Goal: Task Accomplishment & Management: Manage account settings

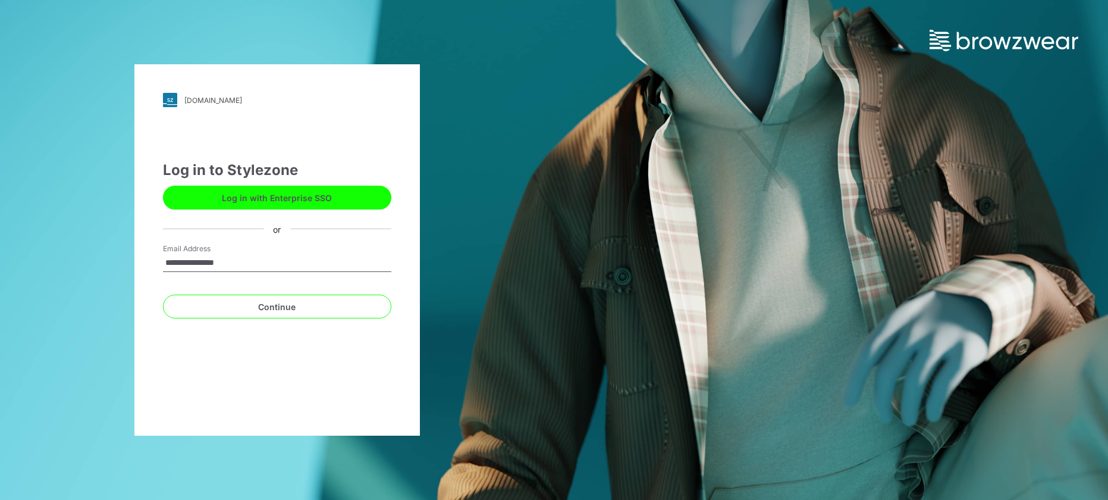
click at [277, 306] on button "Continue" at bounding box center [277, 306] width 228 height 24
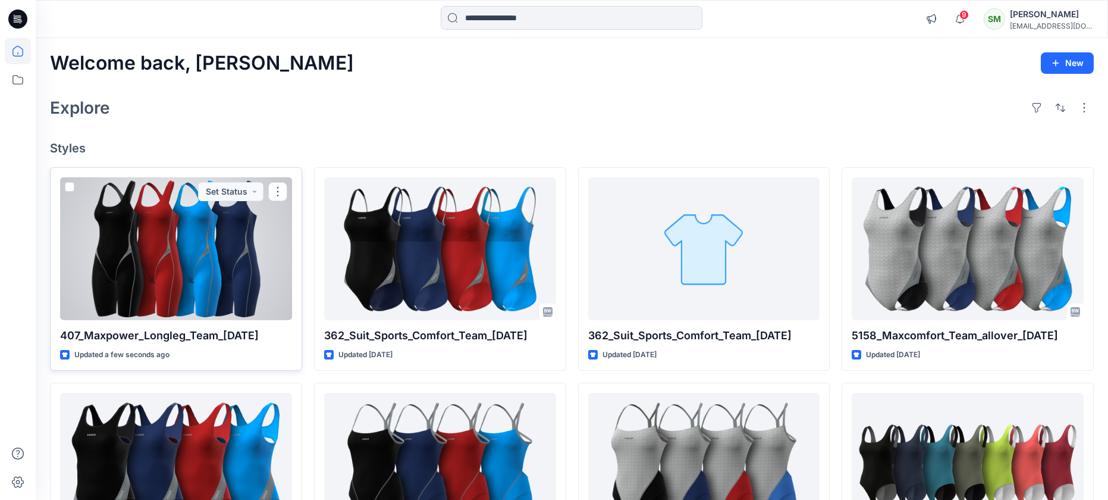
click at [186, 255] on div at bounding box center [176, 248] width 232 height 143
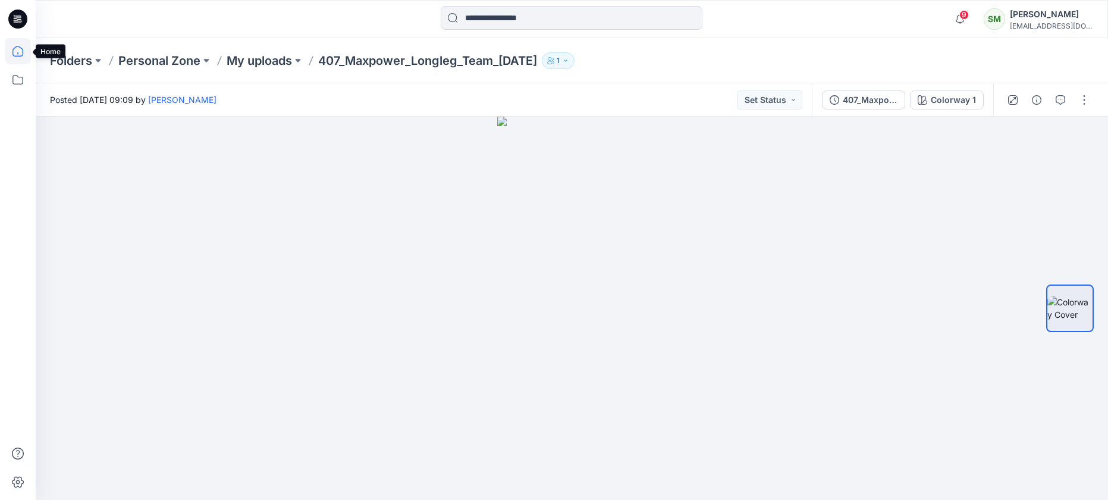
click at [12, 49] on icon at bounding box center [18, 51] width 26 height 26
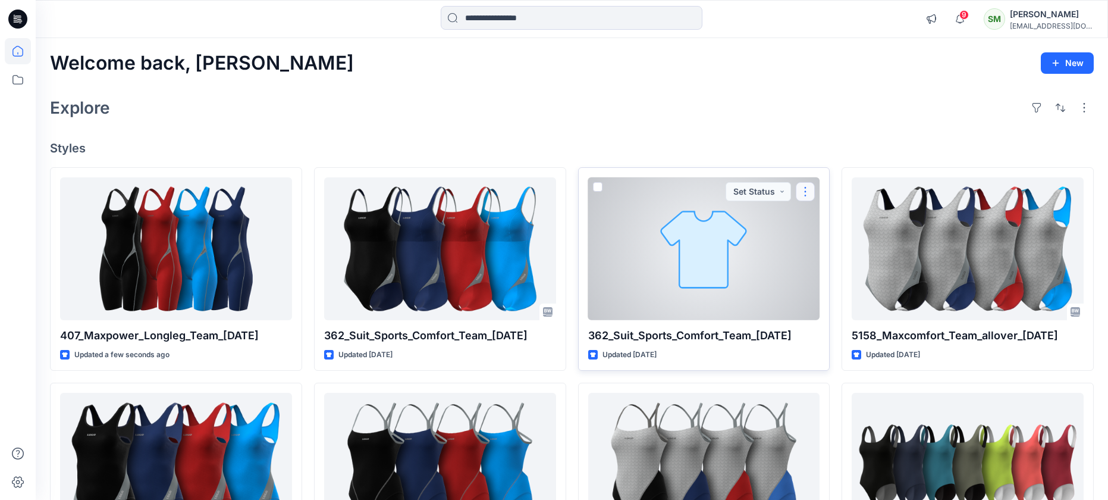
click at [807, 187] on button "button" at bounding box center [805, 191] width 19 height 19
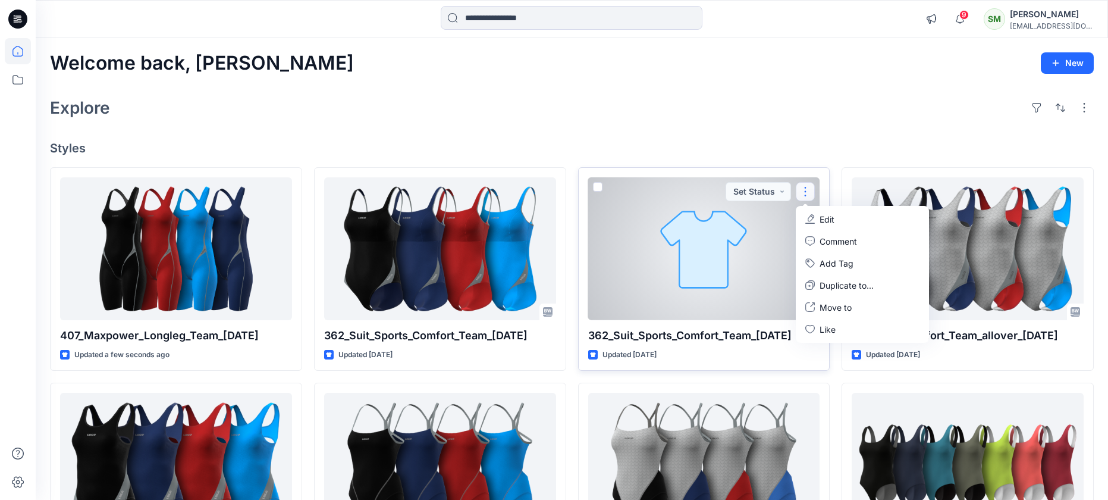
click at [714, 232] on div at bounding box center [704, 248] width 232 height 143
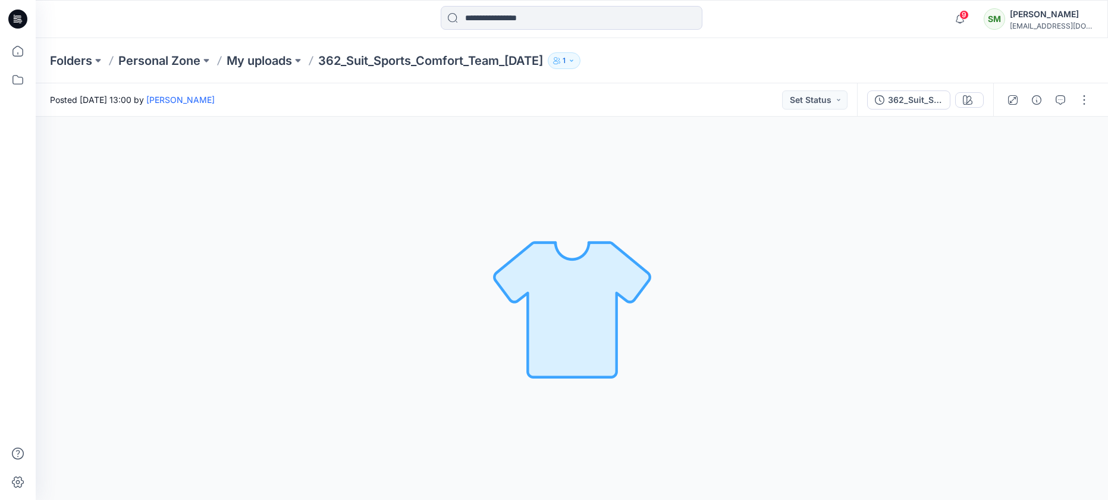
click at [575, 61] on icon "button" at bounding box center [571, 60] width 7 height 7
click at [454, 118] on div "Loading... Material Properties Loading..." at bounding box center [572, 308] width 1072 height 383
click at [136, 150] on div "Loading... Material Properties Loading..." at bounding box center [572, 308] width 1072 height 383
click at [1077, 99] on button "button" at bounding box center [1084, 99] width 19 height 19
click at [1015, 125] on p "Present" at bounding box center [1016, 127] width 30 height 12
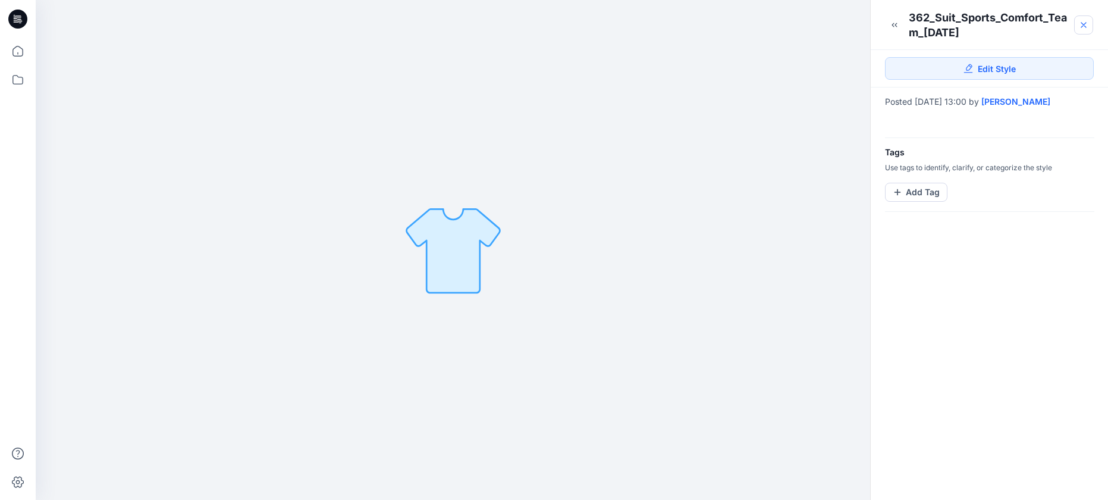
click at [1079, 21] on icon at bounding box center [1084, 25] width 10 height 10
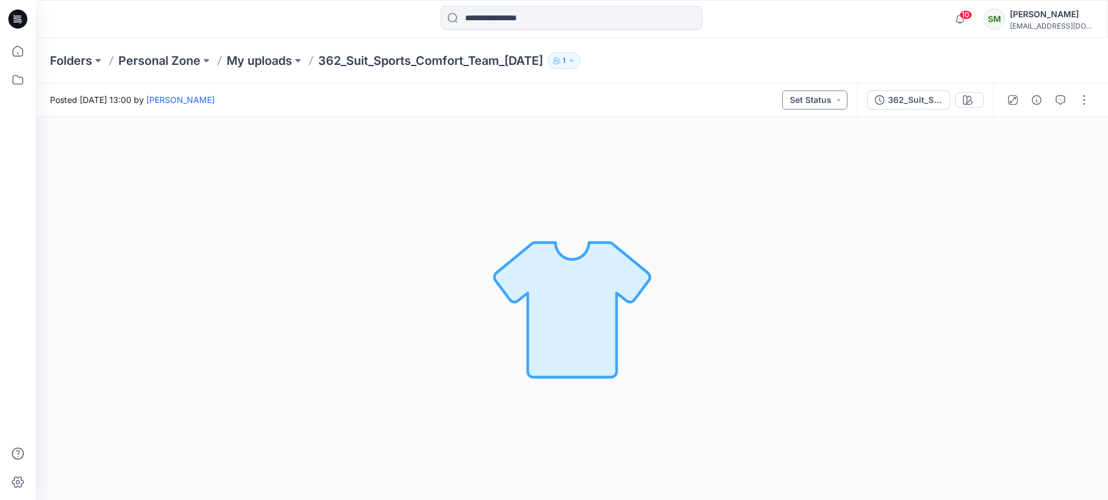
click at [836, 98] on button "Set Status" at bounding box center [814, 99] width 65 height 19
click at [1038, 95] on icon "button" at bounding box center [1037, 100] width 10 height 10
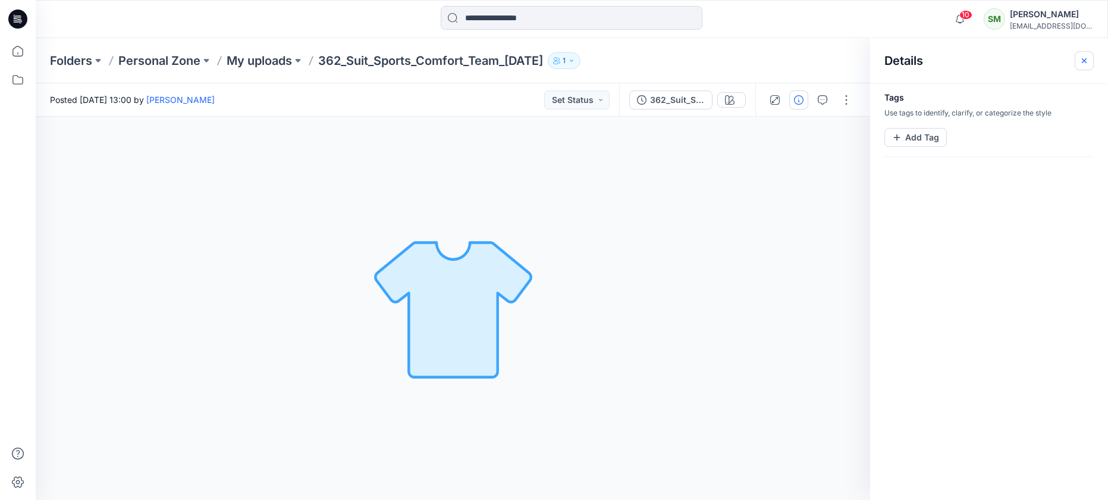
click at [1081, 56] on icon "button" at bounding box center [1084, 61] width 10 height 10
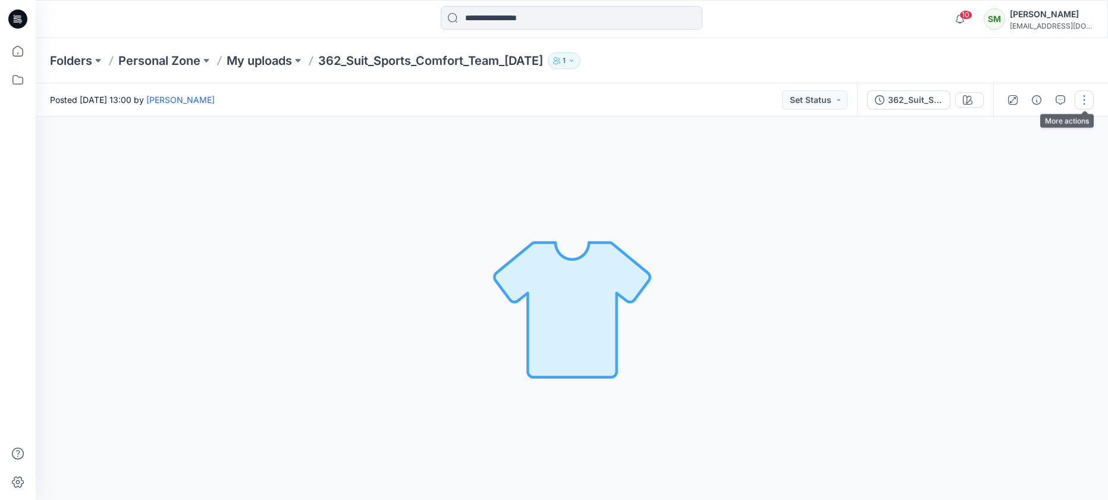
click at [1083, 96] on button "button" at bounding box center [1084, 99] width 19 height 19
click at [1013, 281] on p "View" at bounding box center [1010, 282] width 19 height 12
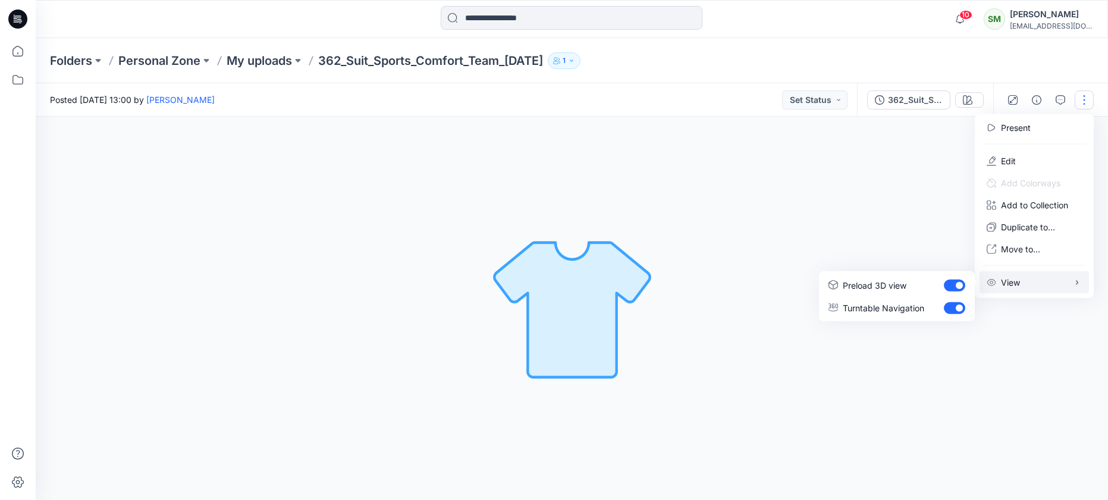
click at [1010, 282] on p "View" at bounding box center [1010, 282] width 19 height 12
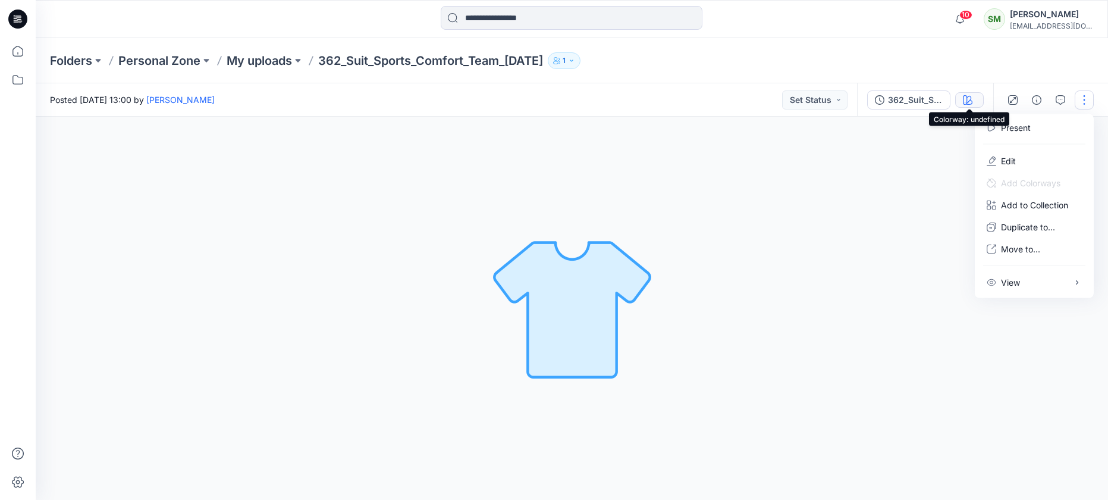
click at [966, 95] on icon "button" at bounding box center [968, 100] width 10 height 10
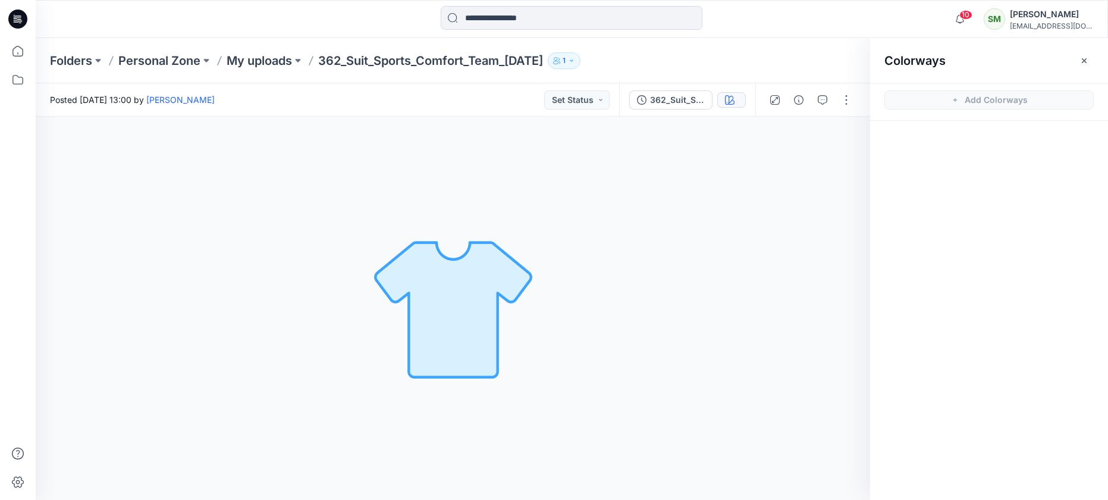
click at [1086, 56] on icon "button" at bounding box center [1084, 61] width 10 height 10
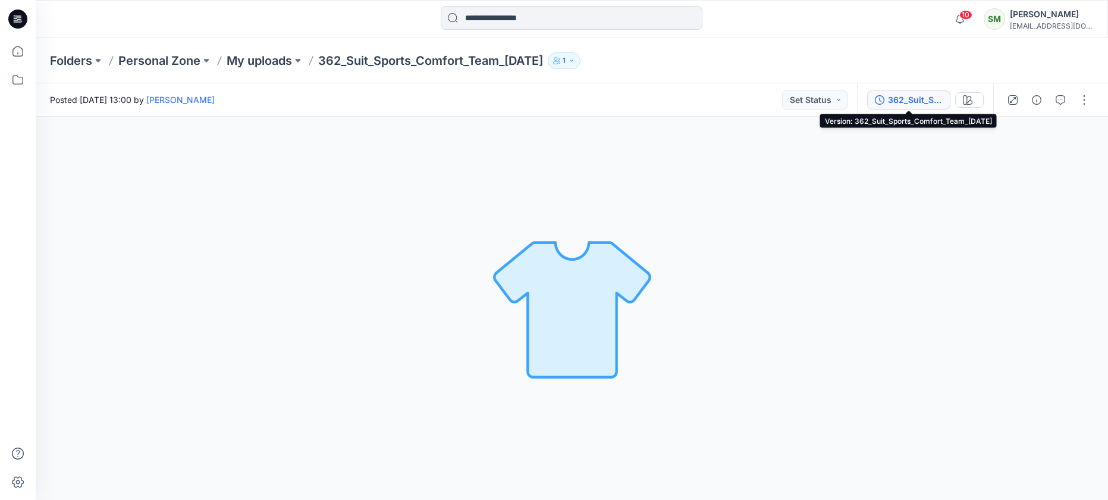
click at [933, 101] on div "362_Suit_Sports_Comfort_Team_[DATE]" at bounding box center [915, 99] width 55 height 13
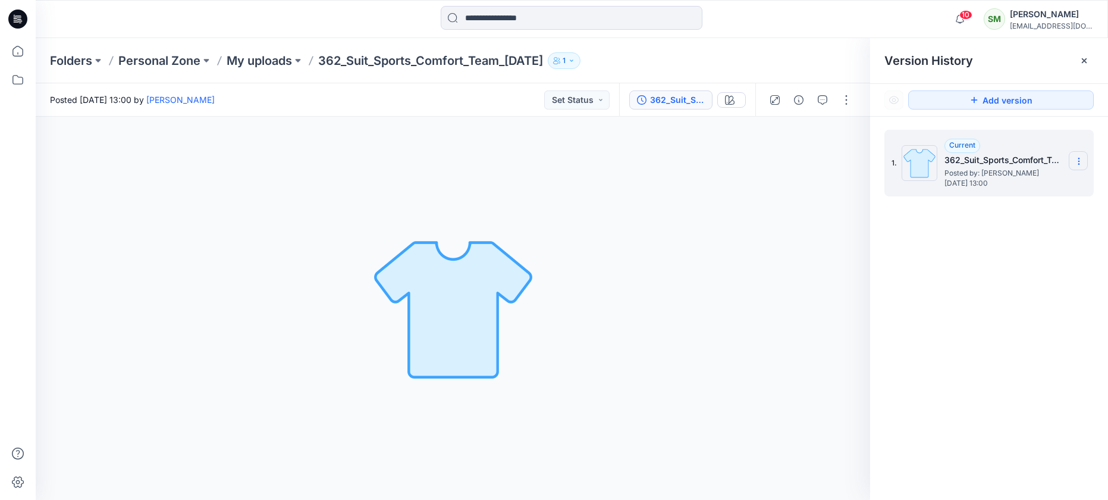
click at [1078, 156] on icon at bounding box center [1079, 161] width 10 height 10
click at [772, 189] on div "Loading... Material Properties Loading..." at bounding box center [453, 308] width 834 height 383
click at [902, 168] on img at bounding box center [920, 163] width 36 height 36
click at [279, 61] on p "My uploads" at bounding box center [259, 60] width 65 height 17
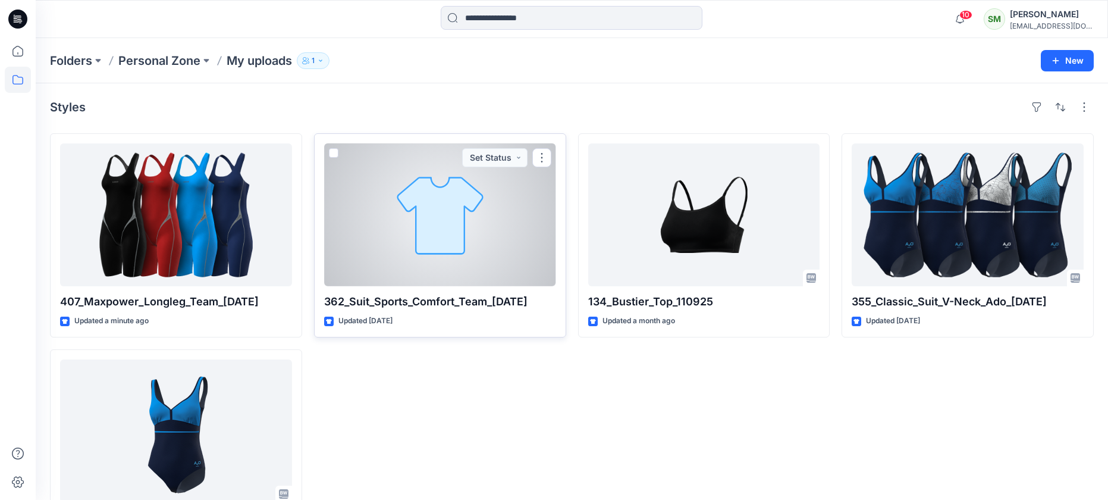
scroll to position [7, 0]
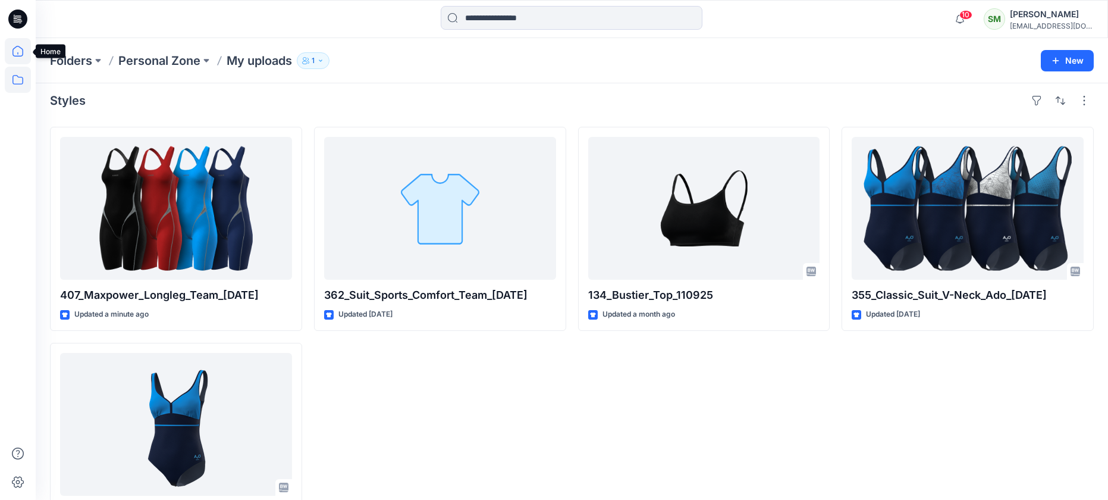
click at [15, 47] on icon at bounding box center [17, 51] width 11 height 11
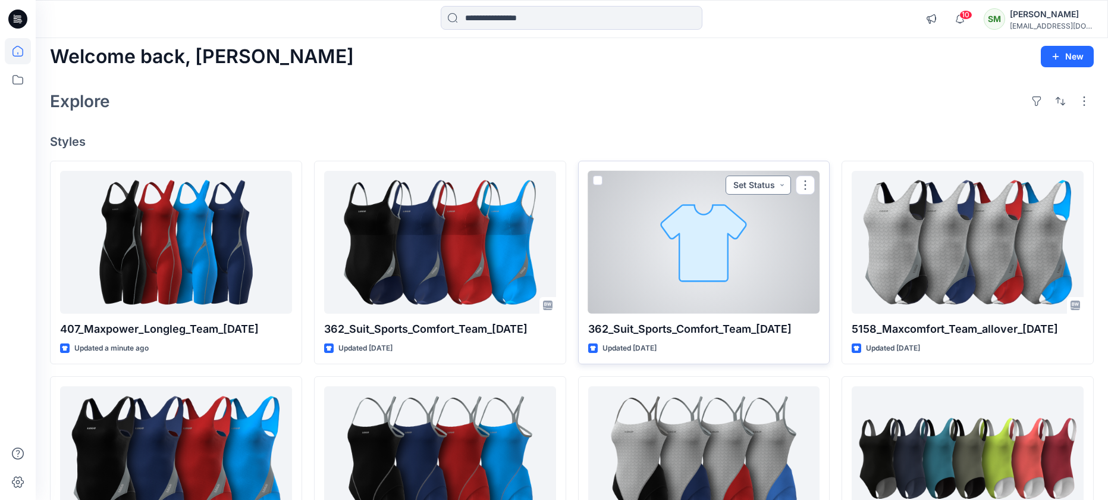
click at [778, 182] on button "Set Status" at bounding box center [757, 184] width 65 height 19
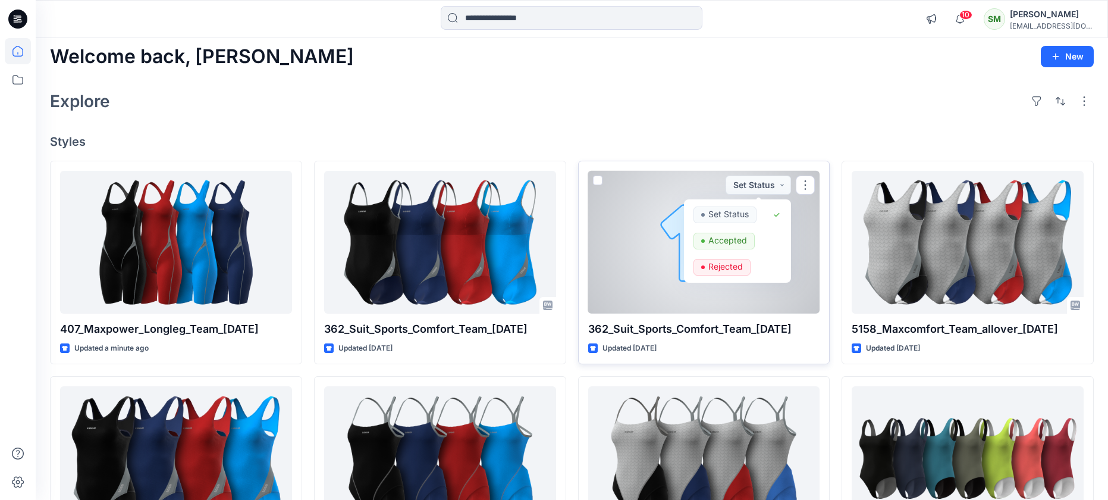
click at [591, 173] on div at bounding box center [704, 242] width 232 height 143
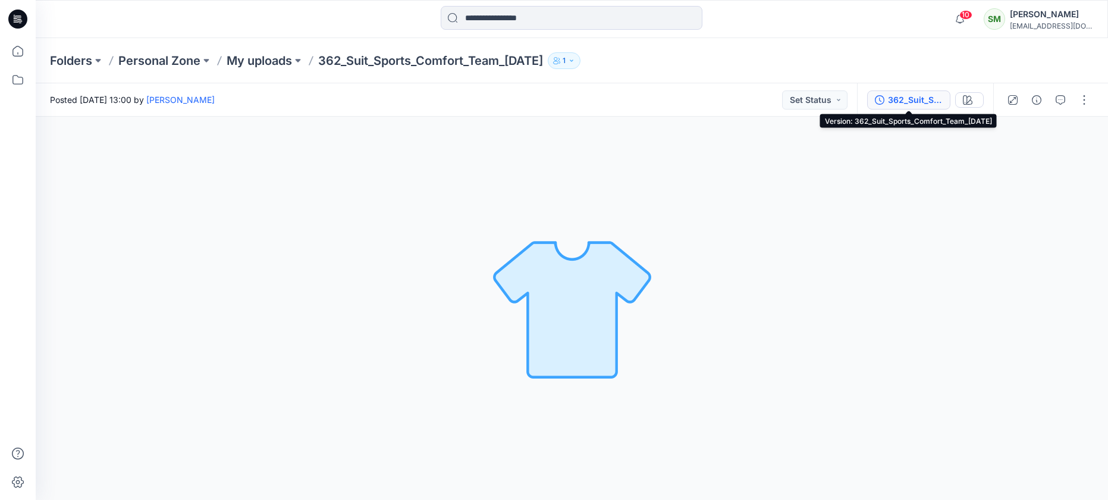
click at [896, 100] on div "362_Suit_Sports_Comfort_Team_[DATE]" at bounding box center [915, 99] width 55 height 13
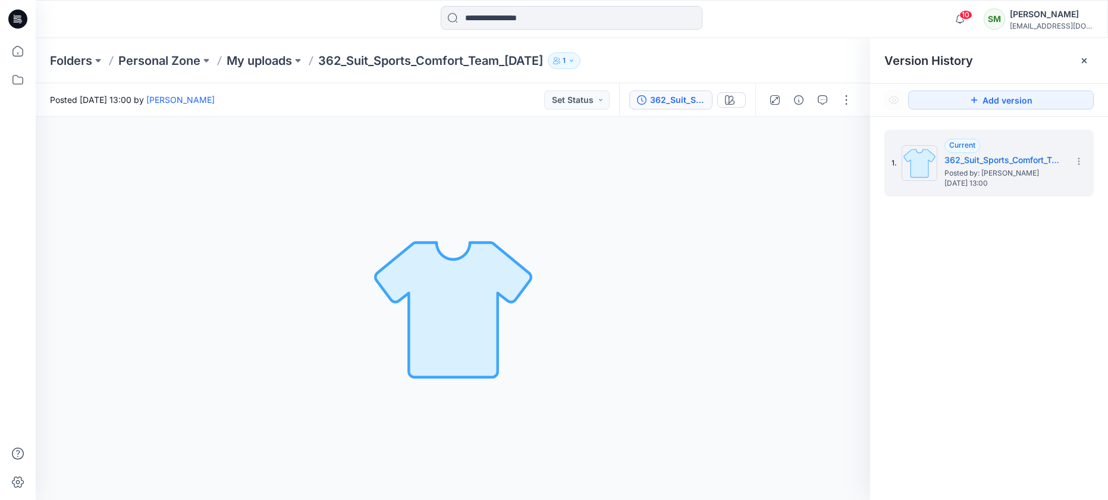
click at [580, 64] on button "1" at bounding box center [564, 60] width 33 height 17
click at [215, 102] on link "[PERSON_NAME]" at bounding box center [180, 100] width 68 height 10
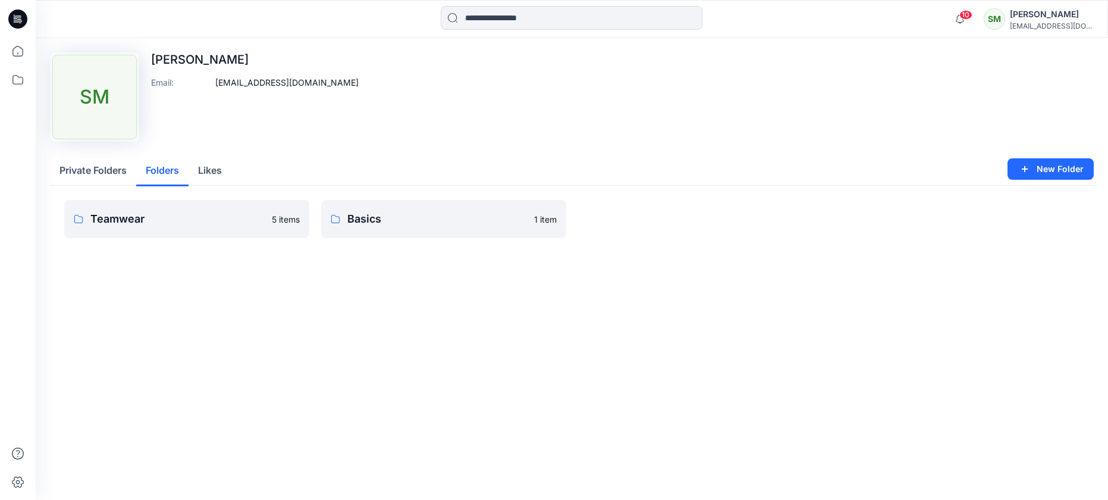
click at [164, 172] on button "Folders" at bounding box center [162, 171] width 52 height 30
click at [124, 170] on button "Private Folders" at bounding box center [93, 171] width 86 height 30
click at [125, 219] on p "My uploads" at bounding box center [177, 219] width 174 height 17
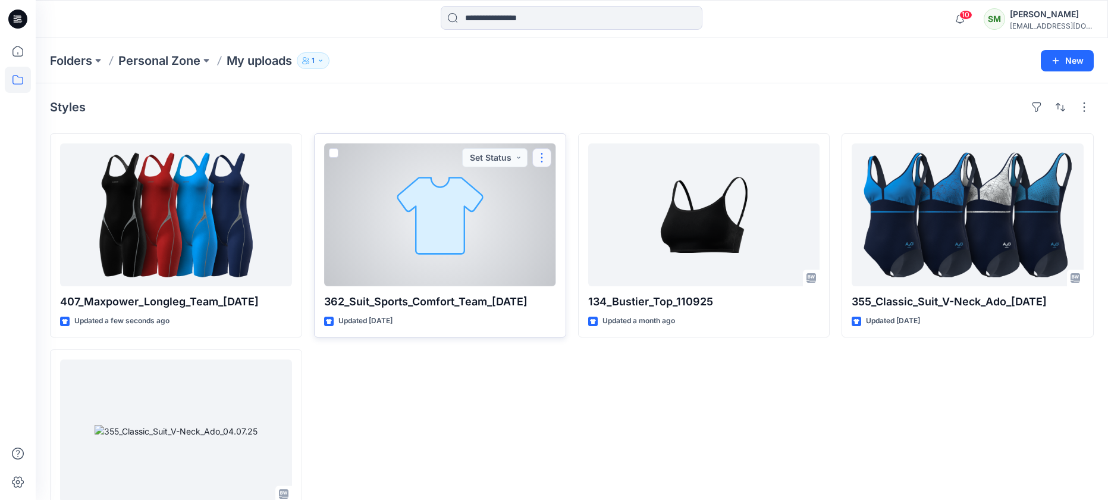
click at [539, 158] on button "button" at bounding box center [541, 157] width 19 height 19
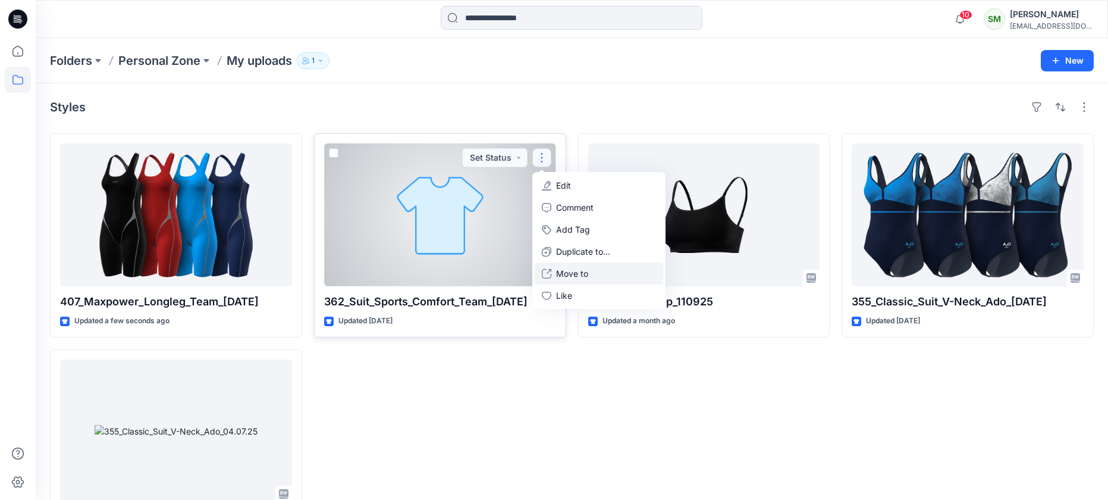
click at [577, 270] on p "Move to" at bounding box center [572, 273] width 32 height 12
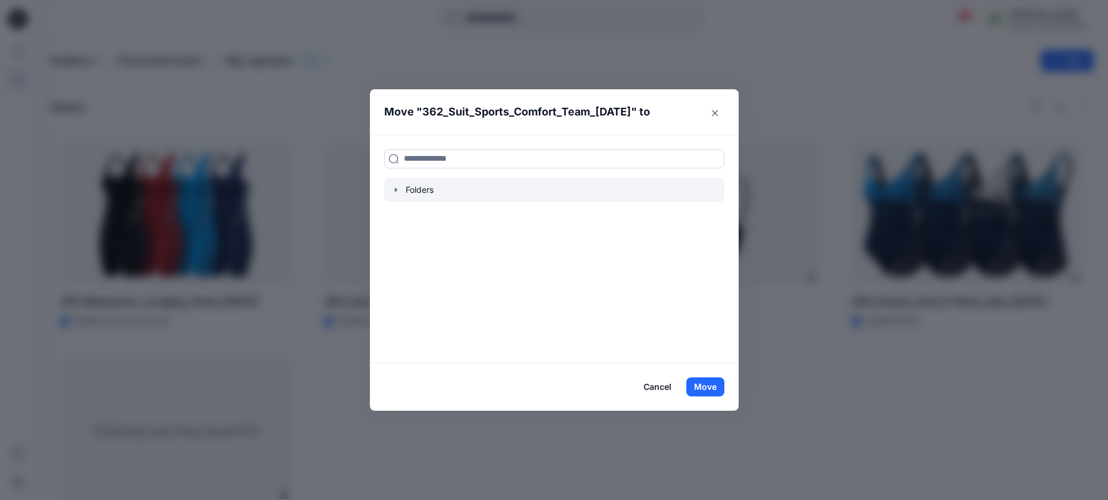
click at [401, 190] on div at bounding box center [554, 190] width 340 height 24
click at [409, 190] on div at bounding box center [554, 190] width 340 height 24
click at [412, 192] on div at bounding box center [554, 190] width 340 height 24
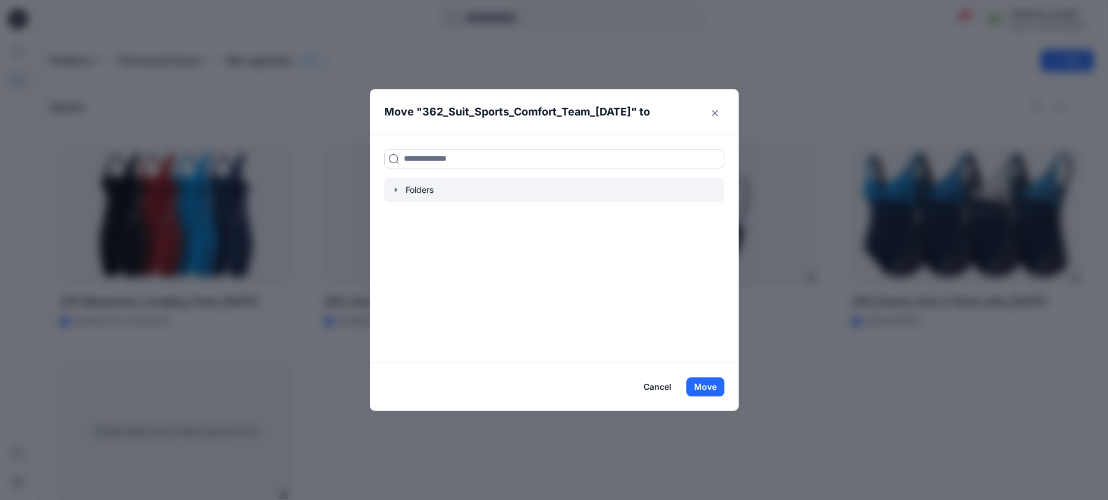
click at [397, 190] on icon "button" at bounding box center [396, 190] width 10 height 10
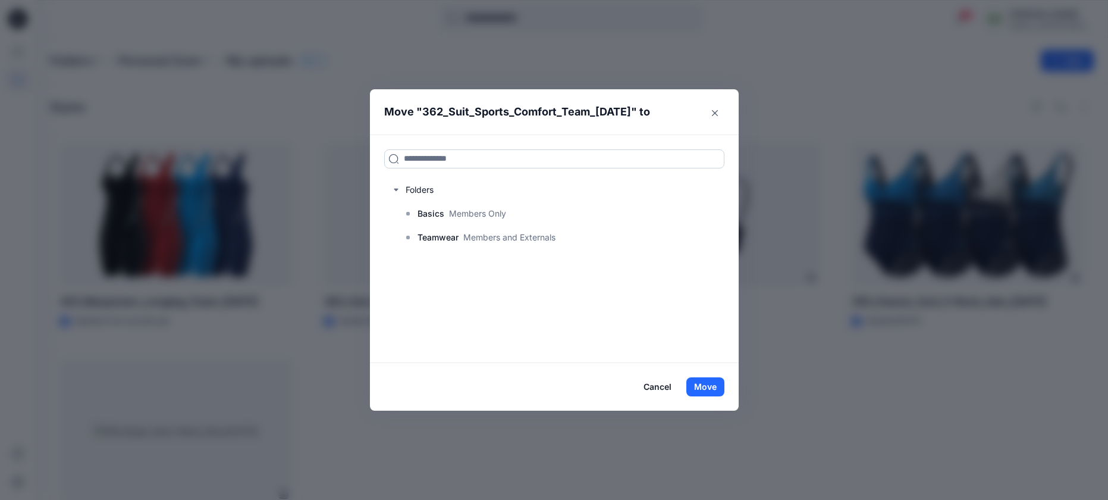
click at [466, 156] on input at bounding box center [554, 158] width 340 height 19
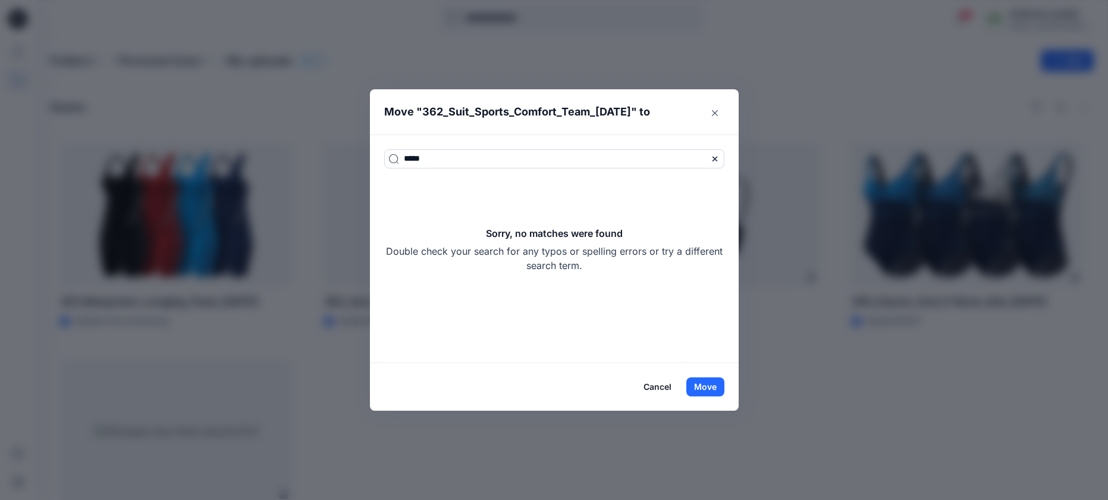
type input "*****"
drag, startPoint x: 655, startPoint y: 387, endPoint x: 659, endPoint y: 381, distance: 7.3
click at [655, 387] on button "Cancel" at bounding box center [657, 386] width 43 height 19
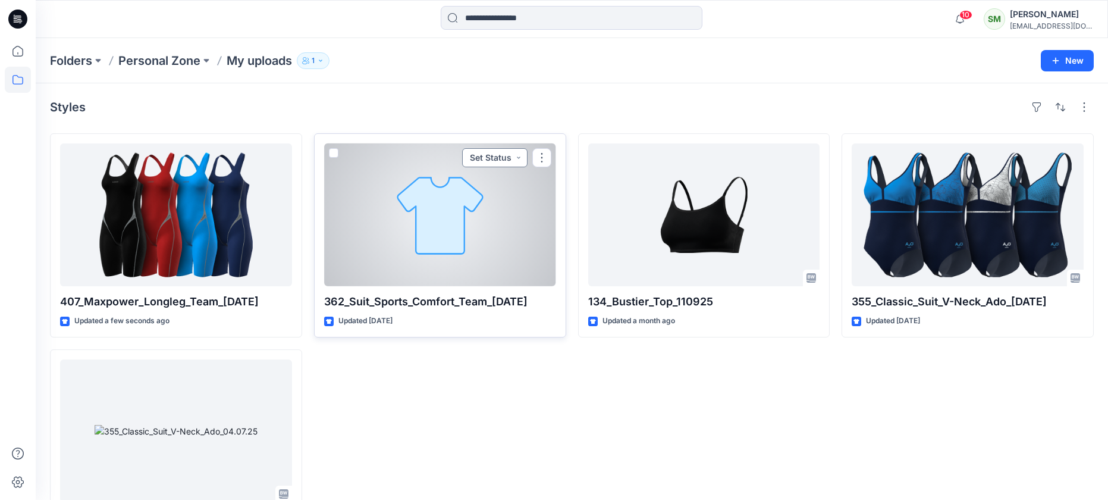
click at [483, 155] on button "Set Status" at bounding box center [494, 157] width 65 height 19
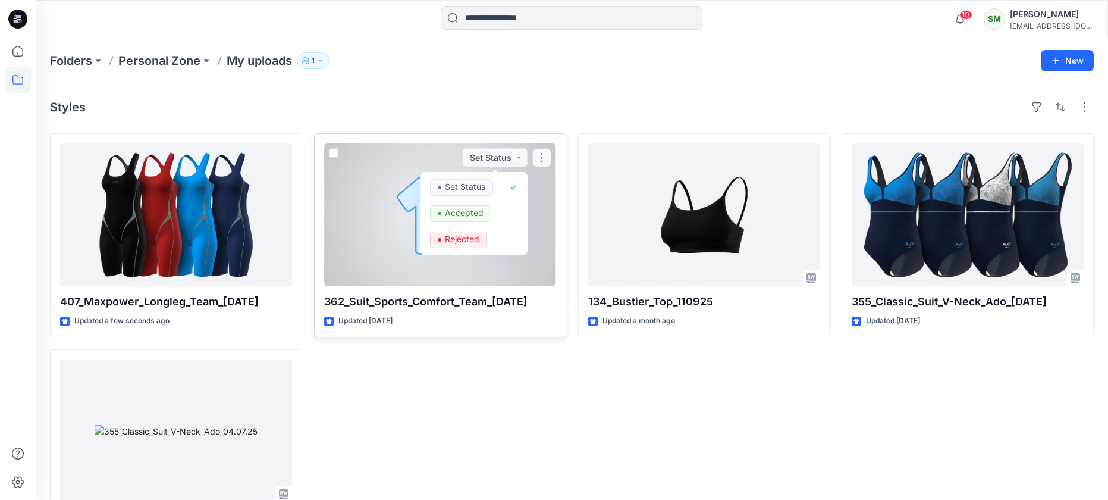
click at [538, 153] on button "button" at bounding box center [541, 157] width 19 height 19
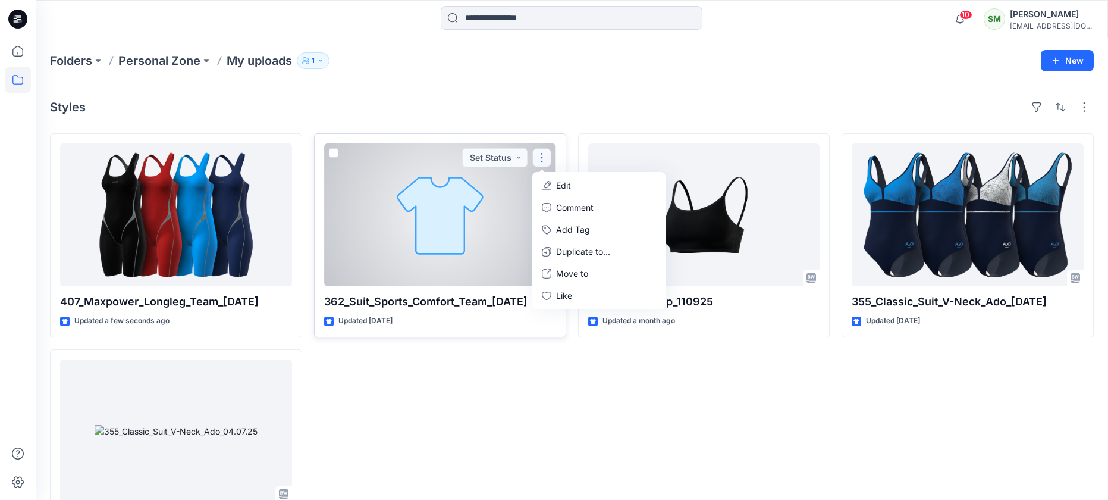
click at [332, 154] on span at bounding box center [334, 153] width 10 height 10
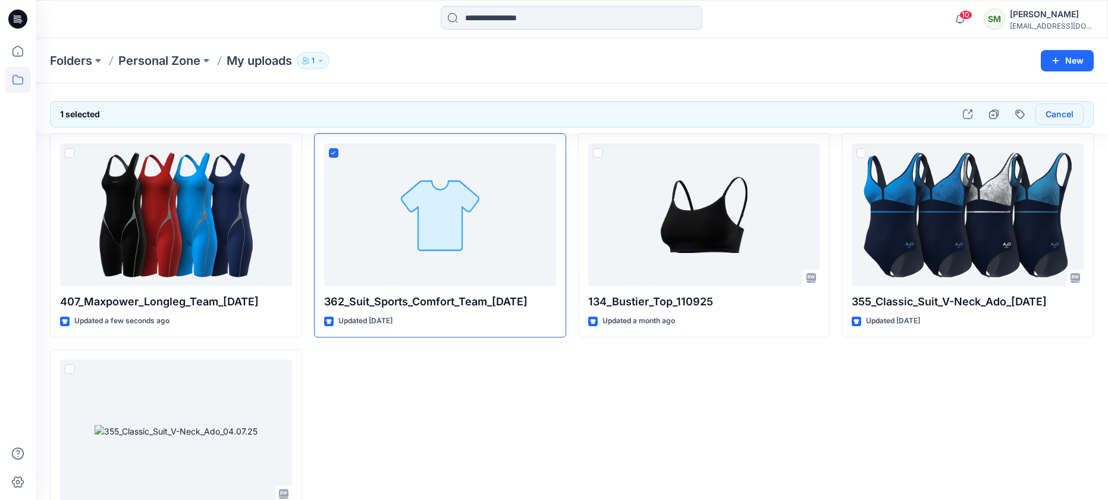
click at [1059, 112] on button "Cancel" at bounding box center [1059, 113] width 48 height 21
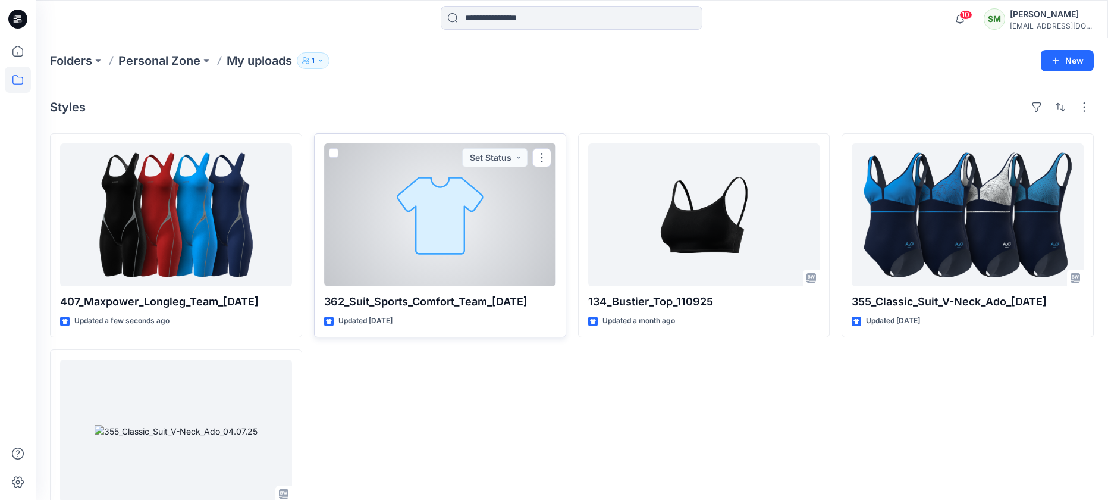
click at [332, 151] on span at bounding box center [334, 153] width 10 height 10
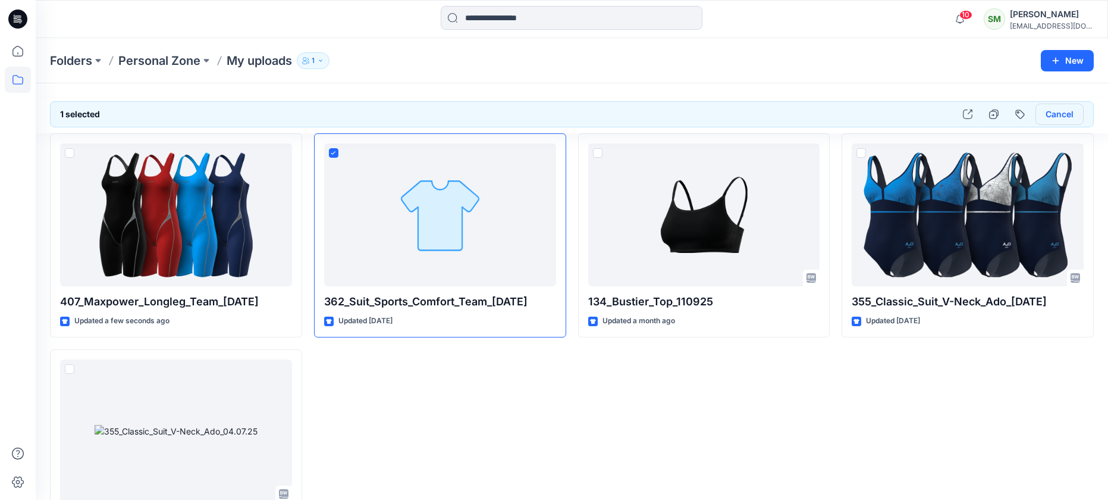
click at [1074, 113] on button "Cancel" at bounding box center [1059, 113] width 48 height 21
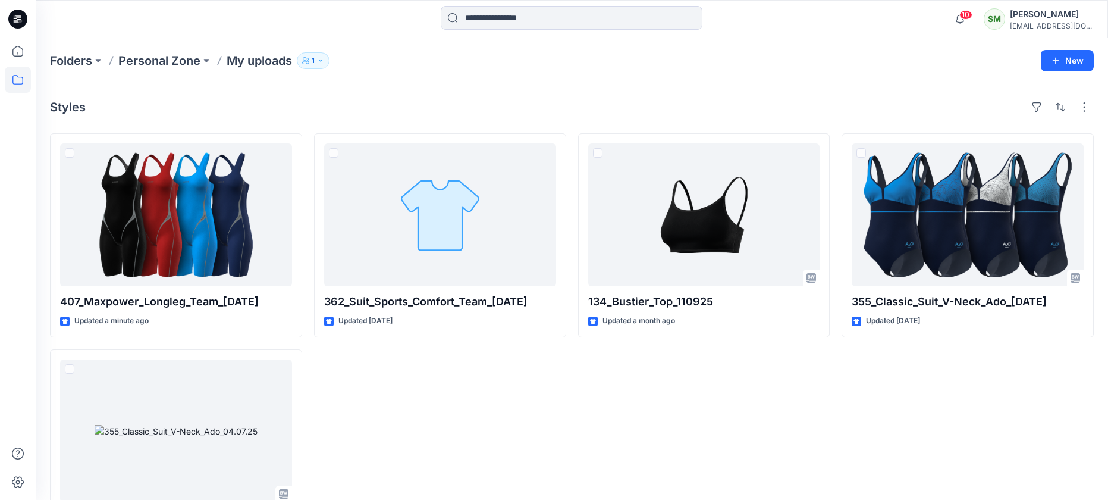
click at [1074, 113] on div at bounding box center [1060, 107] width 67 height 19
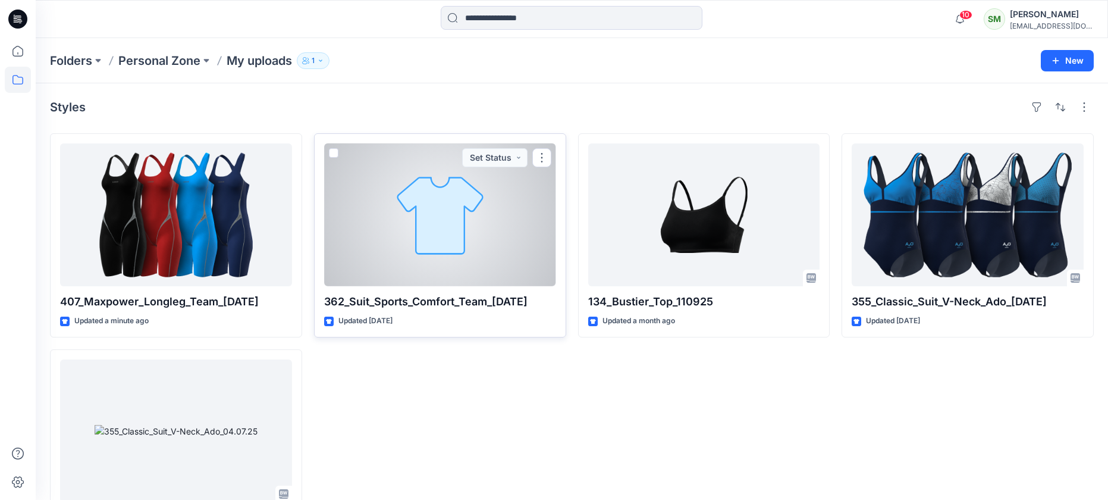
click at [545, 185] on div at bounding box center [440, 214] width 232 height 143
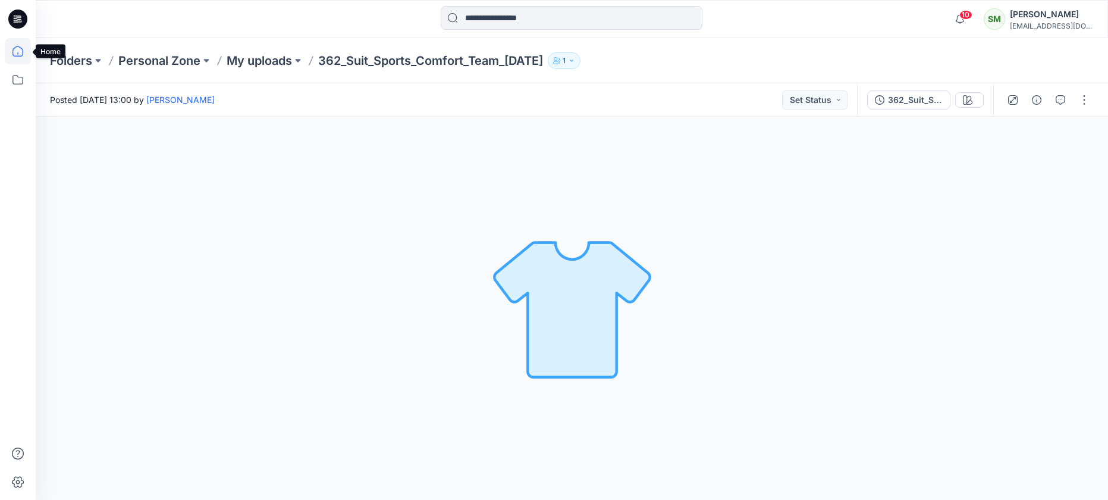
click at [17, 48] on icon at bounding box center [18, 51] width 26 height 26
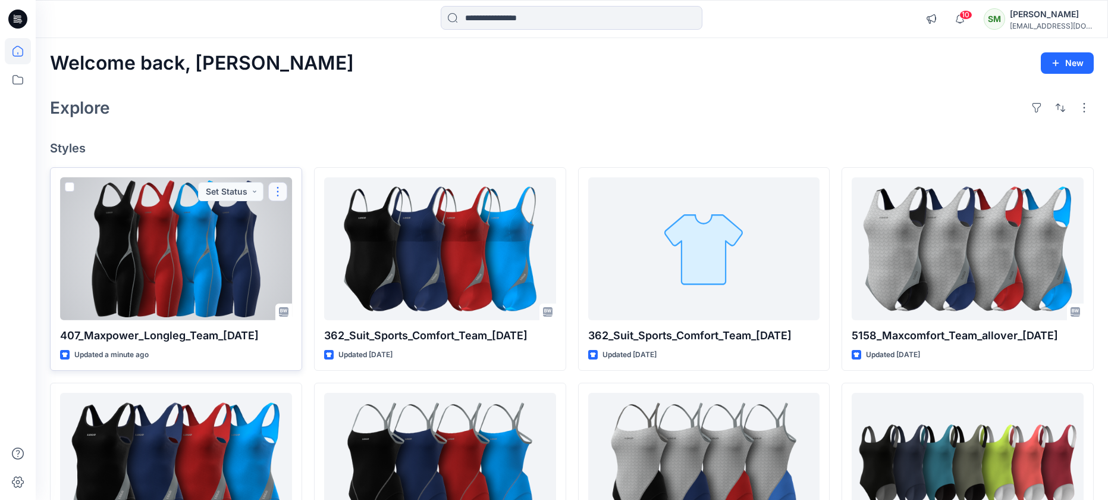
click at [278, 189] on button "button" at bounding box center [277, 191] width 19 height 19
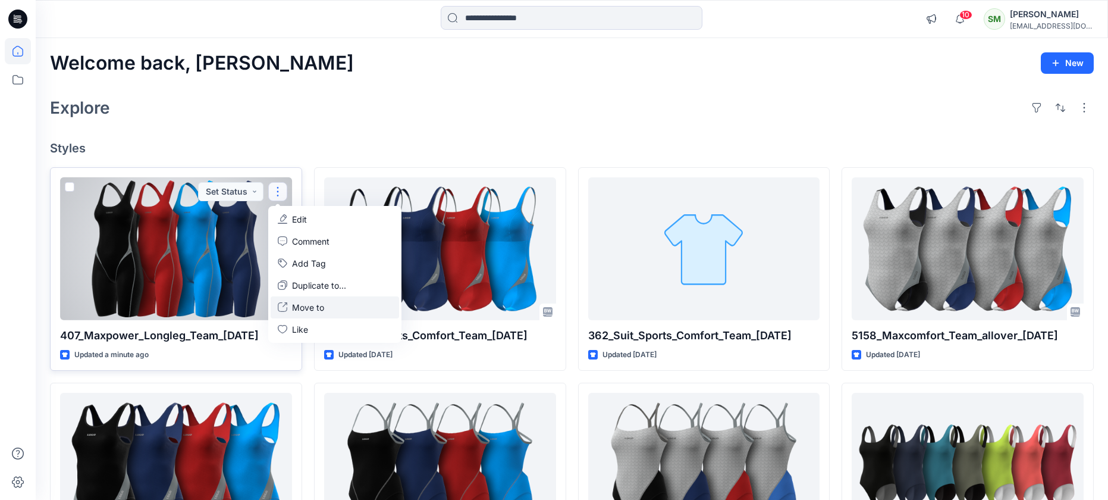
click at [300, 303] on p "Move to" at bounding box center [308, 307] width 32 height 12
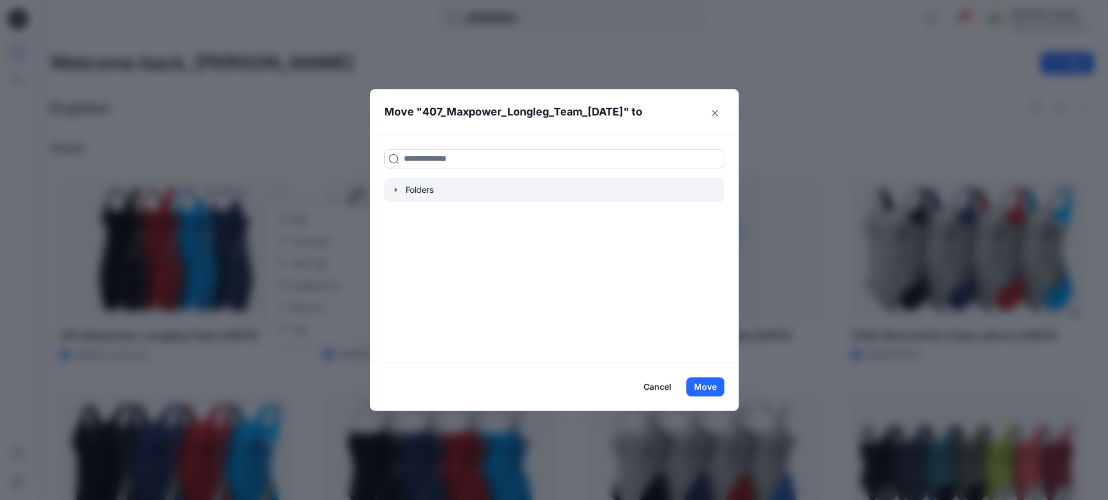
click at [414, 192] on div at bounding box center [554, 190] width 340 height 24
click at [399, 191] on icon "button" at bounding box center [396, 190] width 10 height 10
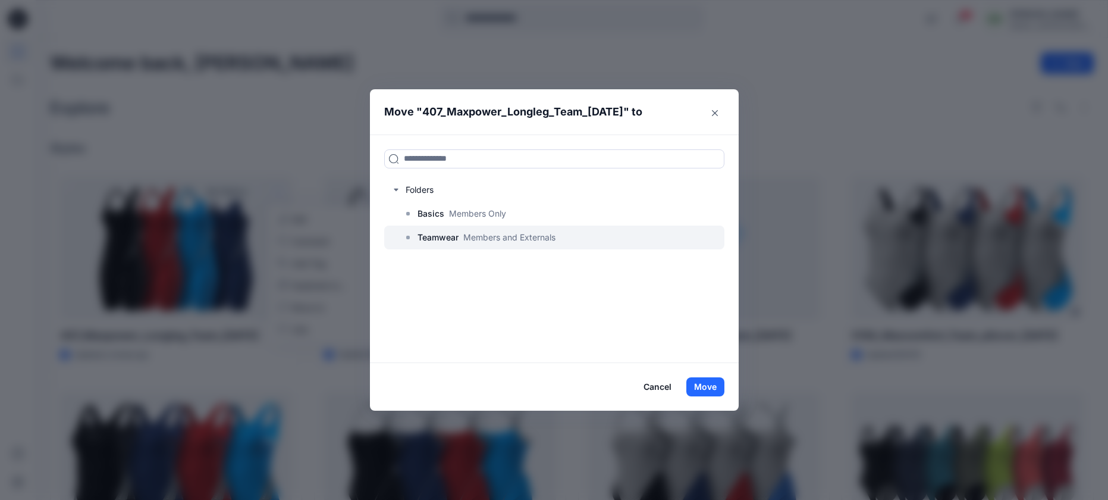
click at [426, 234] on p "Teamwear" at bounding box center [437, 237] width 41 height 14
click at [456, 232] on p "Teamwear" at bounding box center [437, 237] width 41 height 14
click at [425, 240] on p "Teamwear" at bounding box center [437, 237] width 41 height 14
click at [697, 379] on button "Move" at bounding box center [705, 386] width 38 height 19
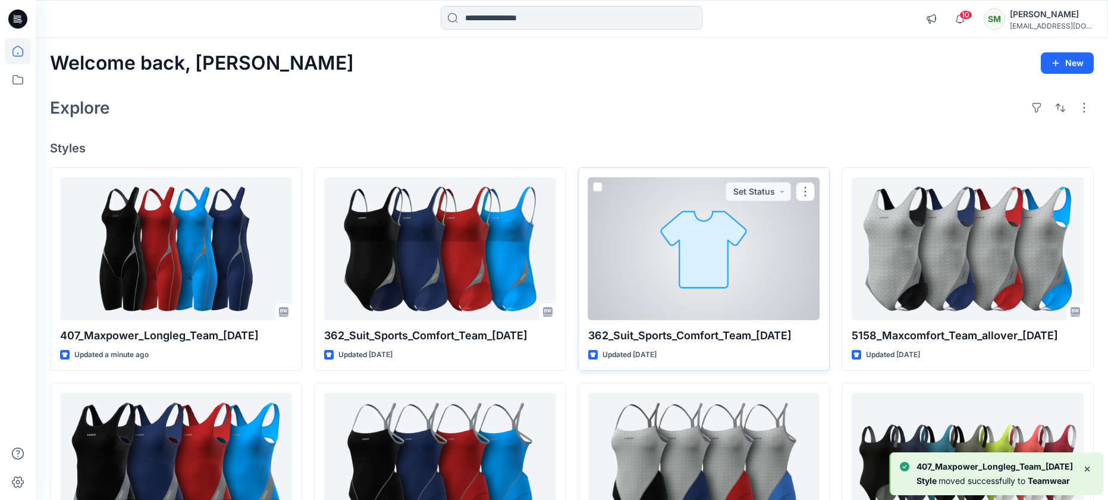
click at [601, 187] on span at bounding box center [598, 187] width 10 height 10
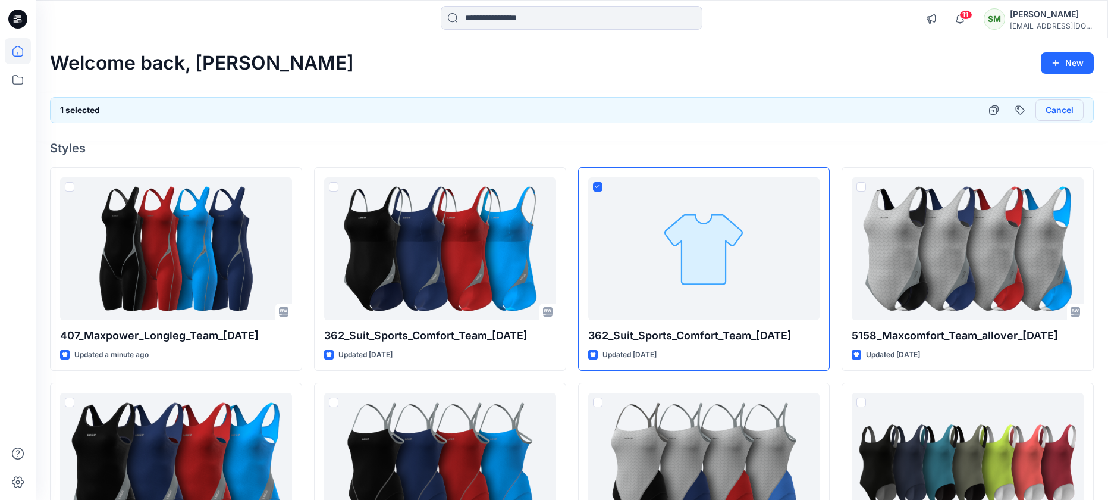
click at [1054, 108] on button "Cancel" at bounding box center [1059, 109] width 48 height 21
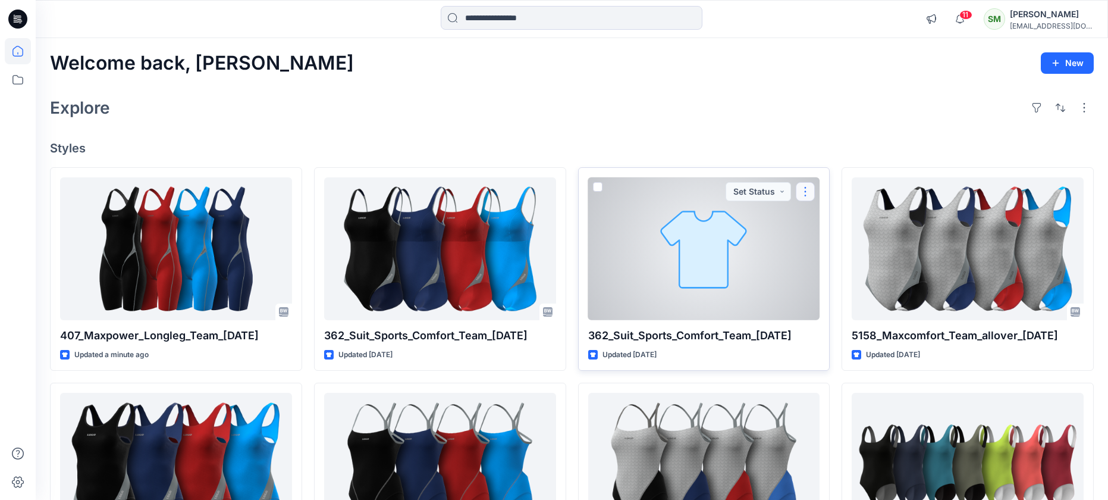
click at [803, 190] on button "button" at bounding box center [805, 191] width 19 height 19
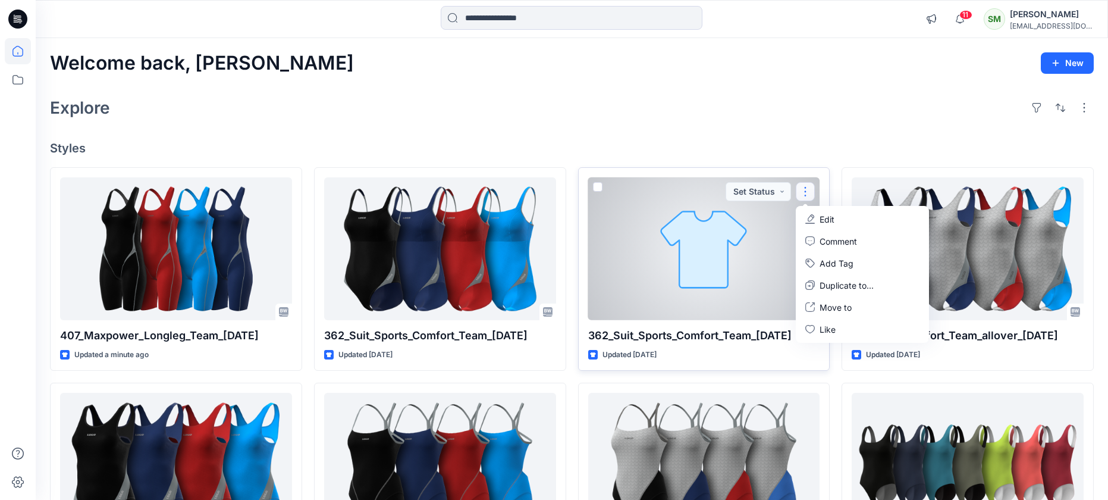
click at [595, 184] on span at bounding box center [598, 187] width 10 height 10
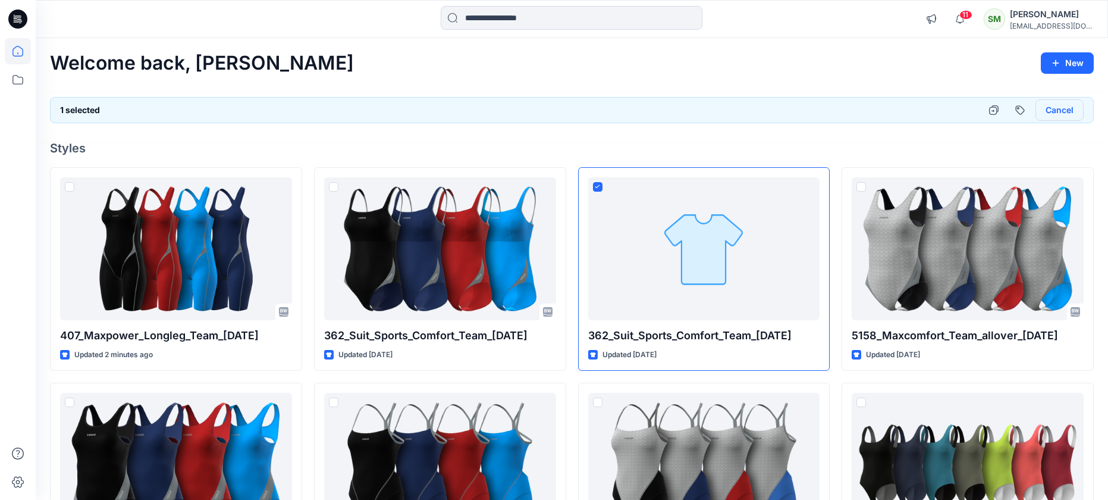
click at [1063, 110] on button "Cancel" at bounding box center [1059, 109] width 48 height 21
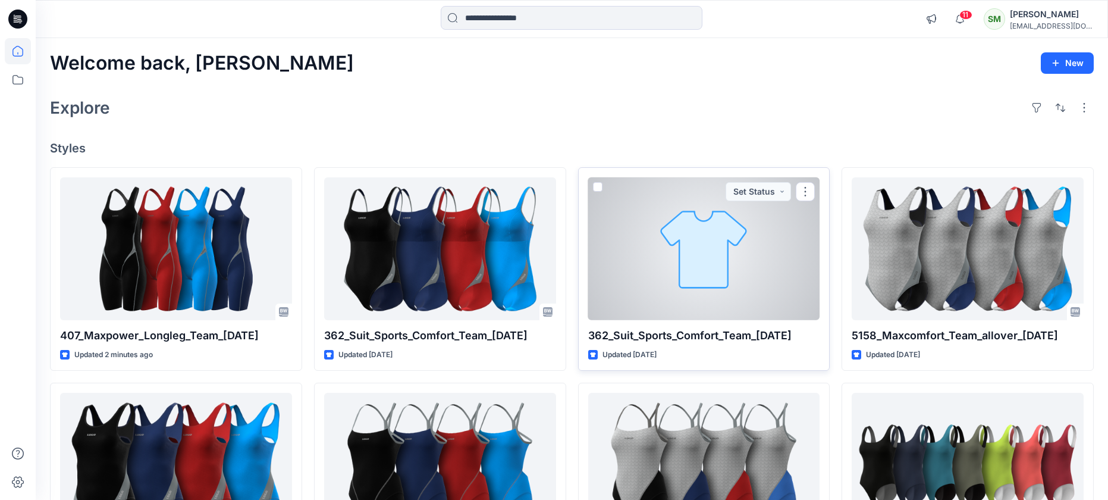
drag, startPoint x: 709, startPoint y: 254, endPoint x: 727, endPoint y: 278, distance: 29.7
click at [806, 189] on button "button" at bounding box center [805, 191] width 19 height 19
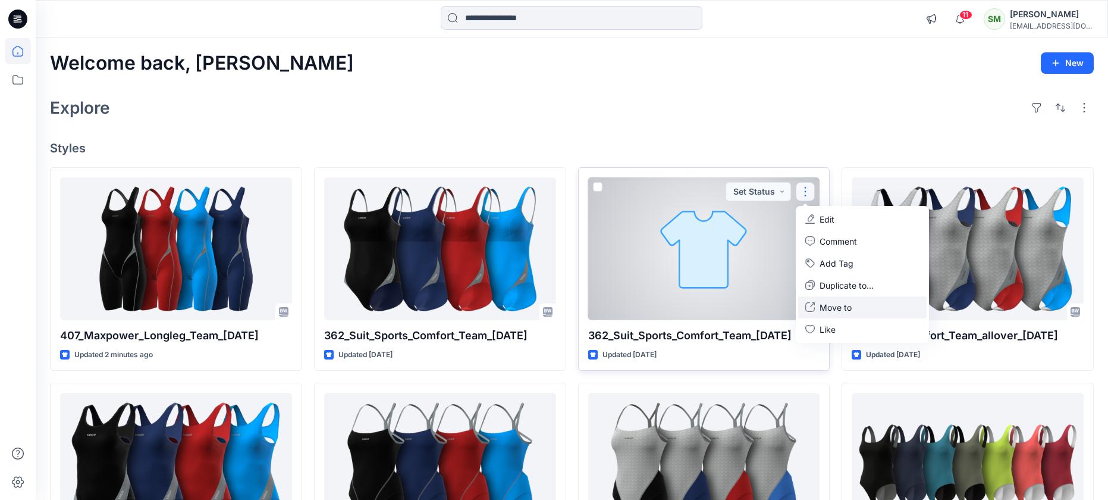
click at [821, 307] on p "Move to" at bounding box center [835, 307] width 32 height 12
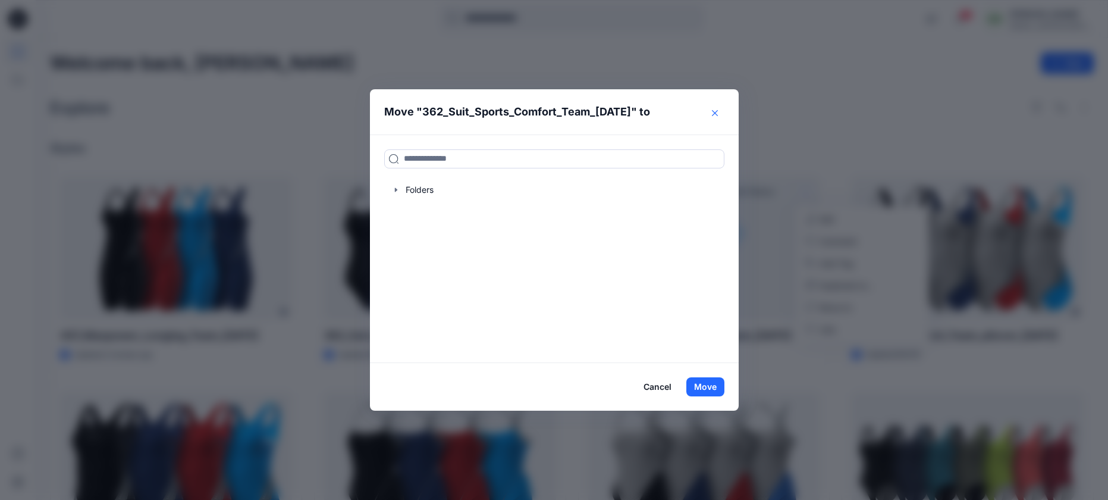
click at [711, 116] on button "Close" at bounding box center [714, 112] width 19 height 19
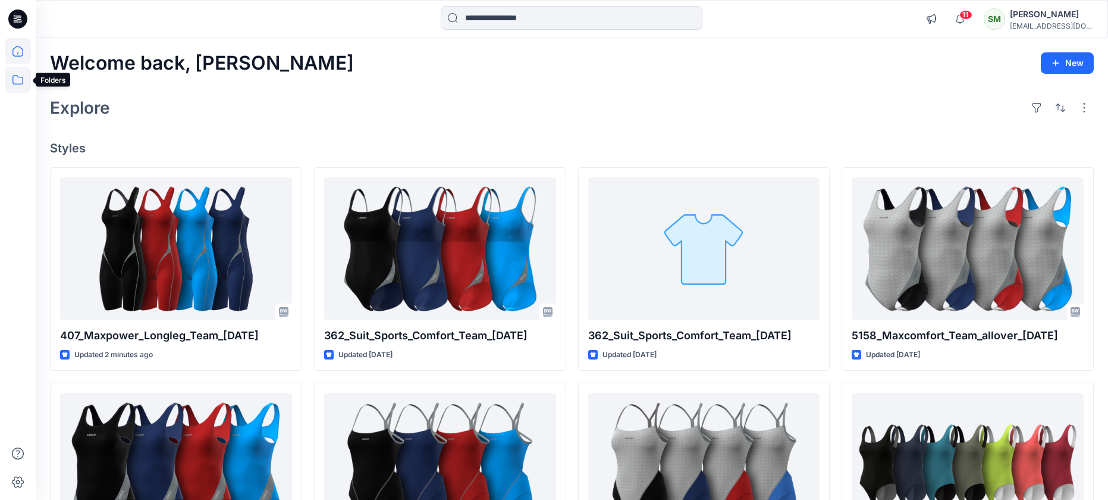
click at [21, 81] on icon at bounding box center [18, 80] width 26 height 26
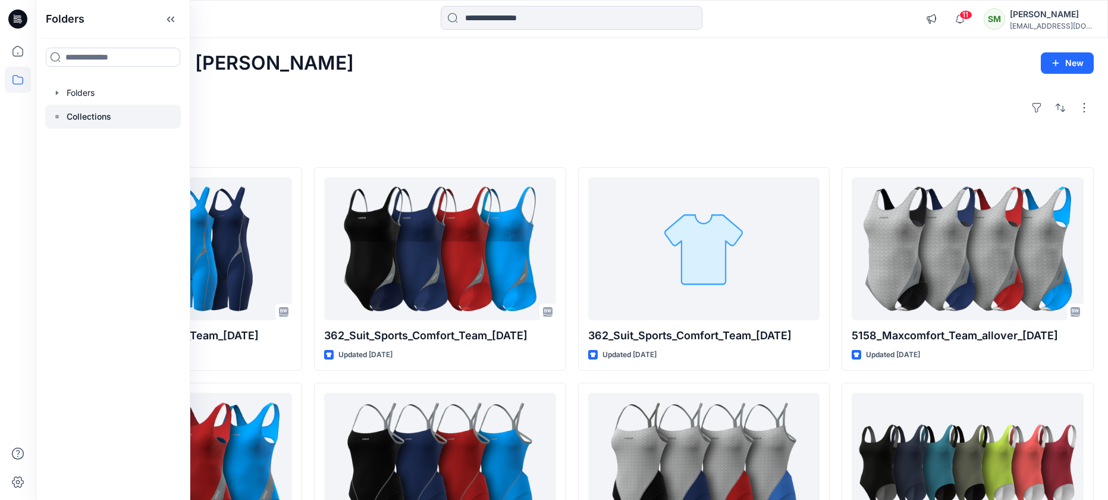
click at [95, 117] on p "Collections" at bounding box center [89, 116] width 45 height 14
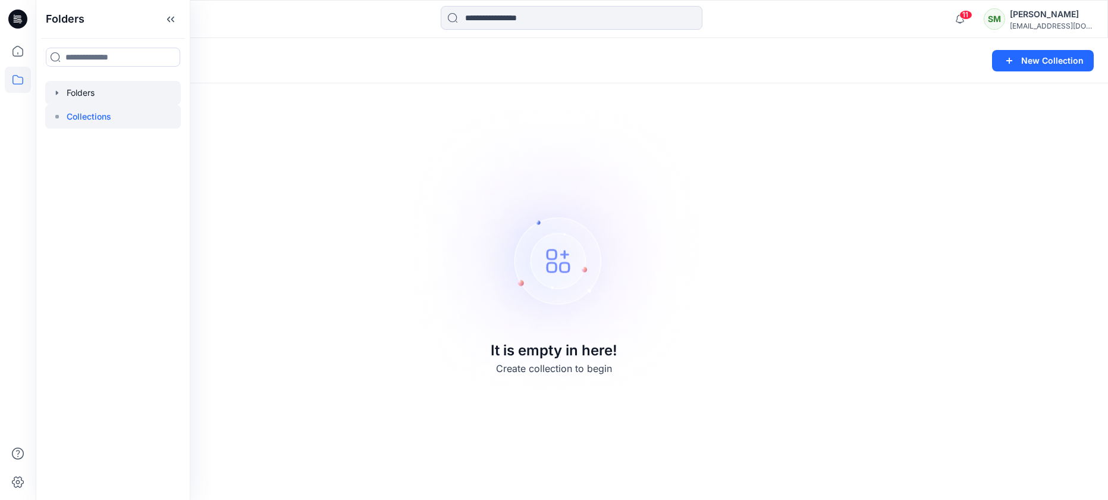
click at [93, 98] on div at bounding box center [113, 93] width 136 height 24
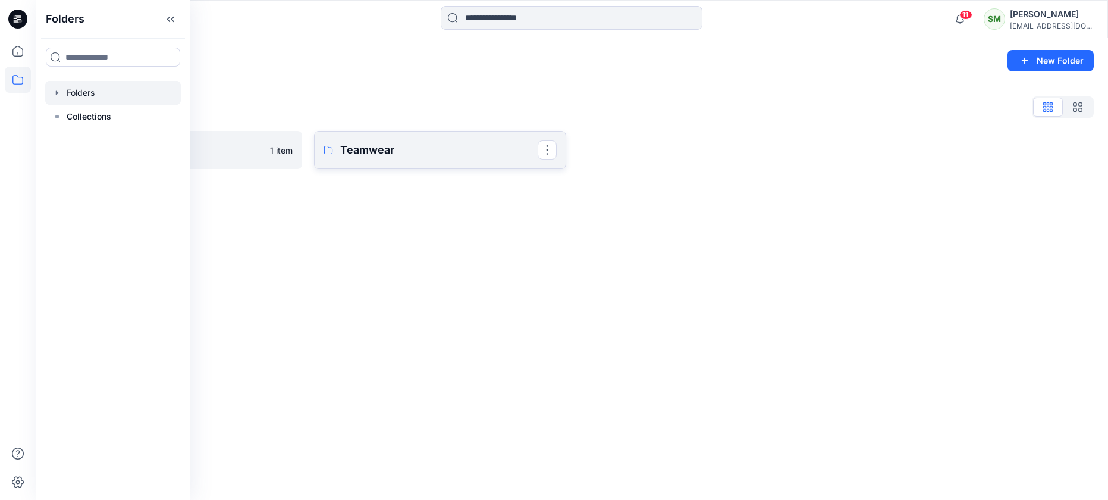
click at [349, 149] on p "Teamwear" at bounding box center [438, 150] width 197 height 17
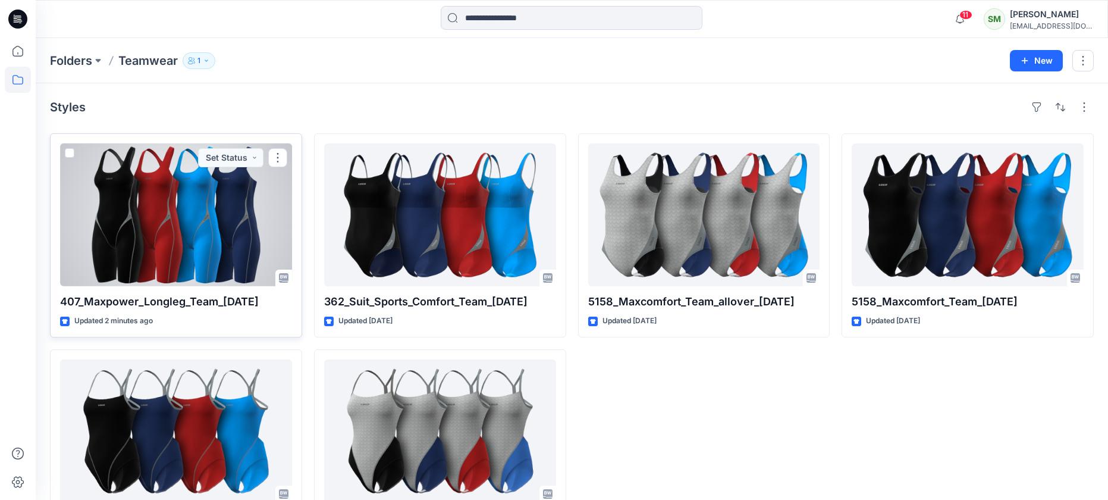
click at [69, 151] on span at bounding box center [70, 153] width 10 height 10
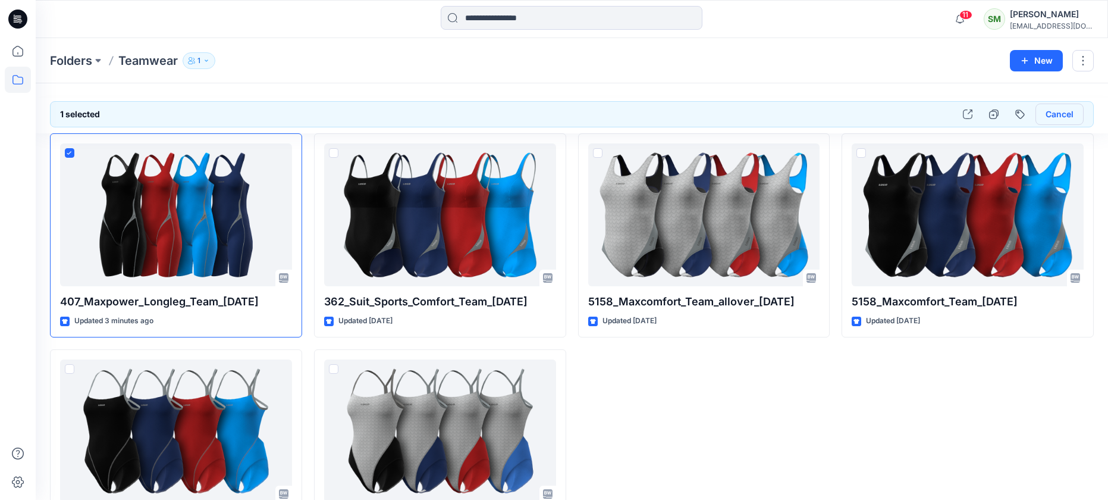
click at [1053, 112] on button "Cancel" at bounding box center [1059, 113] width 48 height 21
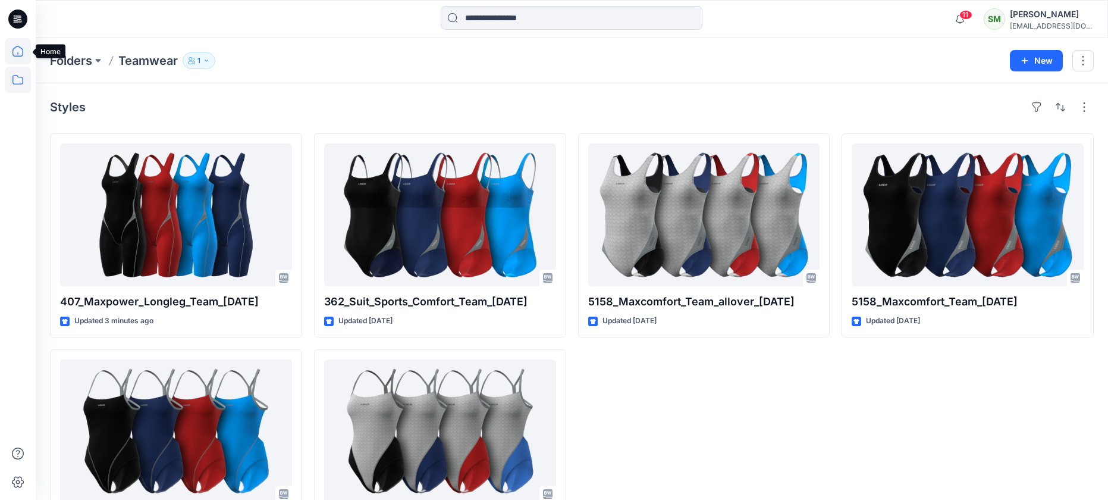
click at [17, 49] on icon at bounding box center [18, 51] width 26 height 26
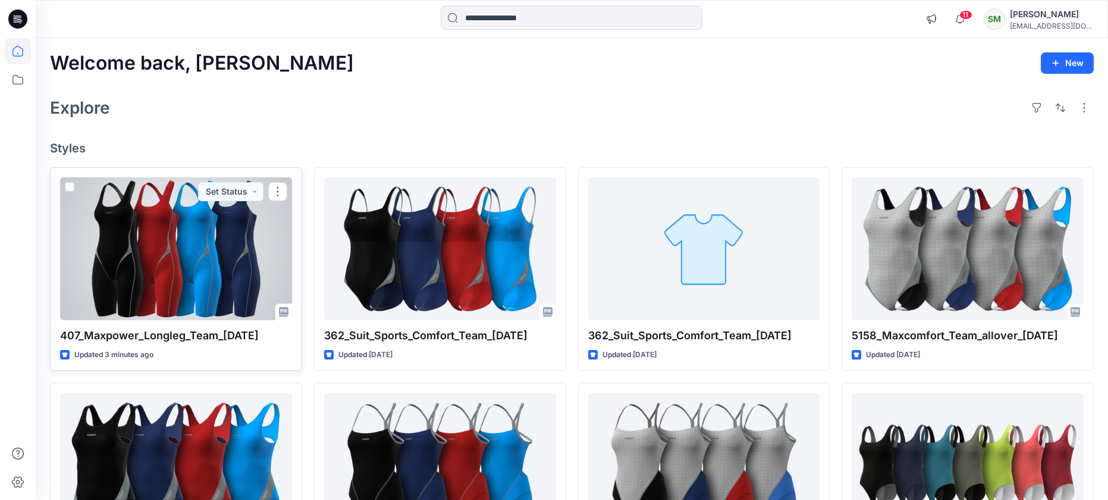
click at [71, 189] on span at bounding box center [70, 187] width 10 height 10
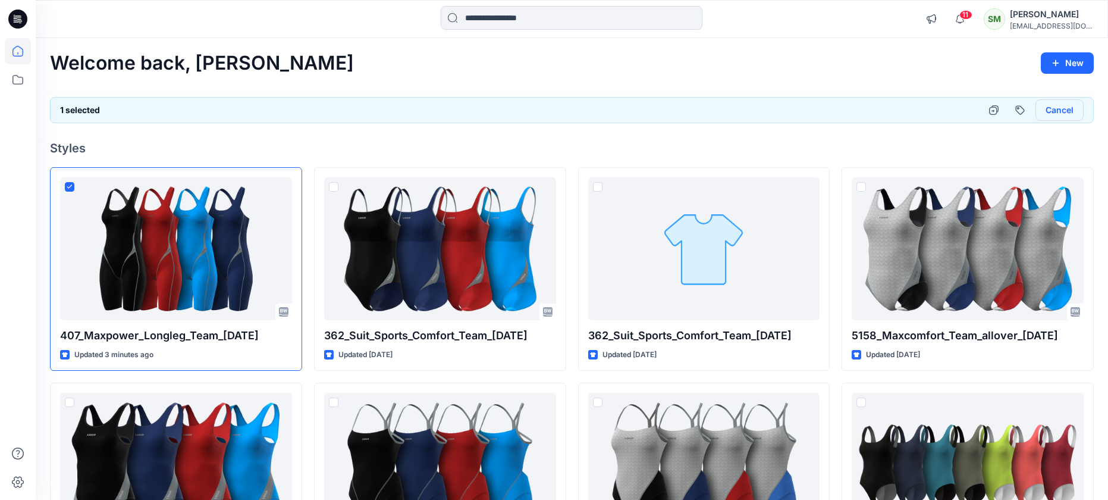
click at [1072, 105] on button "Cancel" at bounding box center [1059, 109] width 48 height 21
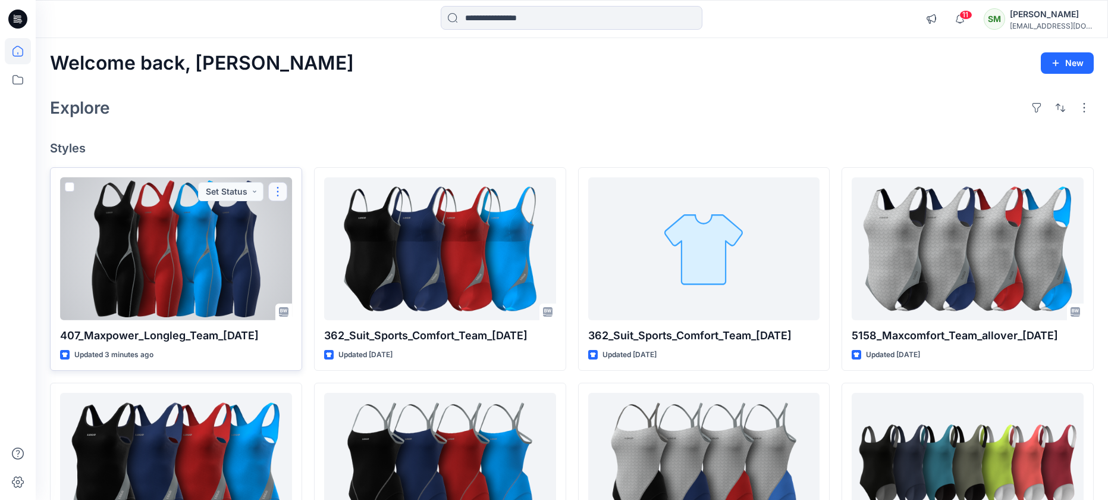
click at [284, 187] on button "button" at bounding box center [277, 191] width 19 height 19
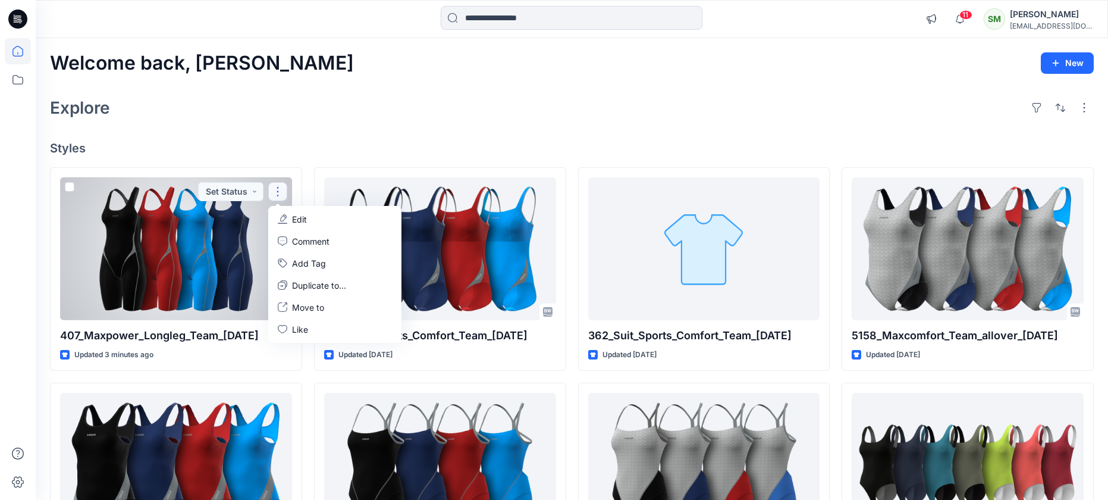
click at [74, 190] on div at bounding box center [176, 248] width 232 height 143
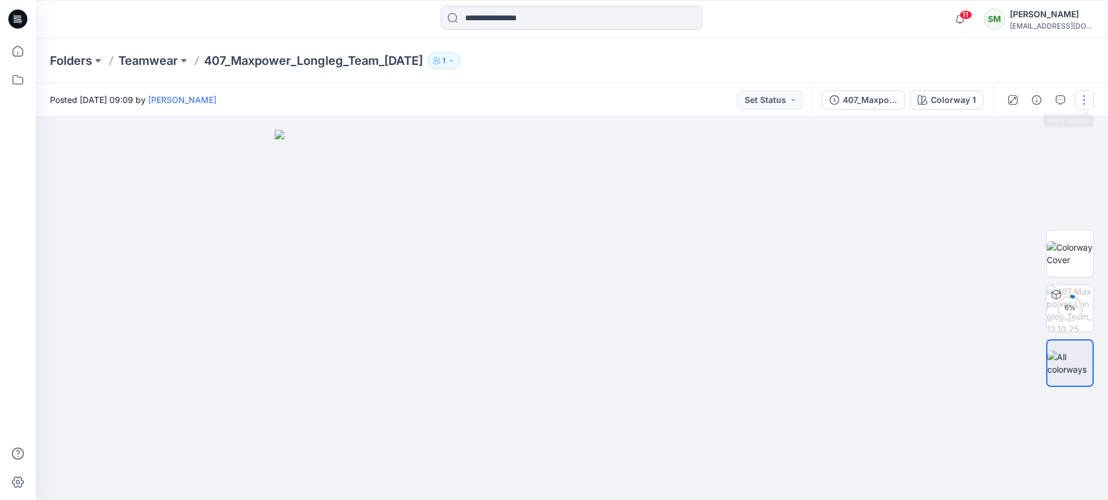
click at [1086, 99] on button "button" at bounding box center [1084, 99] width 19 height 19
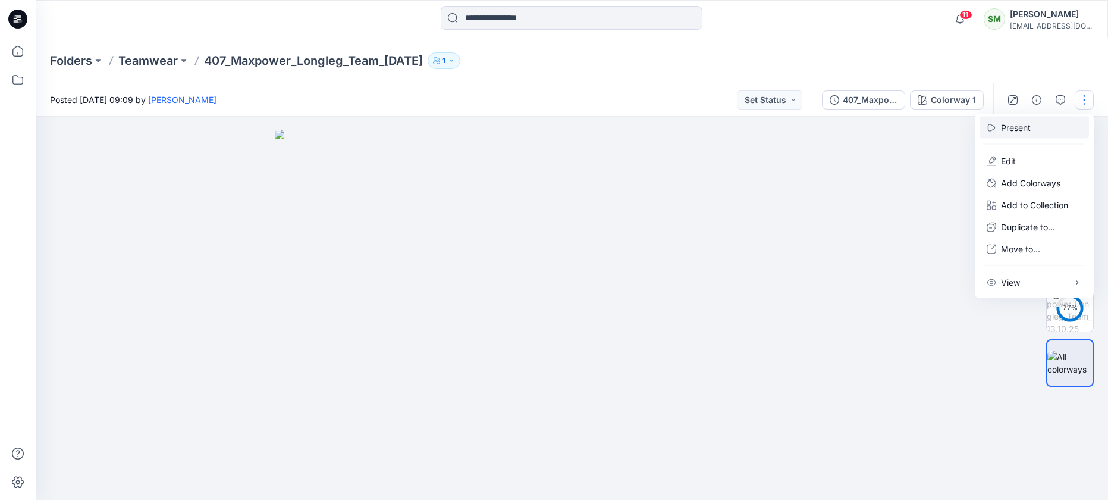
click at [844, 153] on img at bounding box center [572, 315] width 595 height 370
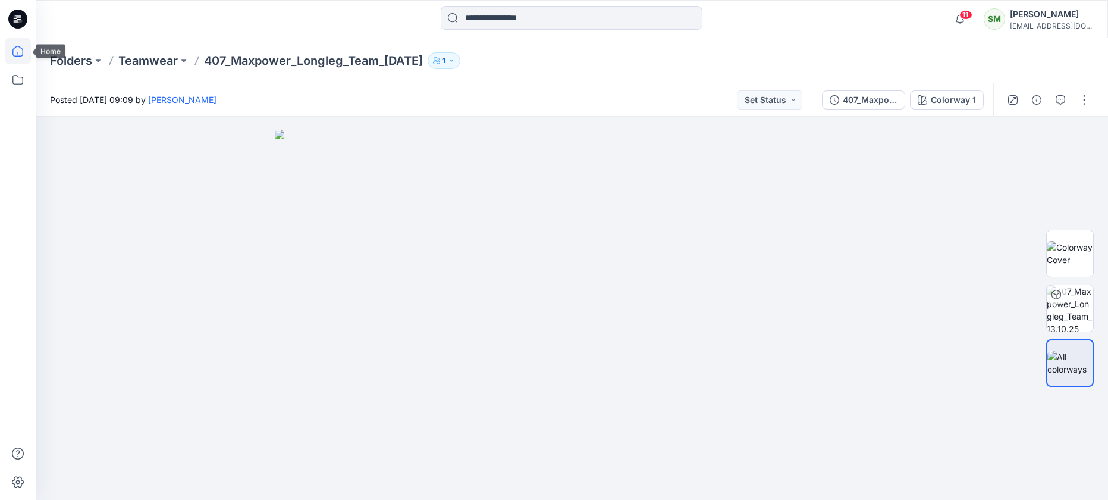
click at [10, 53] on icon at bounding box center [18, 51] width 26 height 26
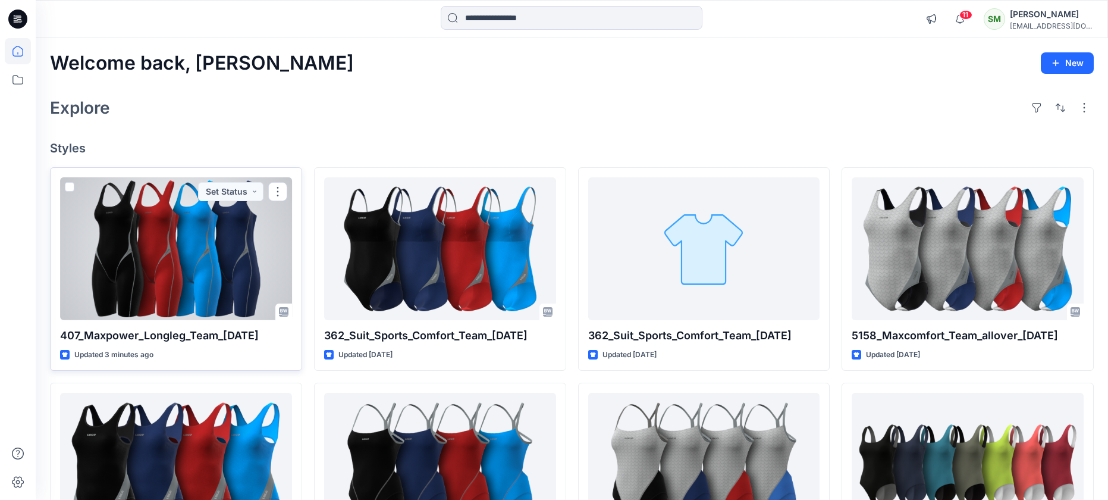
click at [70, 185] on span at bounding box center [70, 187] width 10 height 10
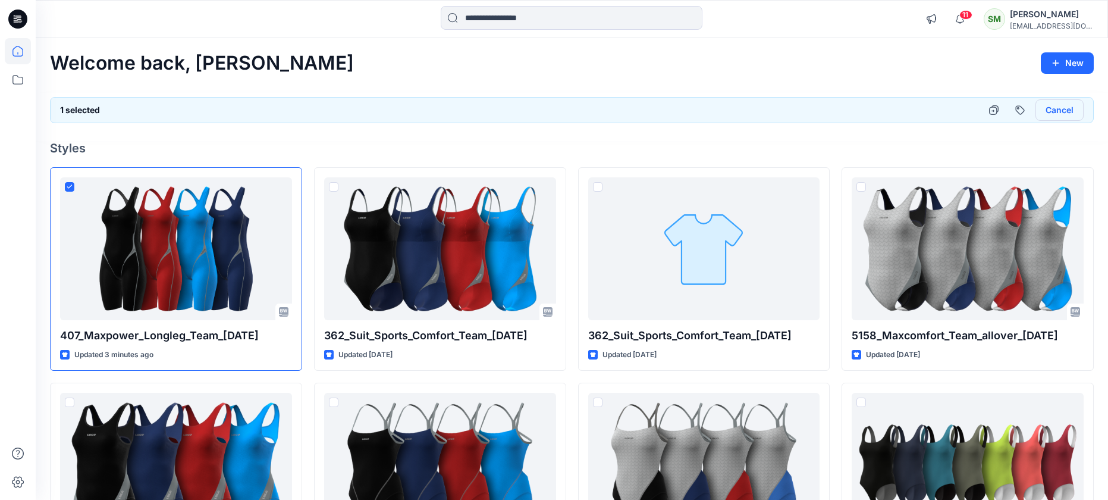
click at [1073, 109] on button "Cancel" at bounding box center [1059, 109] width 48 height 21
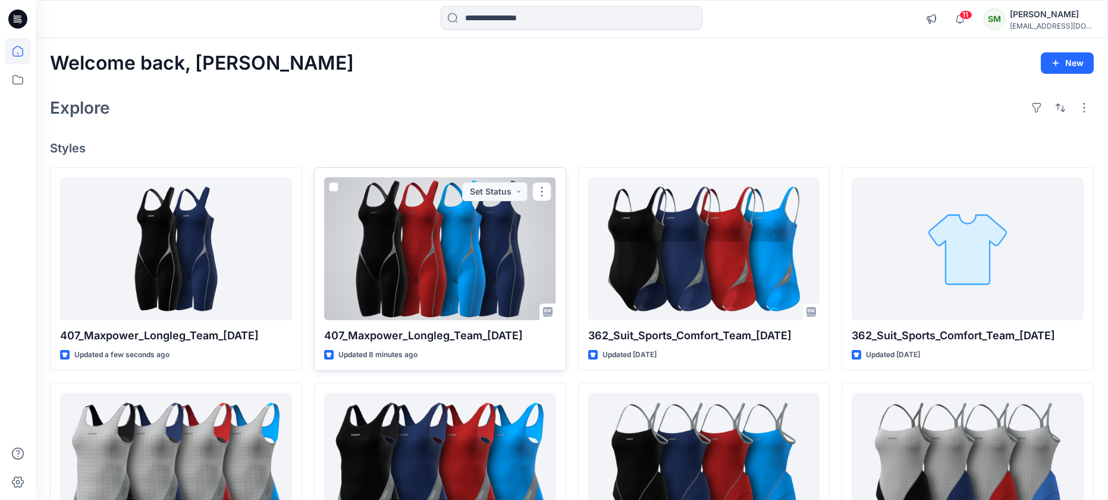
click at [332, 183] on span at bounding box center [334, 187] width 10 height 10
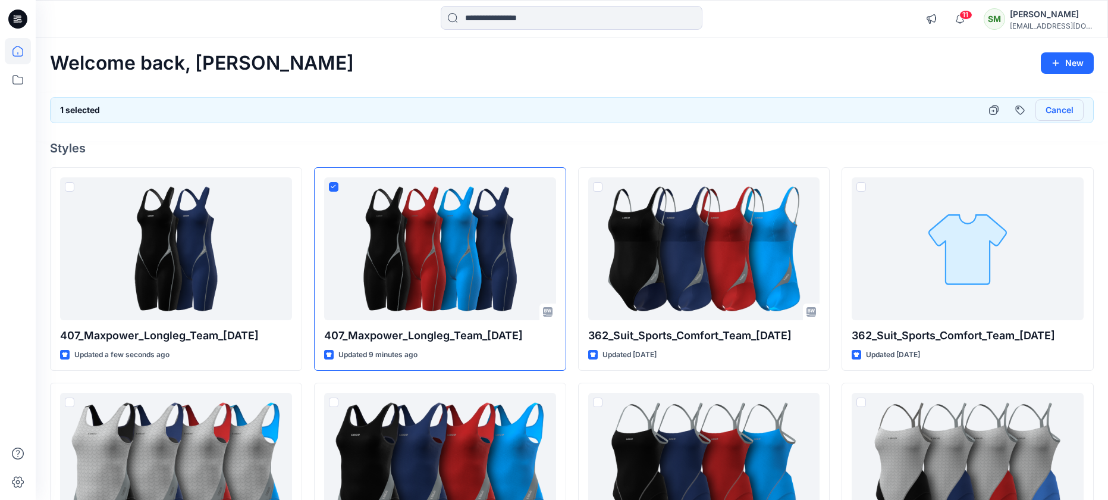
click at [1054, 108] on button "Cancel" at bounding box center [1059, 109] width 48 height 21
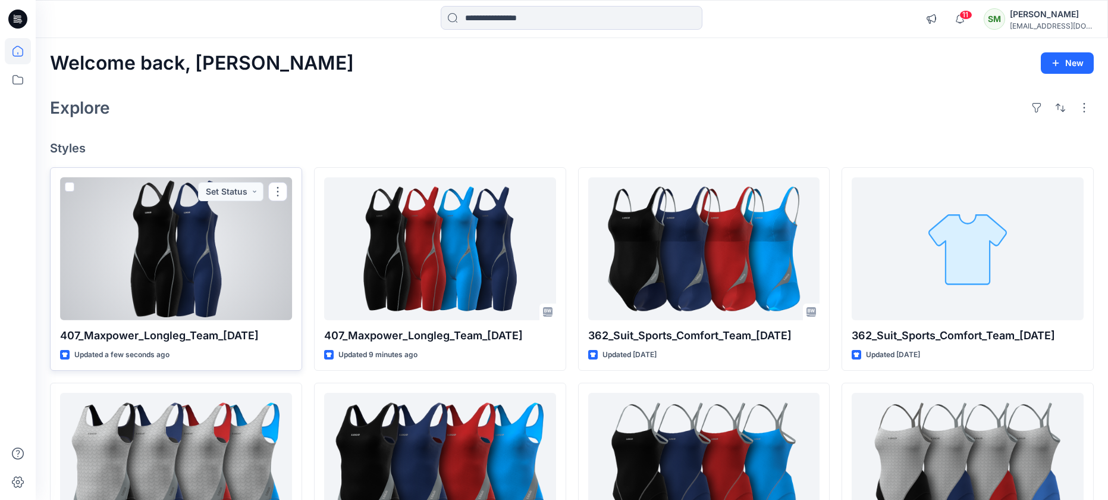
click at [235, 258] on div at bounding box center [176, 248] width 232 height 143
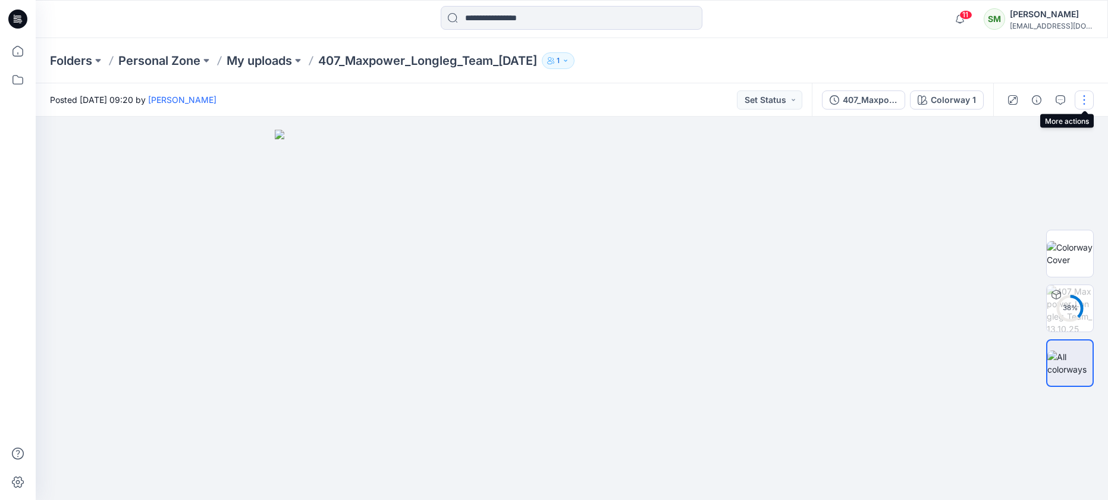
click at [1079, 98] on button "button" at bounding box center [1084, 99] width 19 height 19
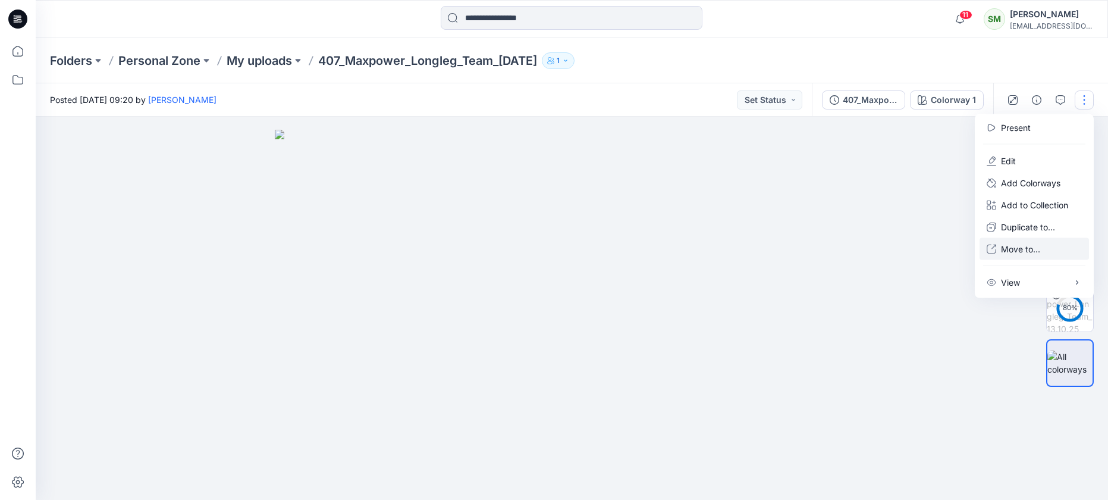
click at [1013, 242] on button "Move to..." at bounding box center [1033, 249] width 109 height 22
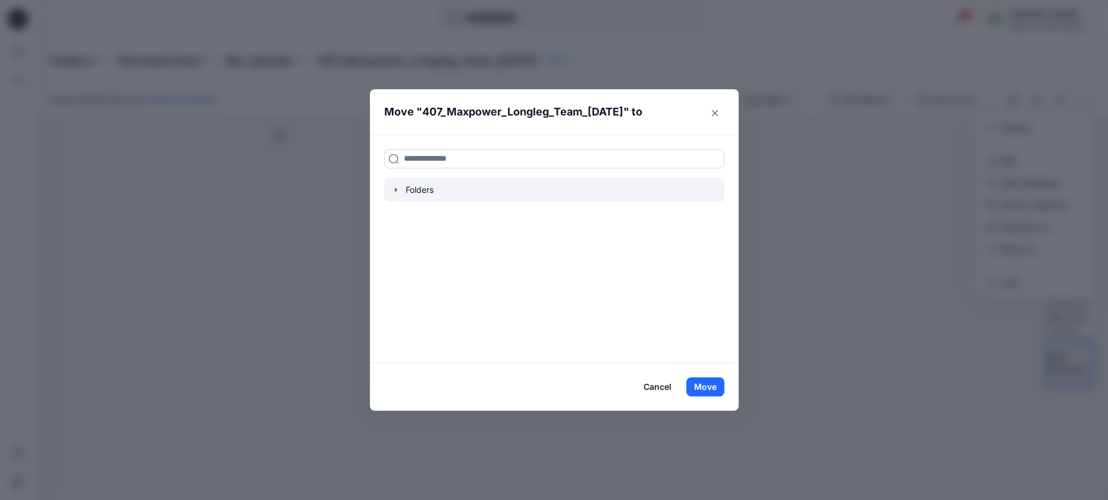
click at [426, 188] on div at bounding box center [554, 190] width 340 height 24
click at [417, 189] on div at bounding box center [554, 190] width 340 height 24
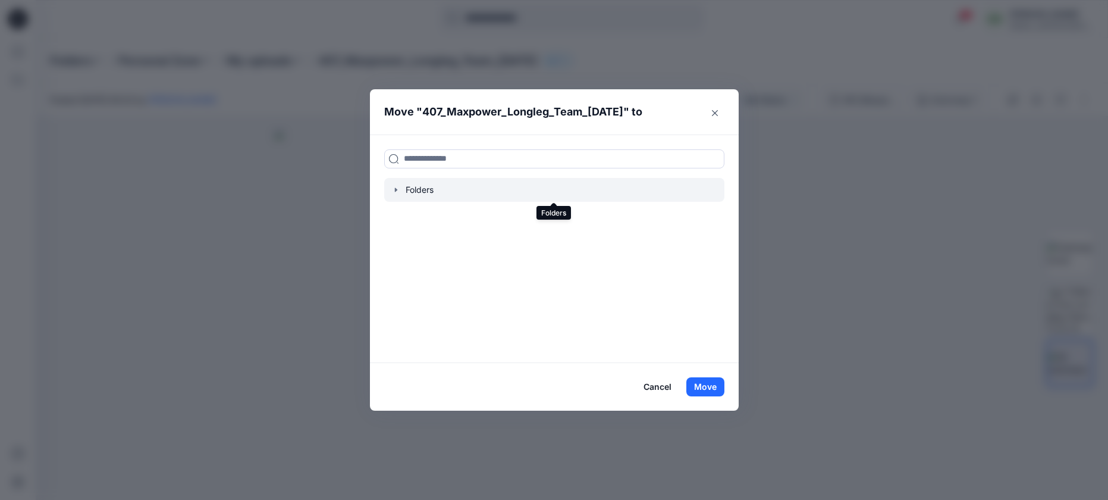
click at [417, 189] on div at bounding box center [554, 190] width 340 height 24
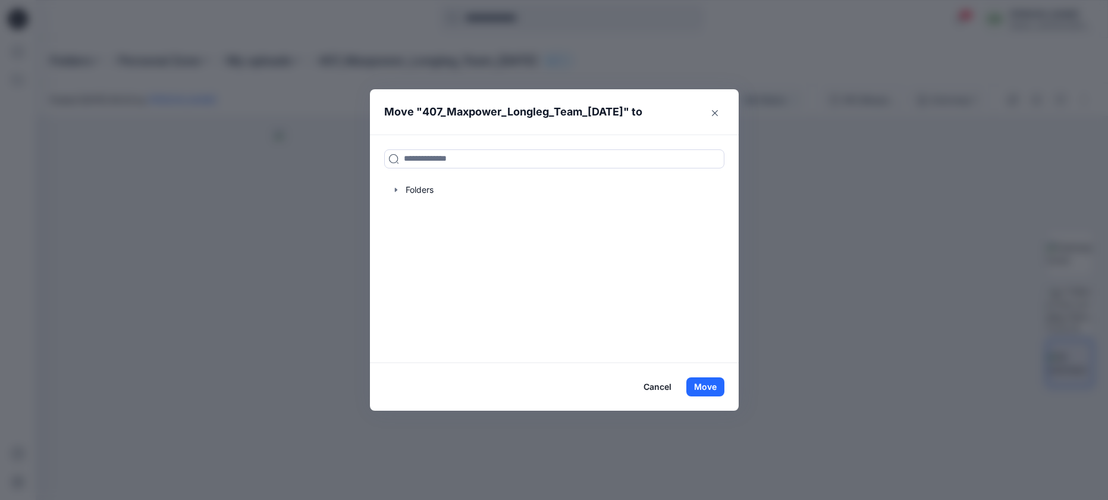
click at [662, 386] on button "Cancel" at bounding box center [657, 386] width 43 height 19
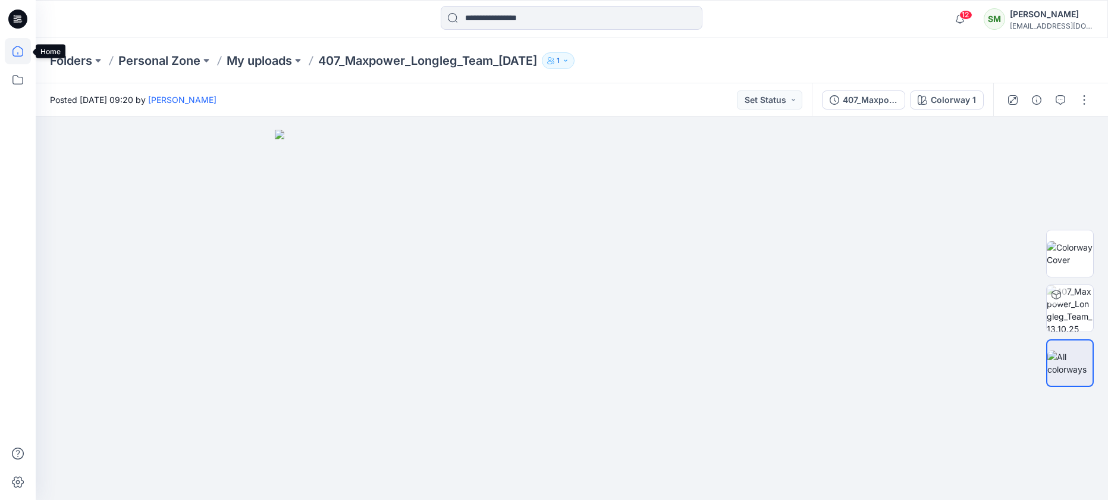
click at [20, 54] on icon at bounding box center [18, 51] width 26 height 26
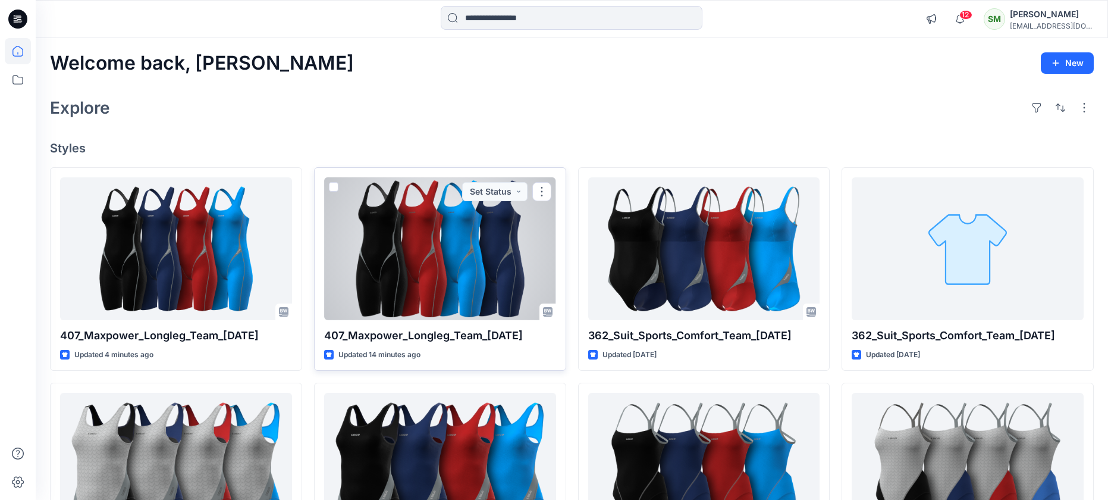
click at [334, 186] on span at bounding box center [334, 187] width 10 height 10
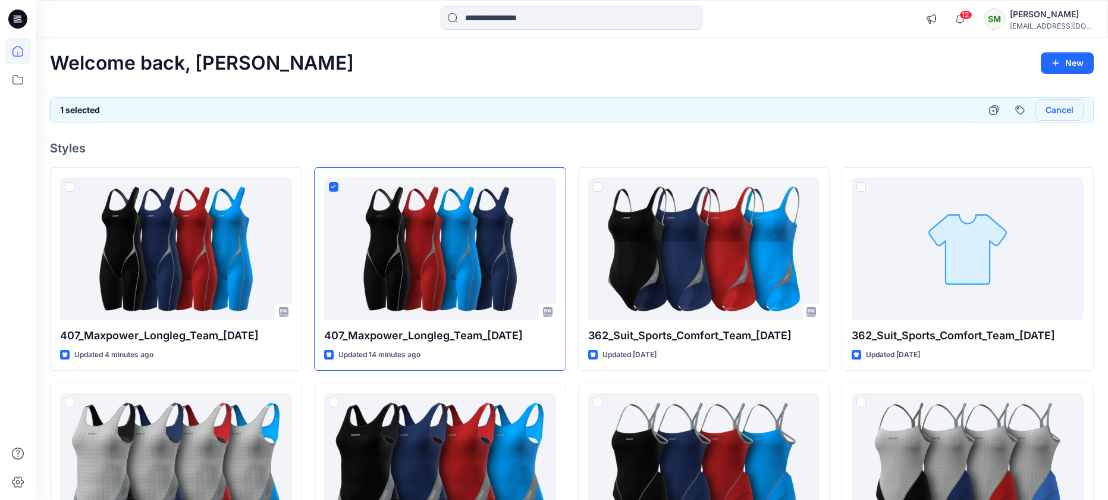
click at [1066, 105] on button "Cancel" at bounding box center [1059, 109] width 48 height 21
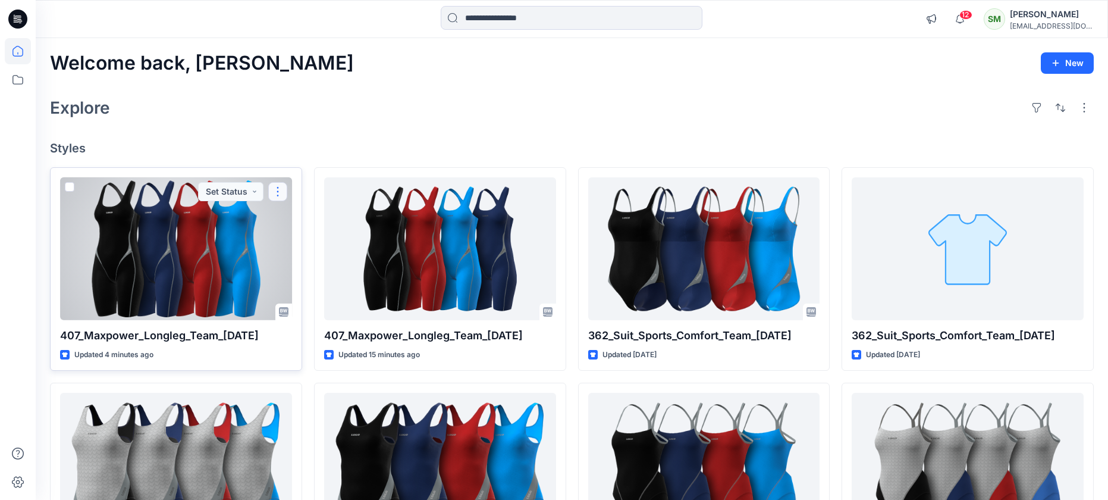
click at [273, 187] on button "button" at bounding box center [277, 191] width 19 height 19
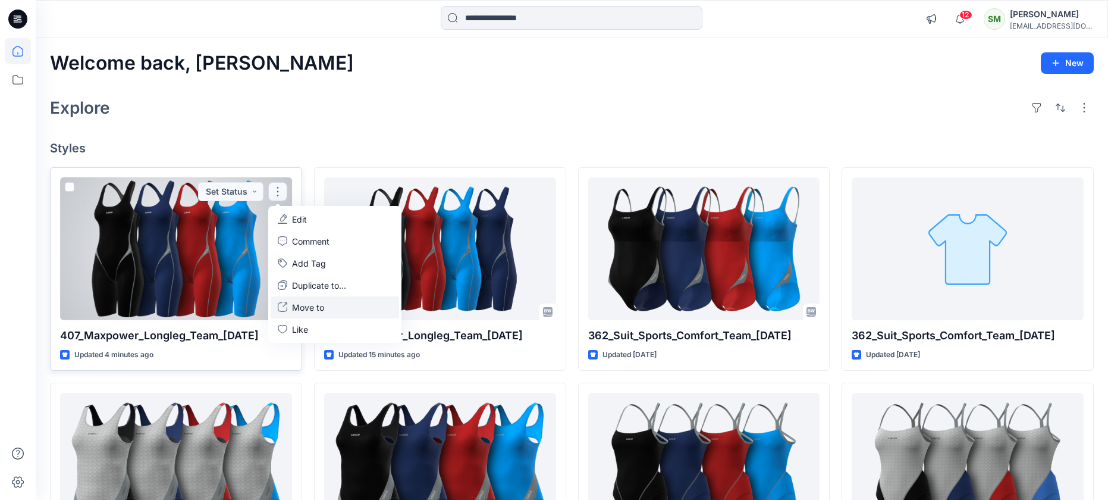
click at [314, 312] on p "Move to" at bounding box center [308, 307] width 32 height 12
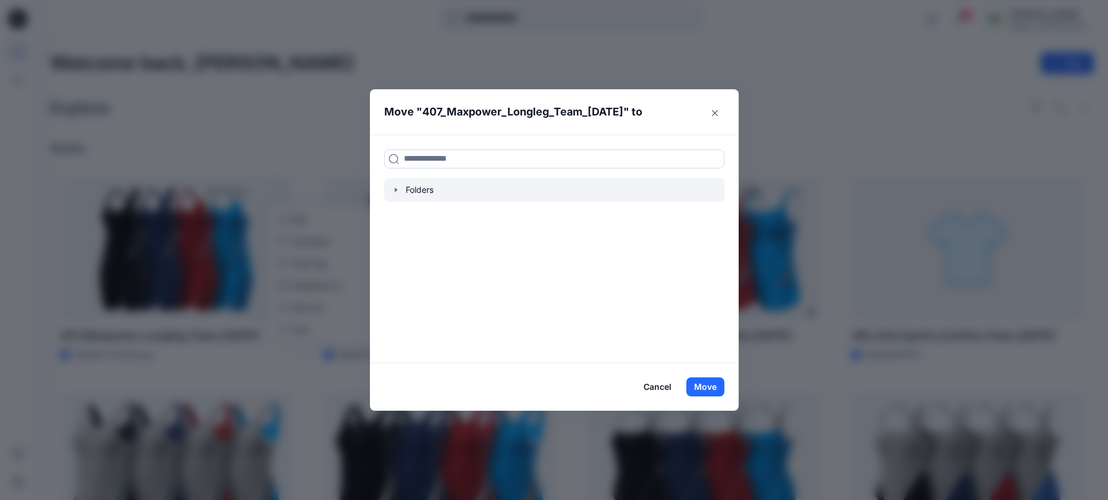
click at [414, 194] on div at bounding box center [554, 190] width 340 height 24
click at [406, 187] on div at bounding box center [554, 190] width 340 height 24
click at [397, 189] on icon "button" at bounding box center [396, 190] width 10 height 10
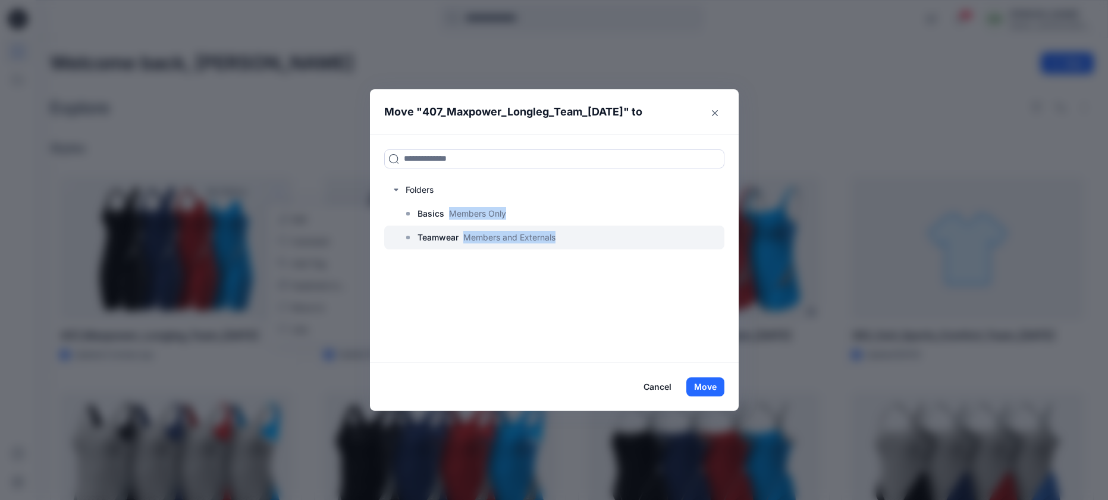
click at [422, 234] on p "Teamwear" at bounding box center [437, 237] width 41 height 14
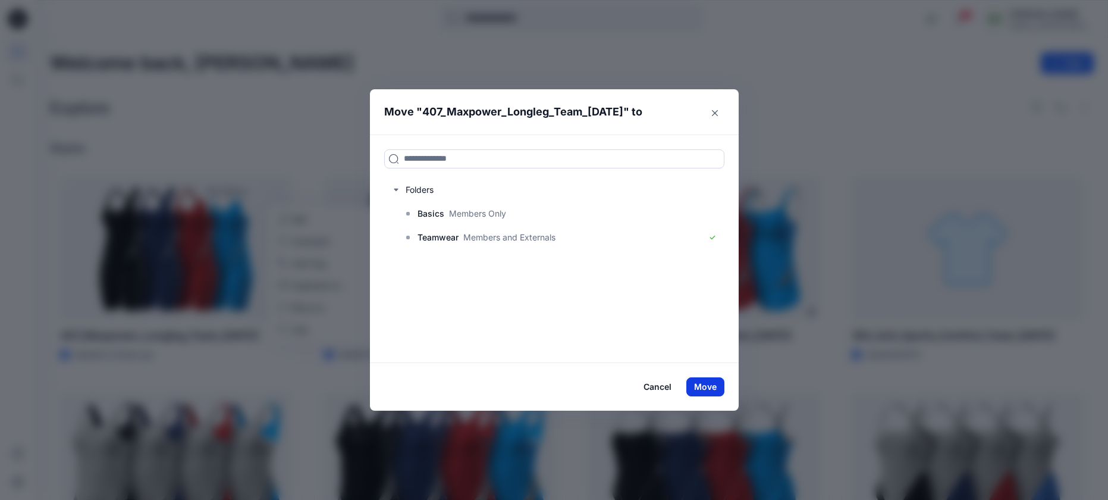
click at [709, 385] on button "Move" at bounding box center [705, 386] width 38 height 19
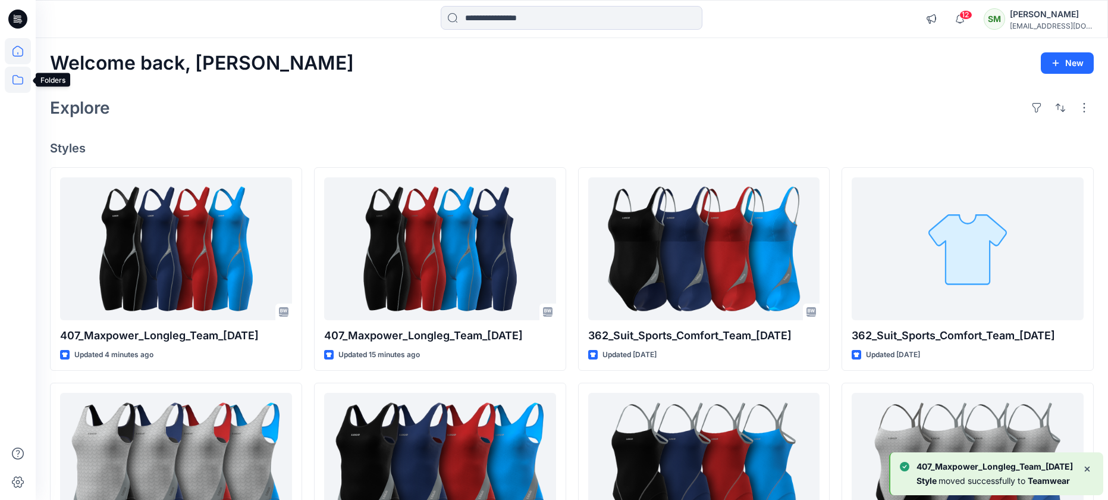
click at [16, 77] on icon at bounding box center [18, 80] width 26 height 26
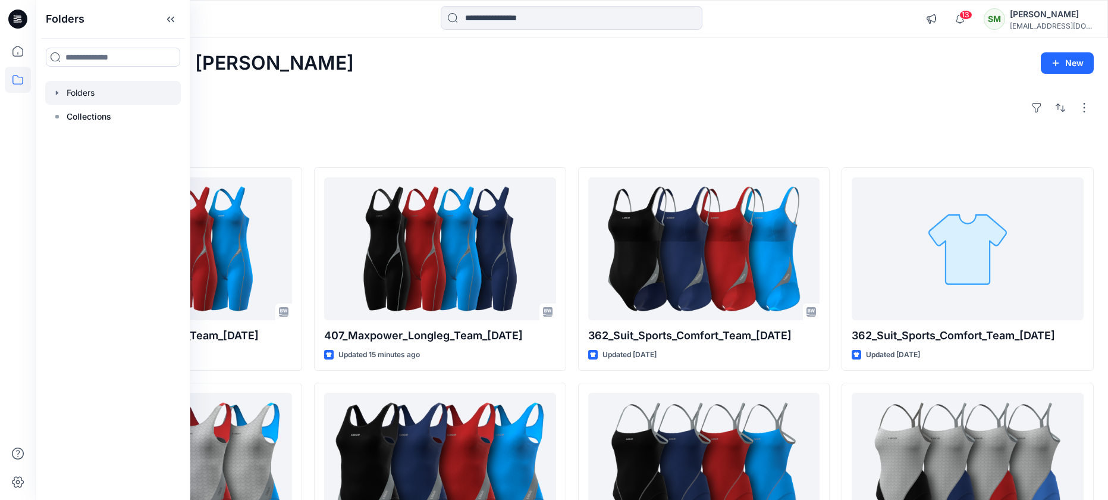
click at [83, 88] on div at bounding box center [113, 93] width 136 height 24
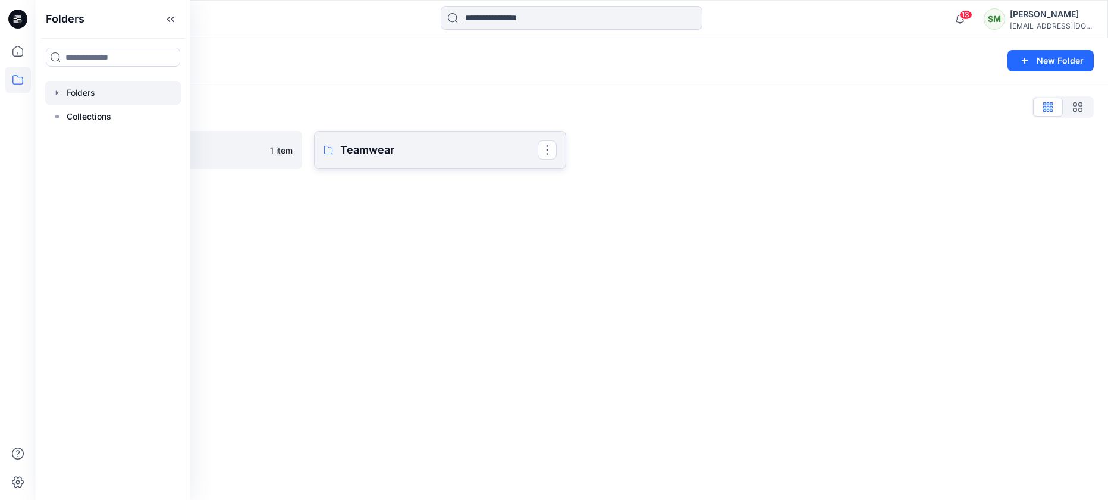
click at [359, 152] on p "Teamwear" at bounding box center [438, 150] width 197 height 17
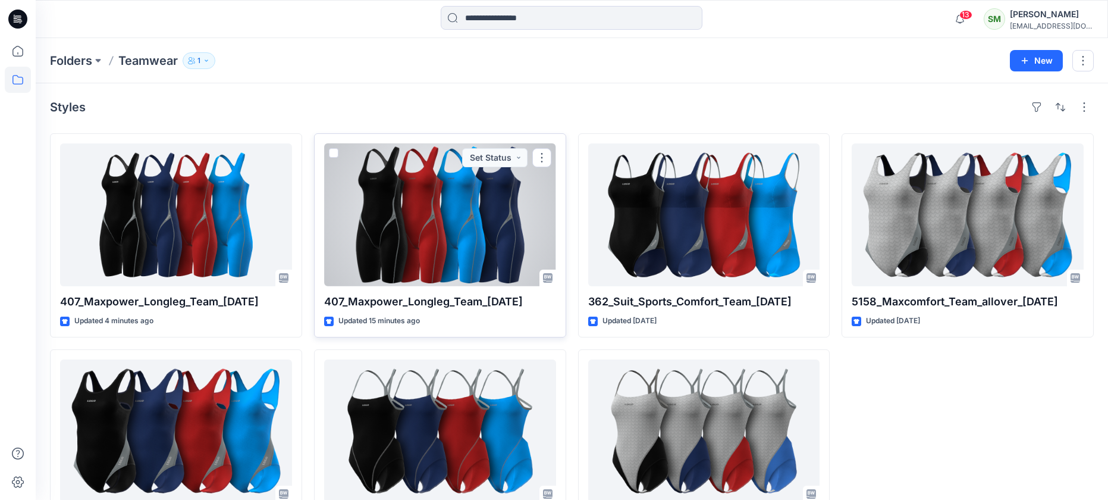
scroll to position [1, 0]
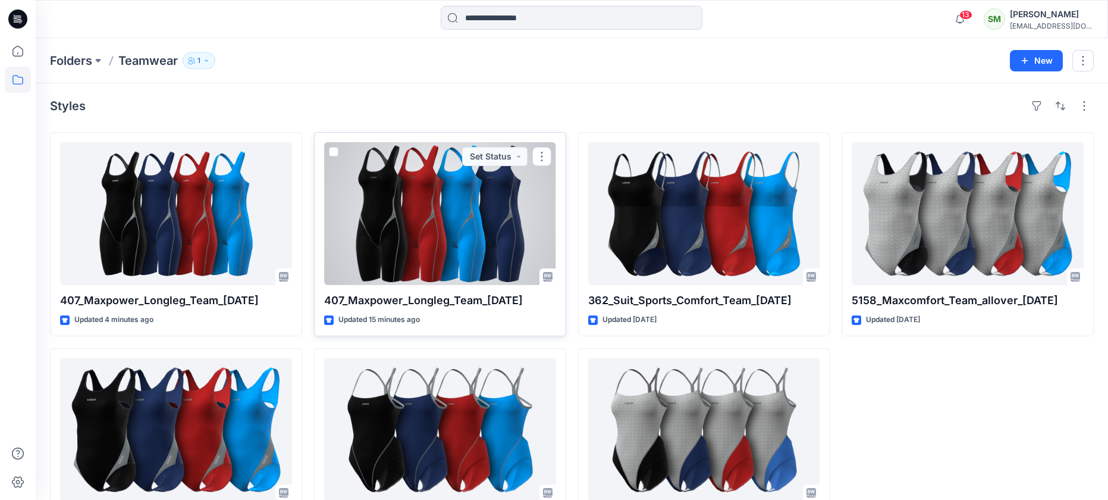
click at [336, 150] on span at bounding box center [334, 152] width 10 height 10
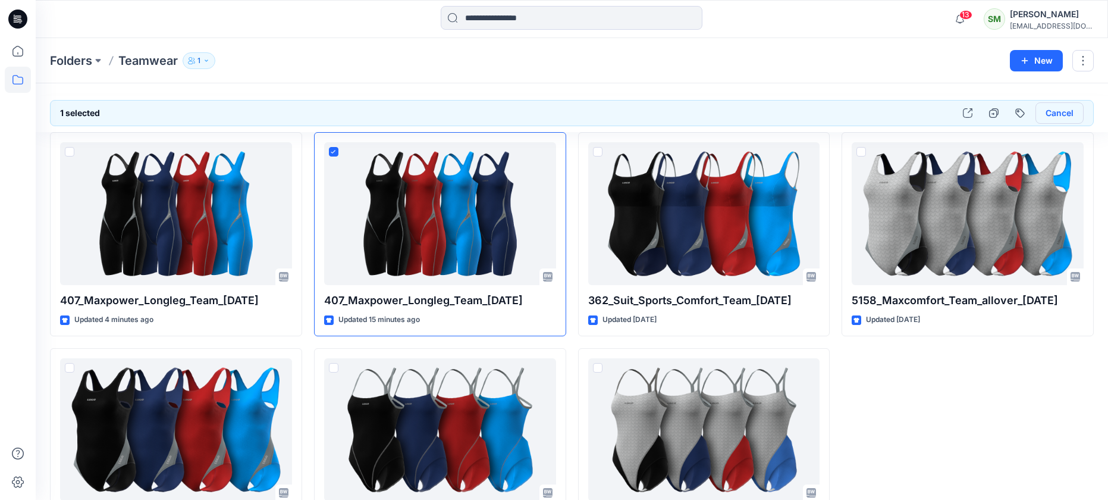
click at [1052, 114] on button "Cancel" at bounding box center [1059, 112] width 48 height 21
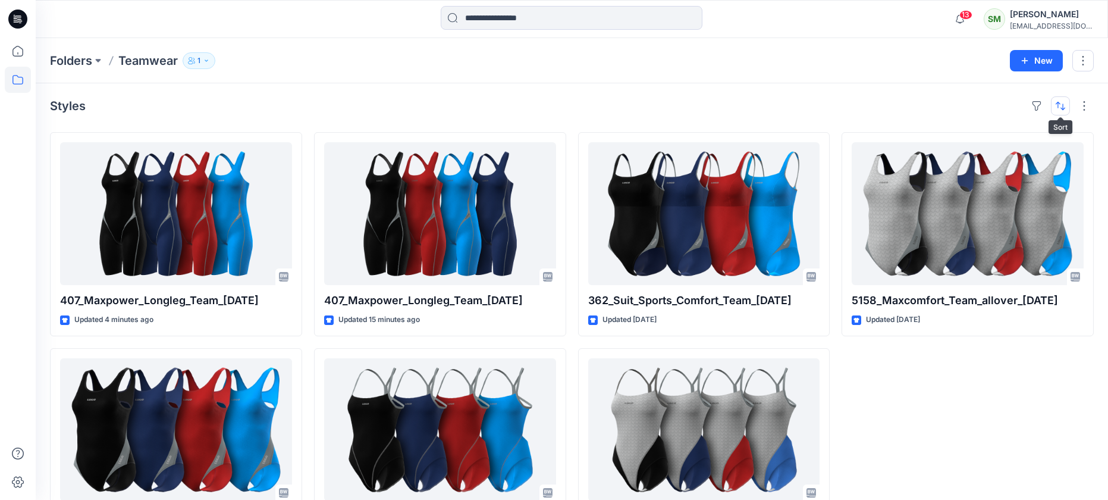
click at [1061, 105] on button "button" at bounding box center [1060, 105] width 19 height 19
click at [996, 109] on div "Styles Last update A to Z" at bounding box center [572, 105] width 1044 height 19
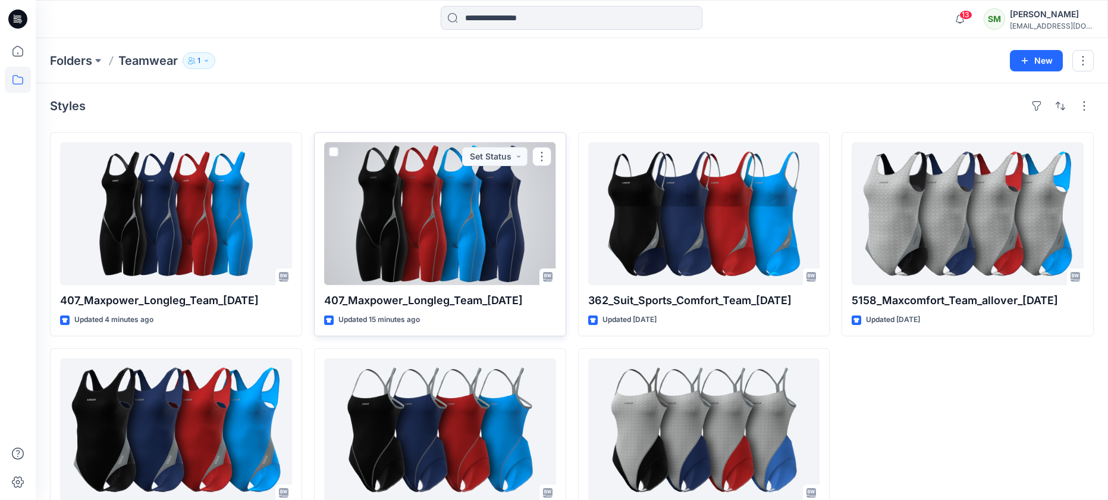
drag, startPoint x: 461, startPoint y: 203, endPoint x: 489, endPoint y: 213, distance: 29.5
click at [545, 275] on icon at bounding box center [548, 277] width 10 height 10
click at [519, 151] on button "Set Status" at bounding box center [494, 156] width 65 height 19
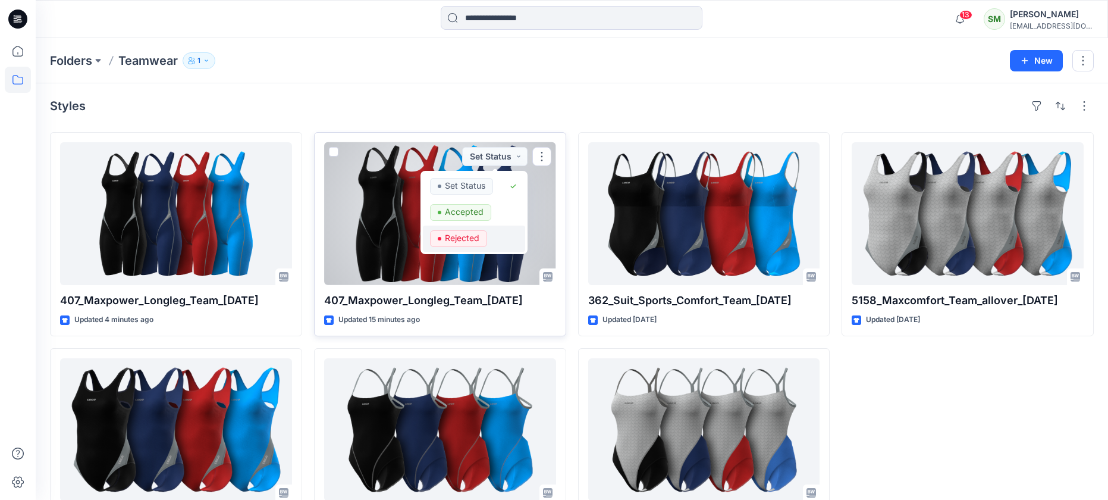
click at [469, 238] on p "Rejected" at bounding box center [462, 237] width 34 height 15
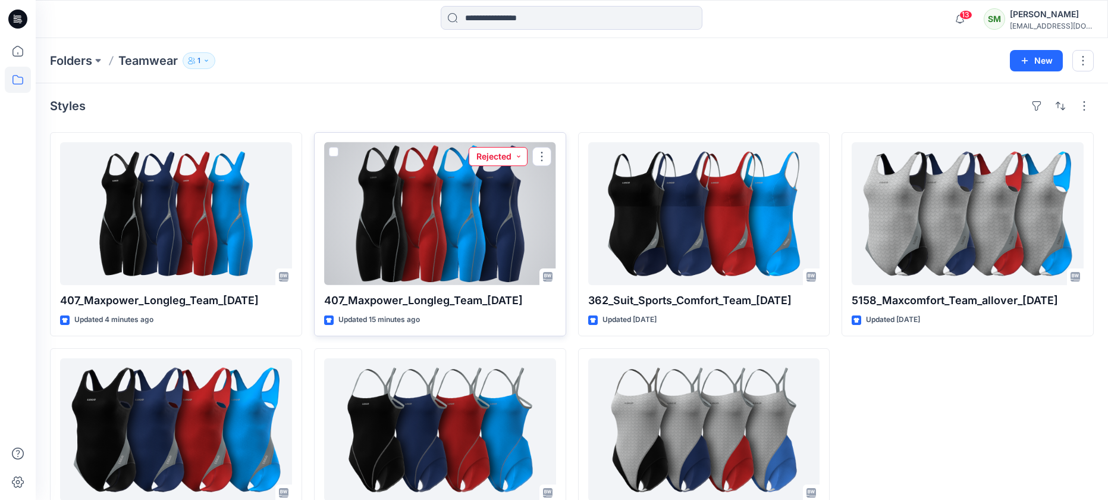
click at [519, 155] on button "Rejected" at bounding box center [498, 156] width 59 height 19
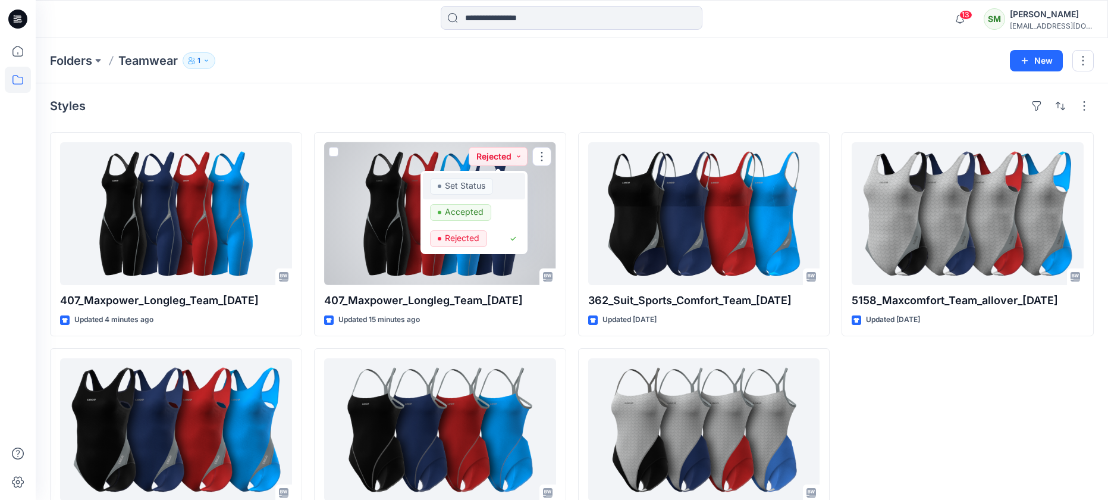
click at [466, 180] on p "Set Status" at bounding box center [465, 185] width 40 height 15
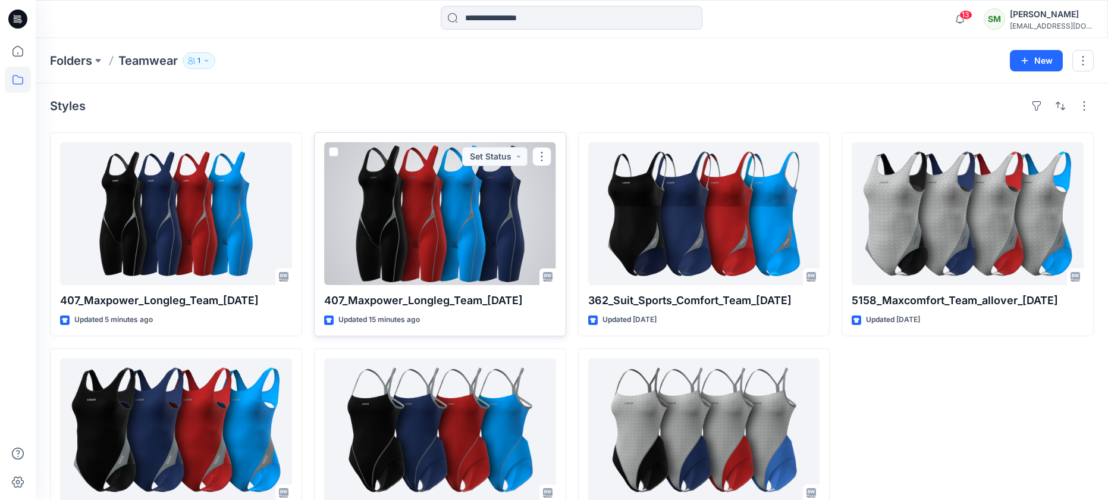
click at [329, 152] on span at bounding box center [334, 152] width 10 height 10
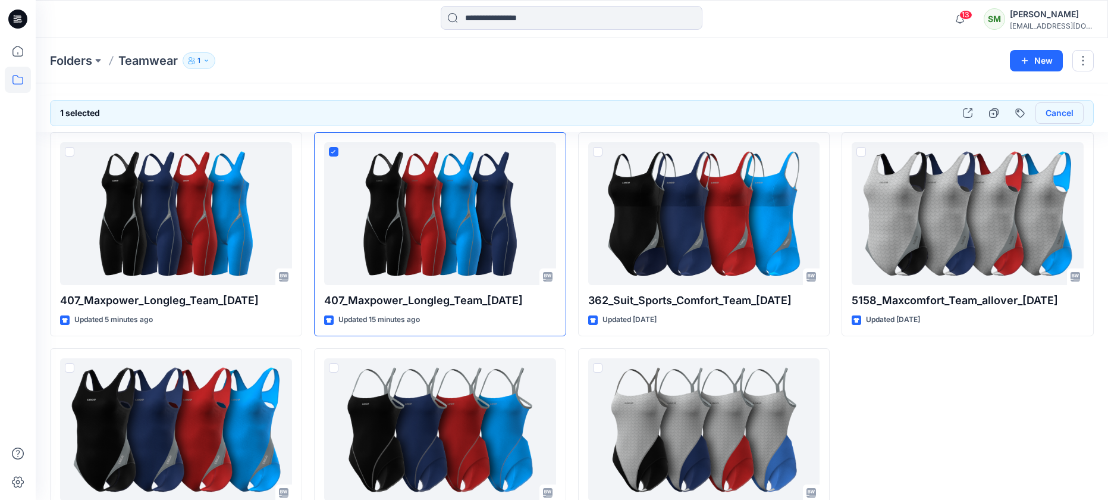
click at [1054, 110] on button "Cancel" at bounding box center [1059, 112] width 48 height 21
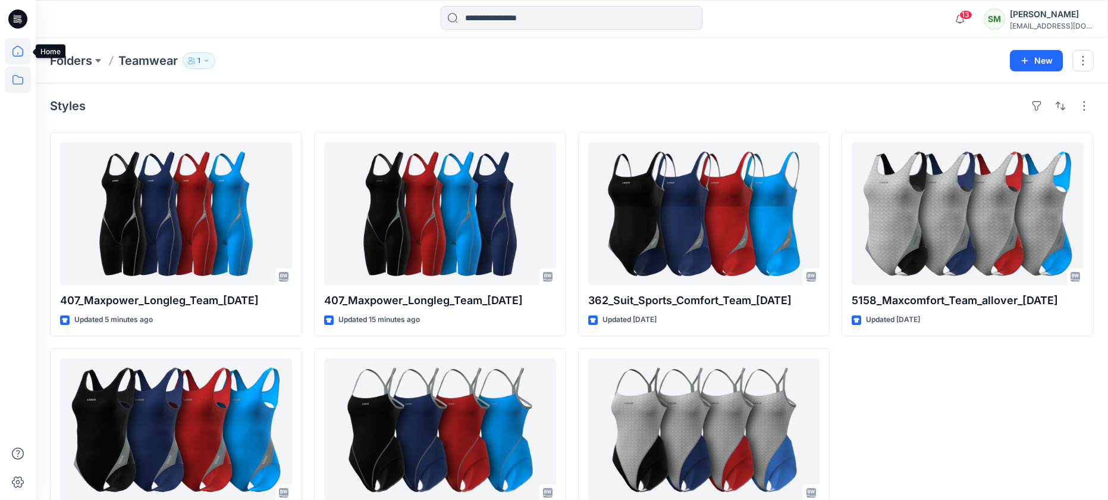
click at [13, 55] on icon at bounding box center [17, 51] width 11 height 11
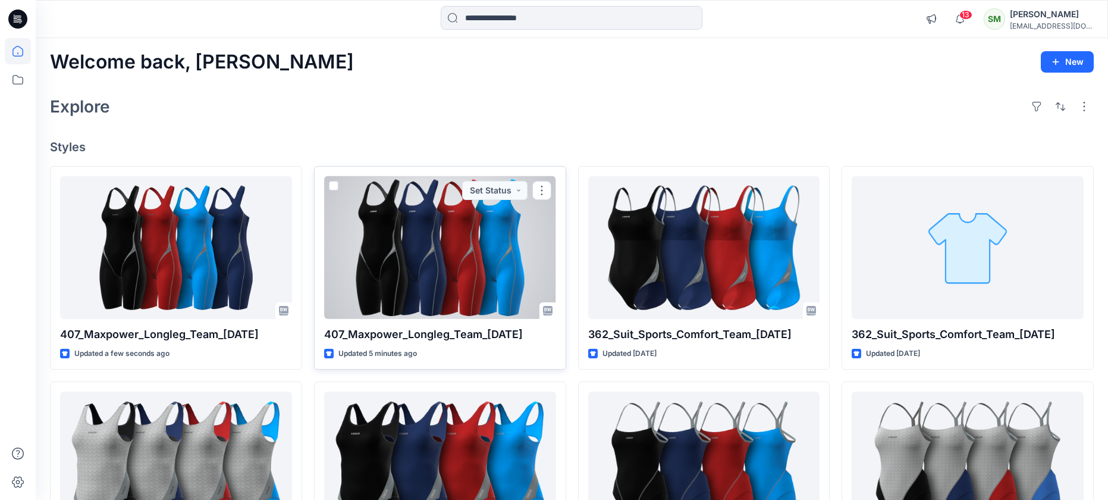
click at [334, 186] on span at bounding box center [334, 186] width 10 height 10
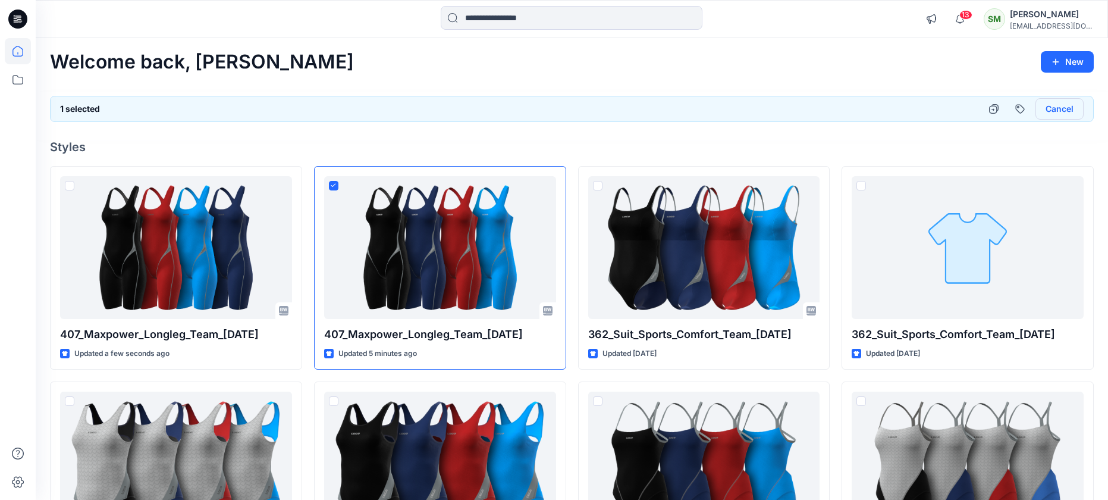
click at [1044, 105] on button "Cancel" at bounding box center [1059, 108] width 48 height 21
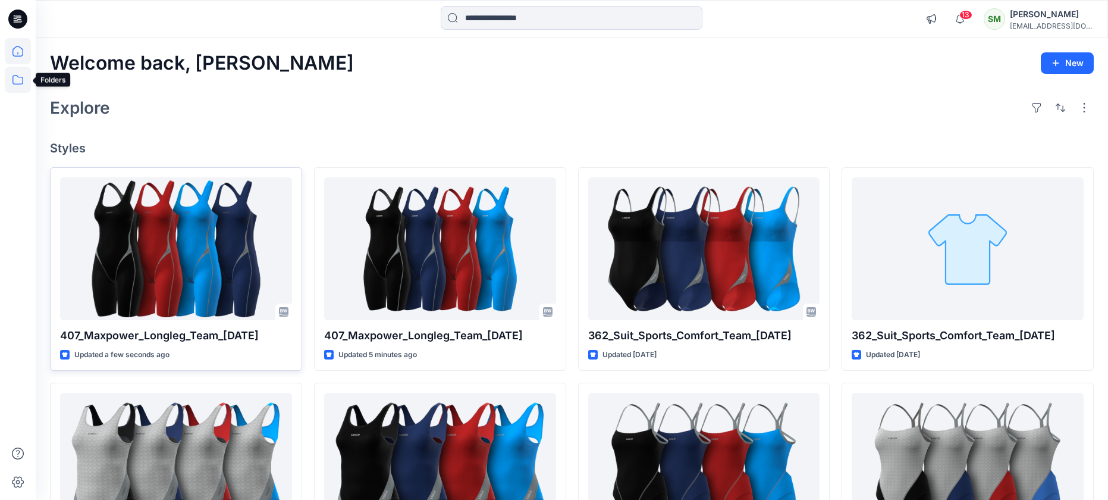
click at [26, 79] on icon at bounding box center [18, 80] width 26 height 26
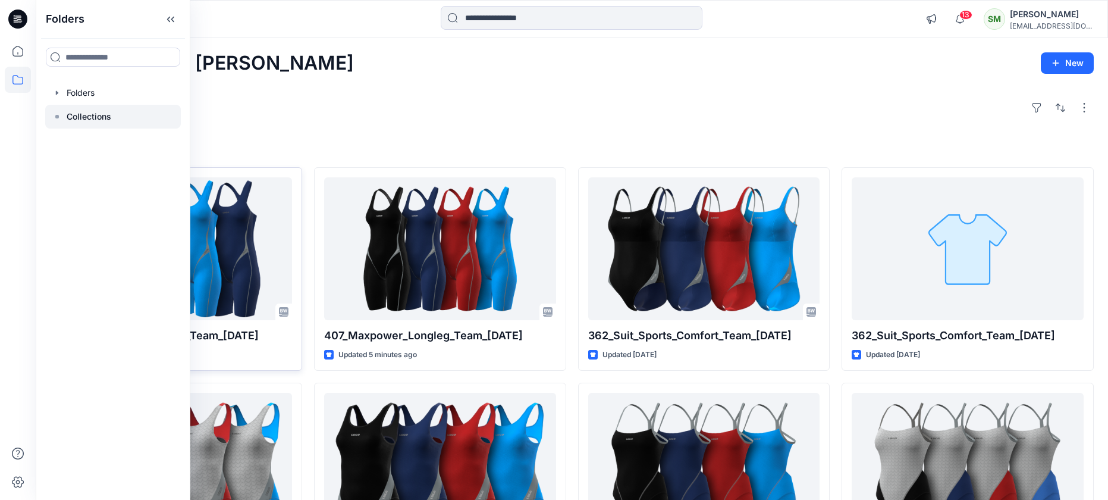
click at [76, 118] on p "Collections" at bounding box center [89, 116] width 45 height 14
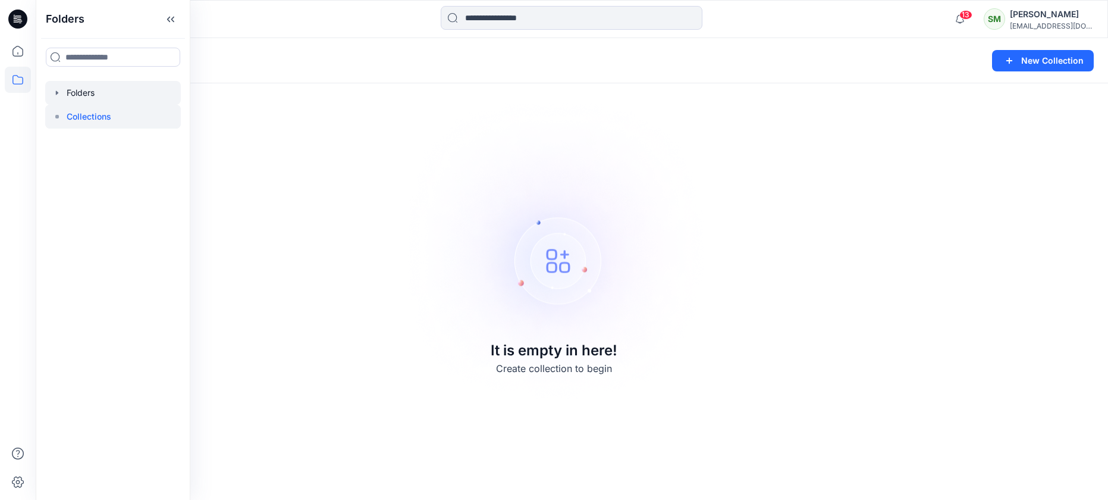
click at [79, 92] on div at bounding box center [113, 93] width 136 height 24
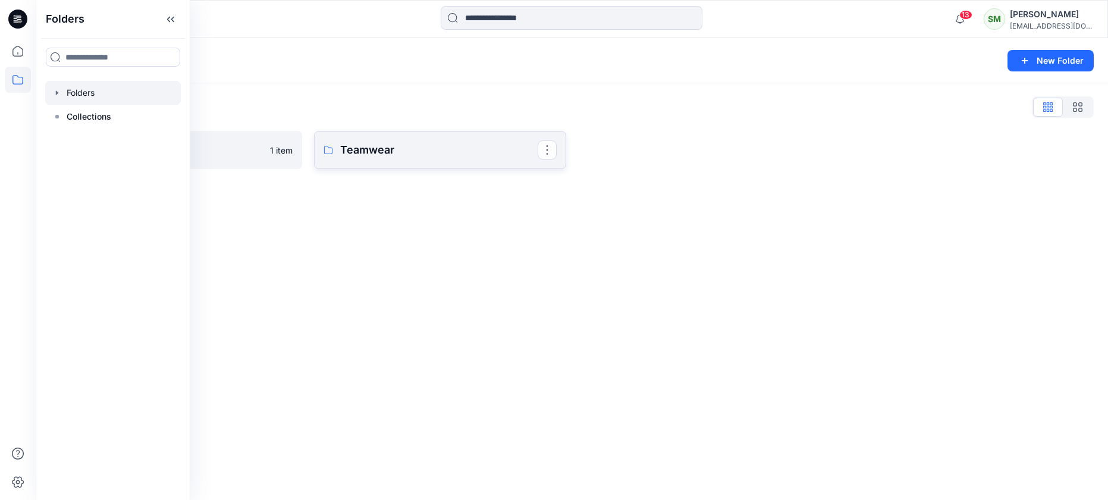
click at [392, 153] on p "Teamwear" at bounding box center [438, 150] width 197 height 17
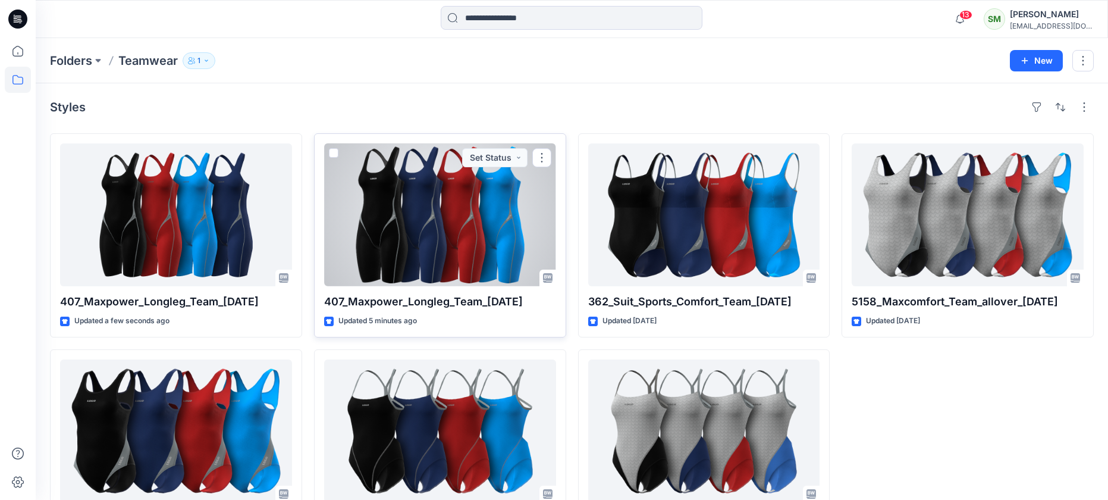
click at [334, 152] on span at bounding box center [334, 153] width 10 height 10
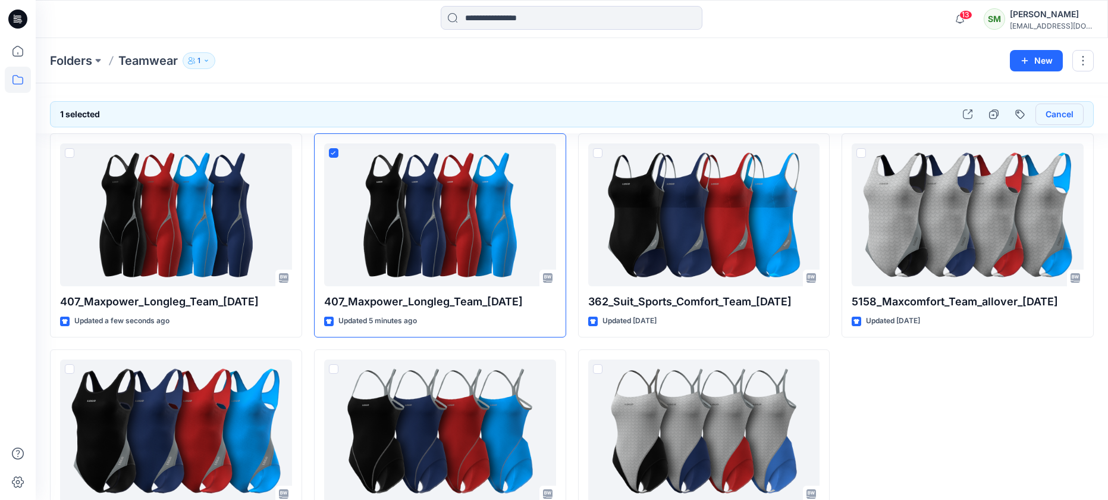
click at [1073, 109] on button "Cancel" at bounding box center [1059, 113] width 48 height 21
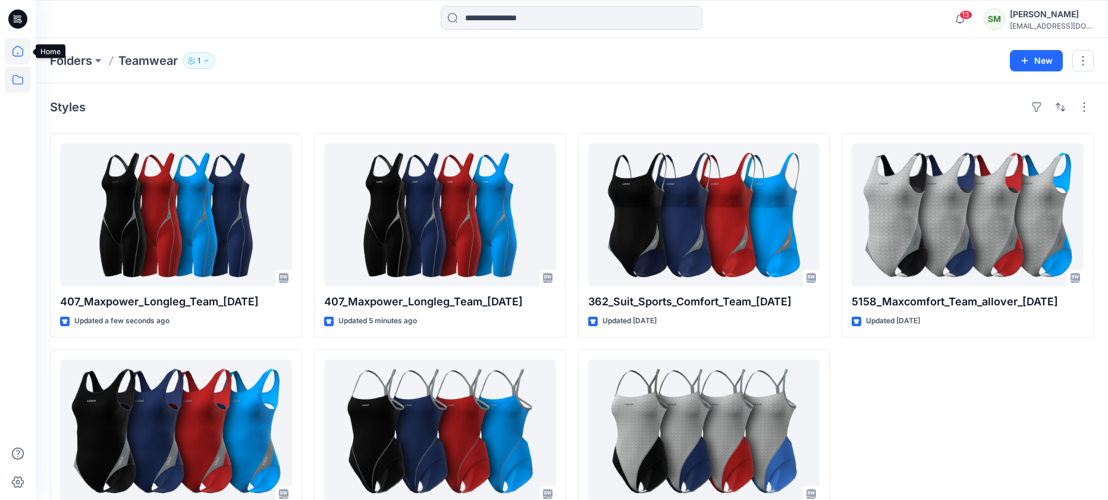
click at [21, 51] on icon at bounding box center [18, 51] width 26 height 26
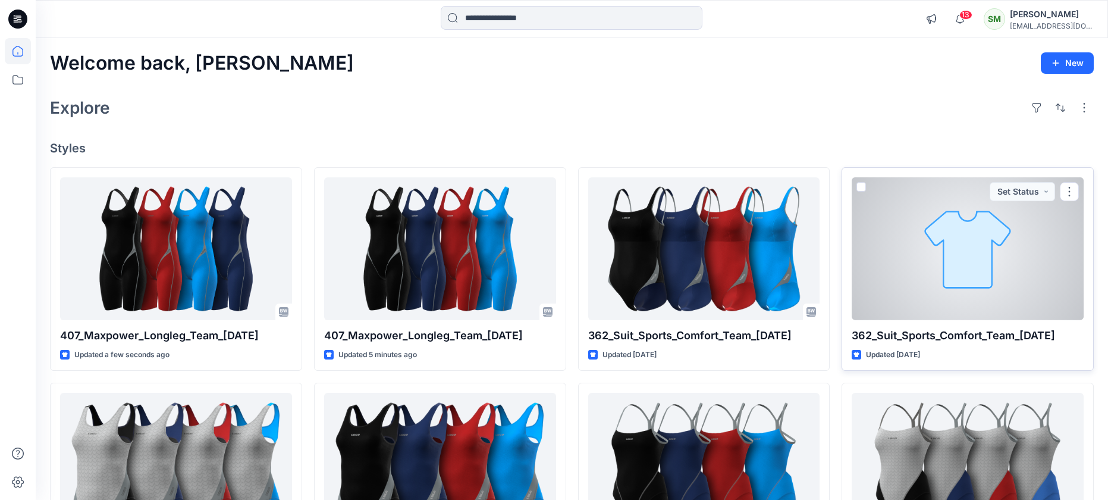
click at [865, 184] on span at bounding box center [861, 187] width 10 height 10
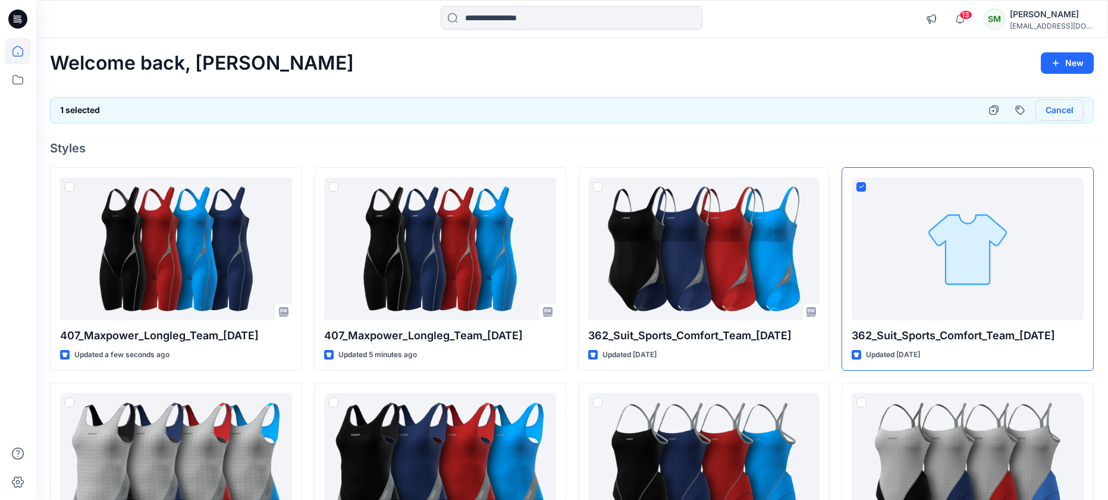
click at [1057, 108] on button "Cancel" at bounding box center [1059, 109] width 48 height 21
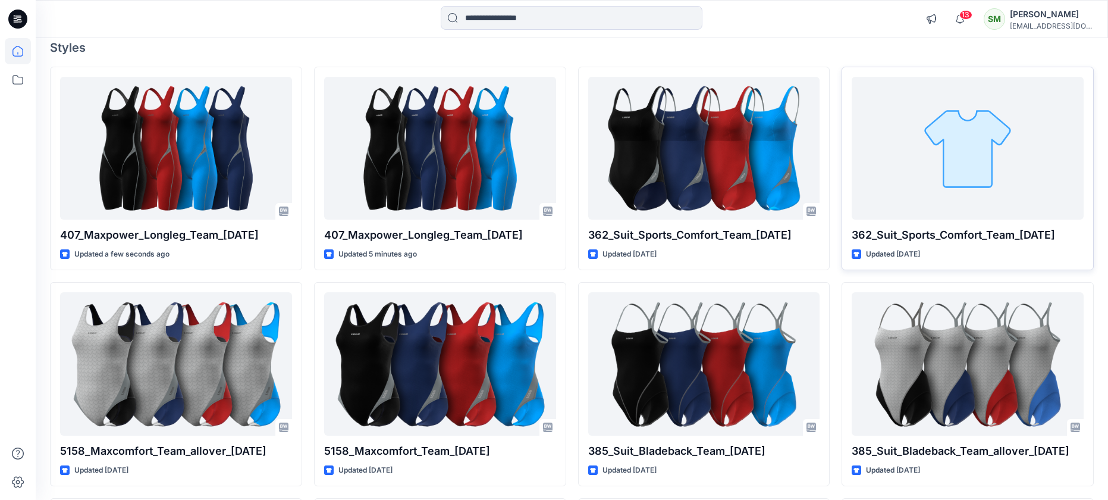
scroll to position [104, 0]
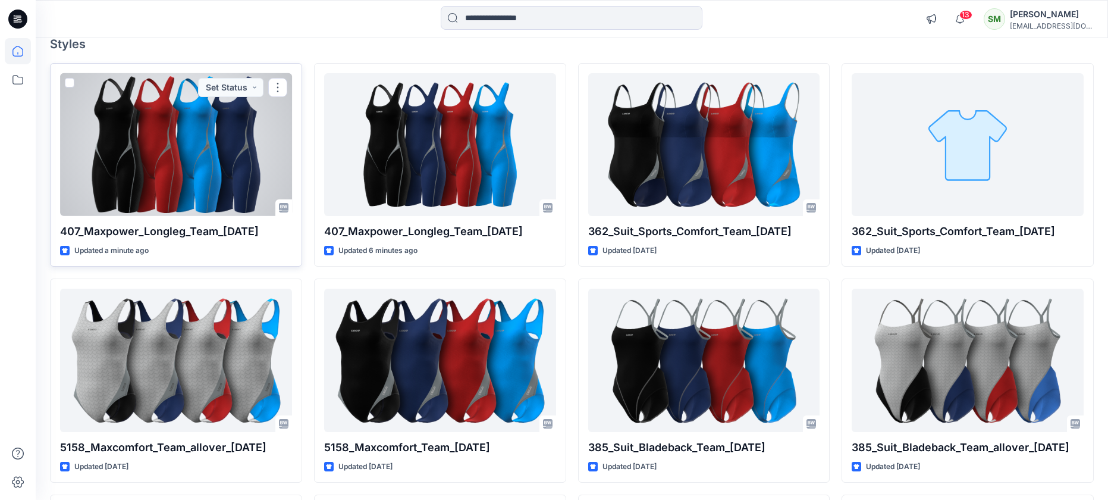
click at [68, 83] on span at bounding box center [70, 83] width 10 height 10
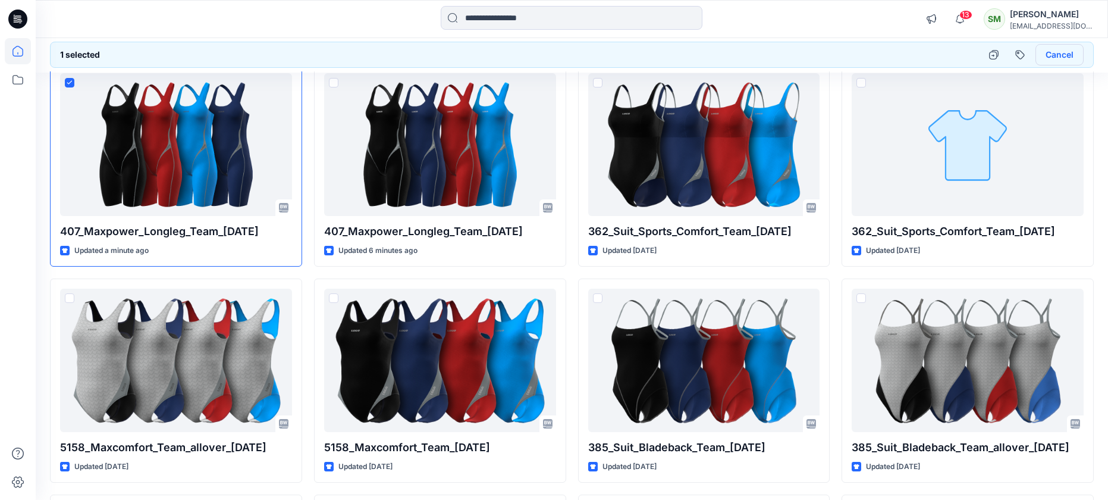
click at [1066, 58] on button "Cancel" at bounding box center [1059, 54] width 48 height 21
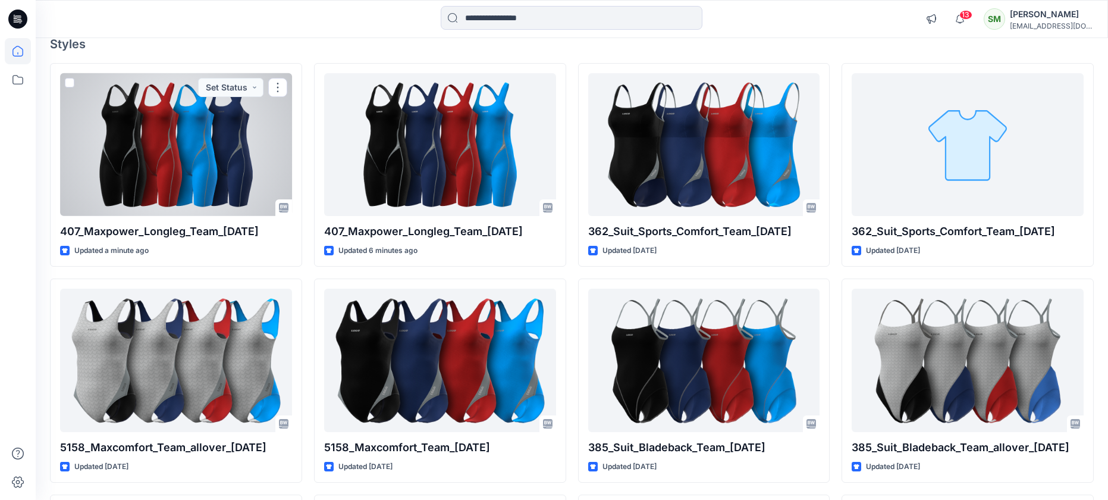
drag, startPoint x: 211, startPoint y: 115, endPoint x: 221, endPoint y: 108, distance: 13.2
click at [222, 107] on div at bounding box center [176, 144] width 232 height 143
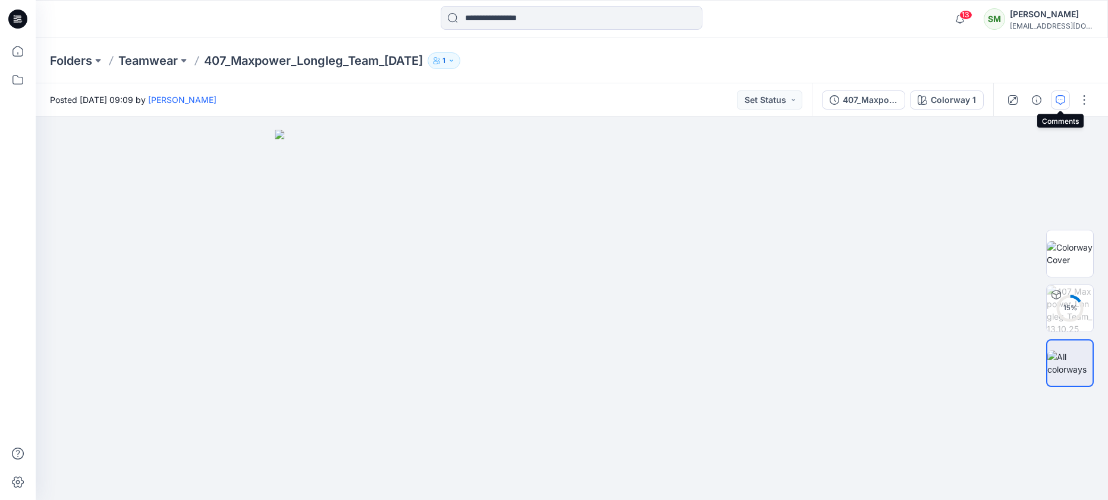
click at [1061, 98] on icon "button" at bounding box center [1061, 100] width 10 height 10
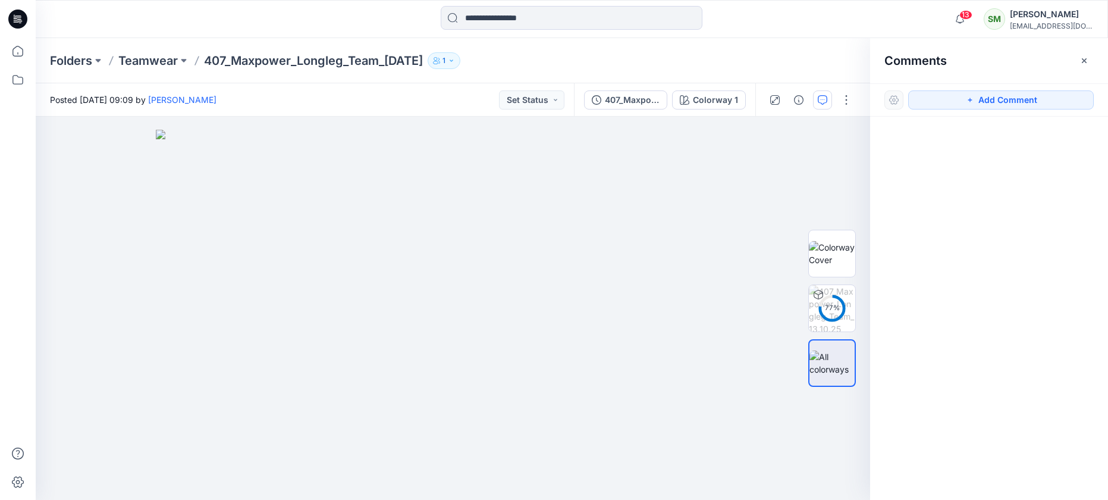
click at [892, 100] on div at bounding box center [893, 99] width 19 height 19
click at [895, 99] on div at bounding box center [893, 99] width 19 height 19
drag, startPoint x: 1082, startPoint y: 58, endPoint x: 1047, endPoint y: 67, distance: 35.5
click at [1082, 58] on icon "button" at bounding box center [1084, 61] width 10 height 10
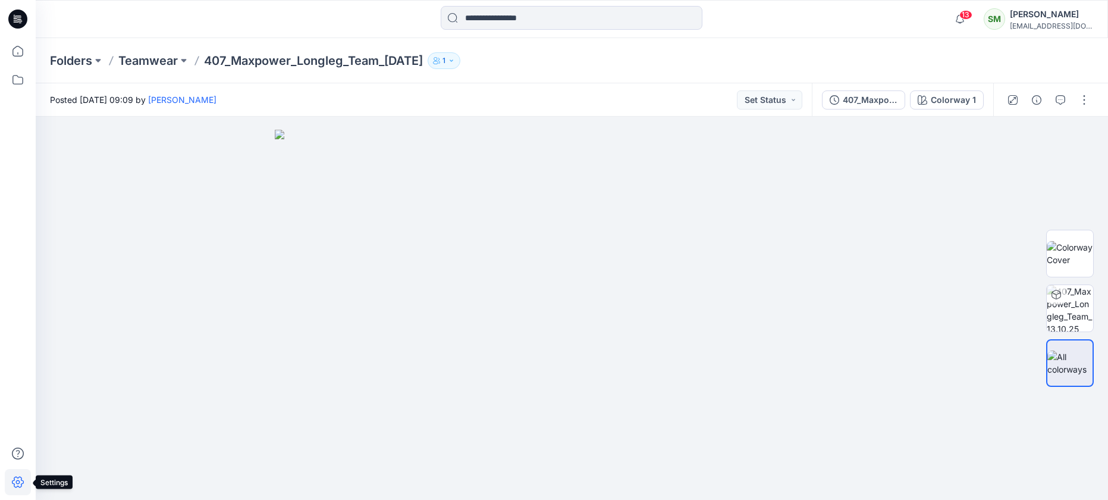
click at [20, 480] on icon at bounding box center [18, 482] width 26 height 26
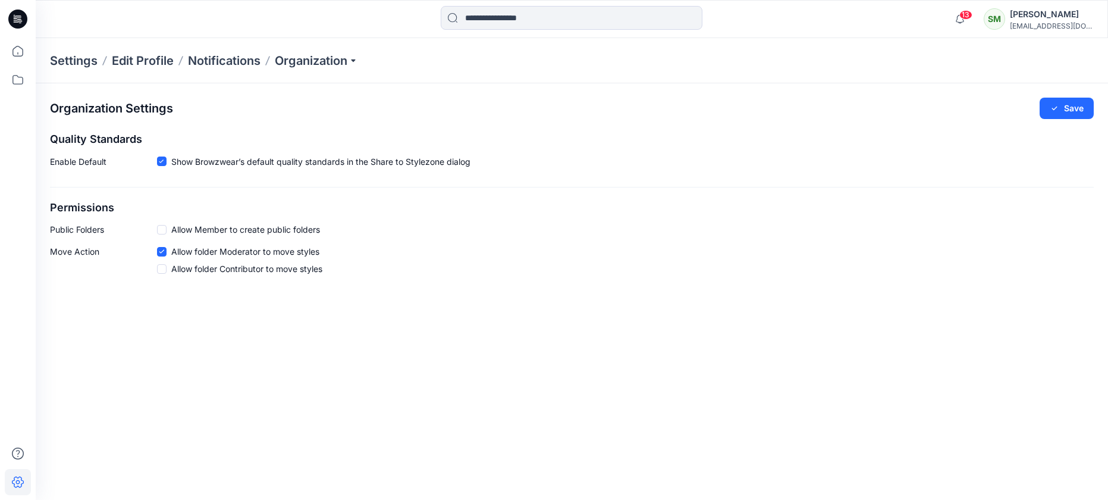
click at [160, 266] on span at bounding box center [162, 269] width 10 height 10
click at [1053, 105] on icon "button" at bounding box center [1055, 108] width 10 height 10
click at [1056, 12] on div "[PERSON_NAME]" at bounding box center [1051, 14] width 83 height 14
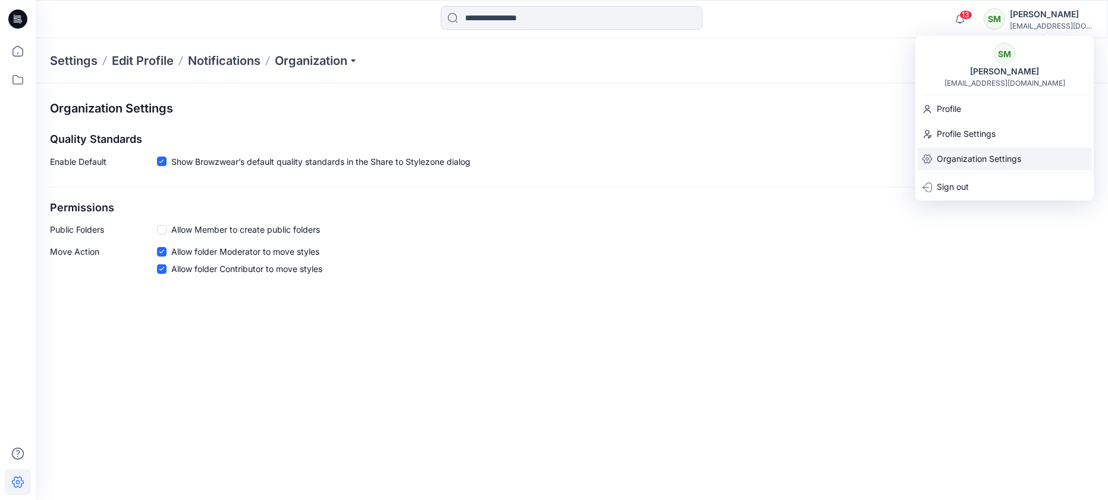
click at [951, 161] on p "Organization Settings" at bounding box center [979, 158] width 84 height 23
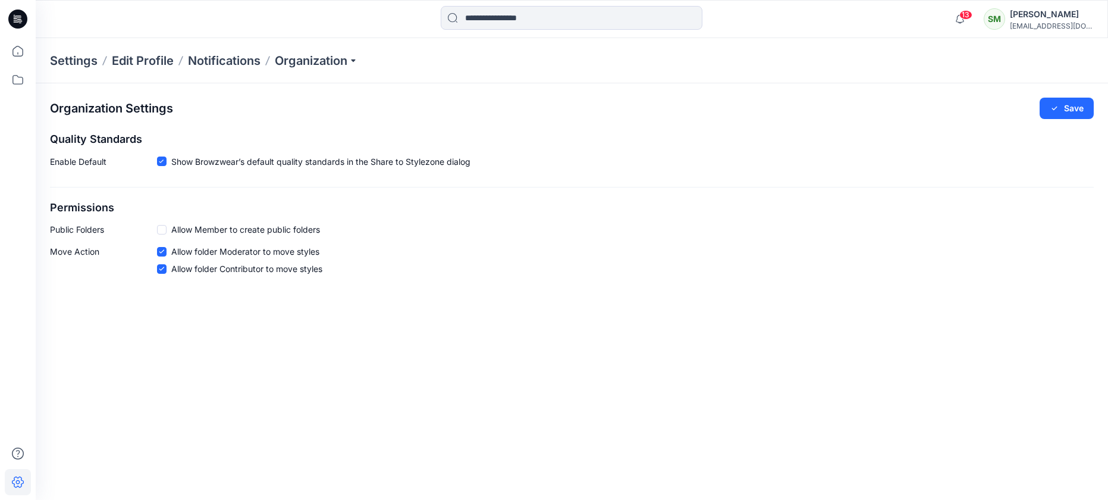
click at [1056, 22] on div "[EMAIL_ADDRESS][DOMAIN_NAME]" at bounding box center [1051, 25] width 83 height 9
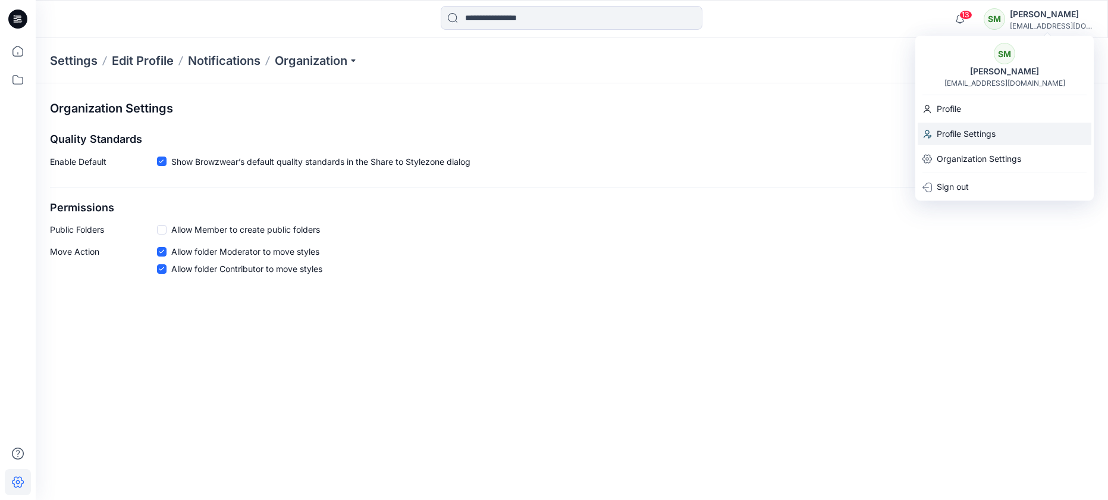
click at [975, 128] on p "Profile Settings" at bounding box center [966, 134] width 59 height 23
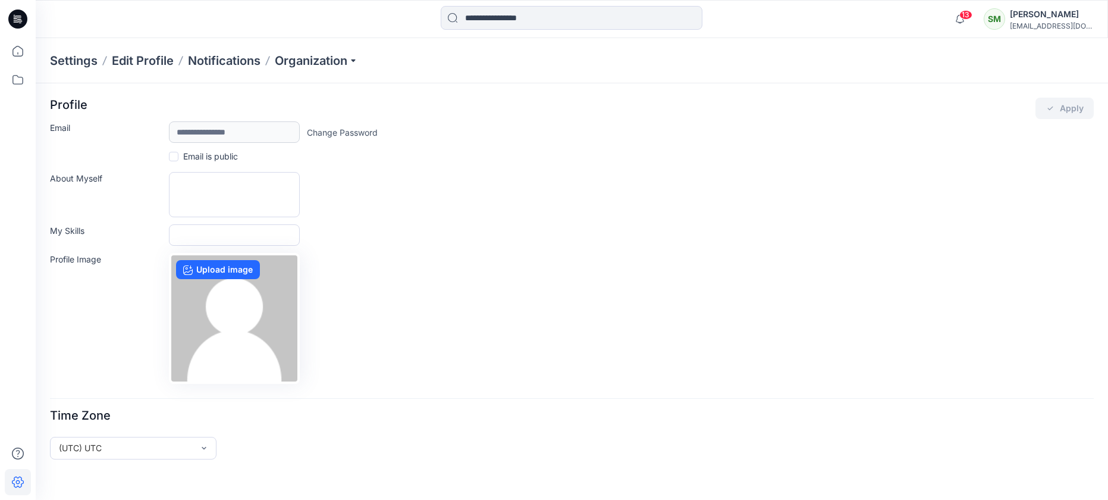
click at [1067, 18] on div "[PERSON_NAME]" at bounding box center [1051, 14] width 83 height 14
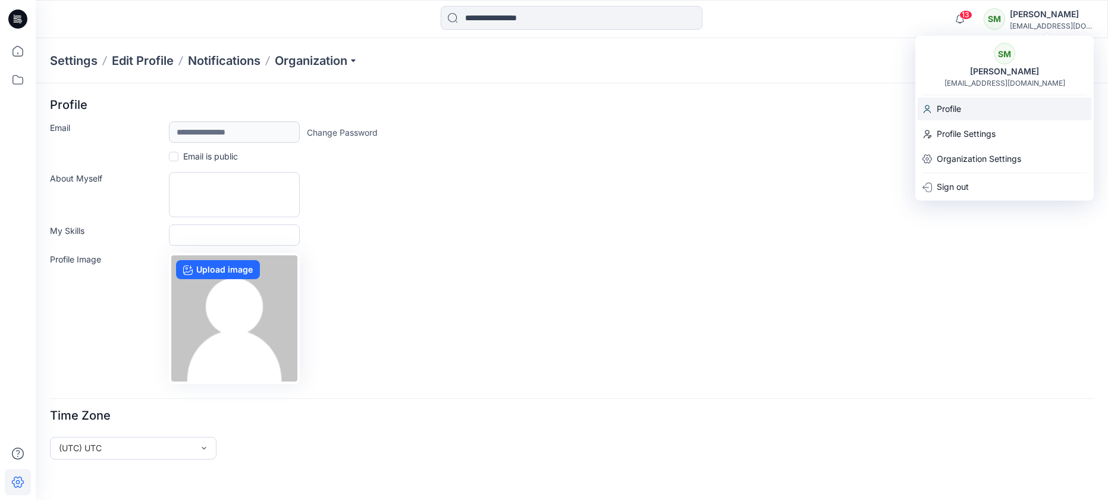
click at [946, 111] on p "Profile" at bounding box center [949, 109] width 24 height 23
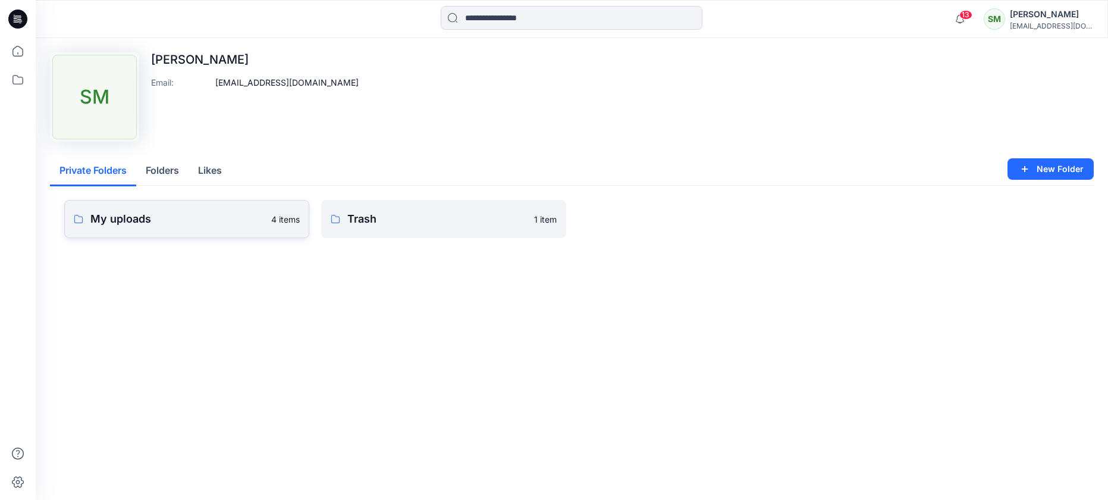
click at [121, 218] on p "My uploads" at bounding box center [177, 219] width 174 height 17
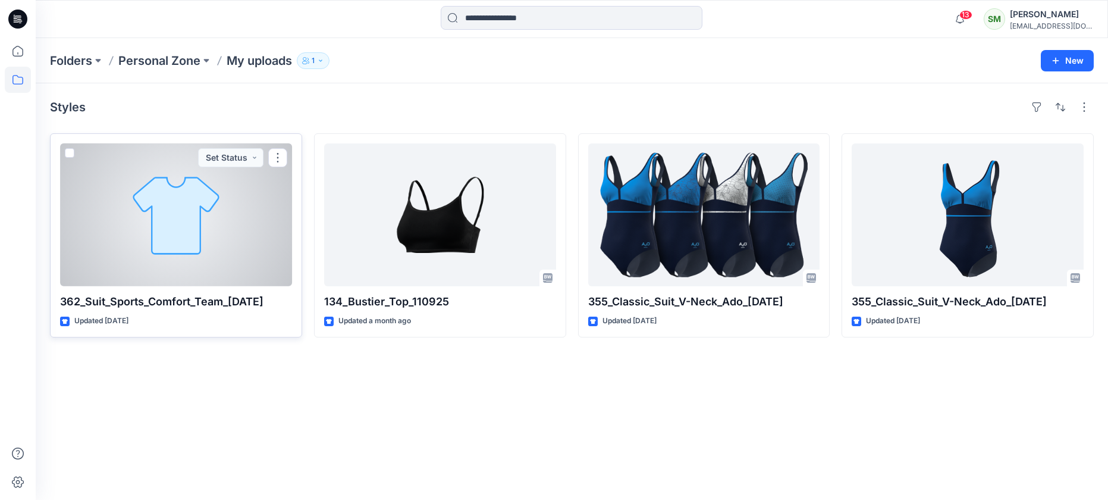
click at [73, 153] on span at bounding box center [70, 153] width 10 height 10
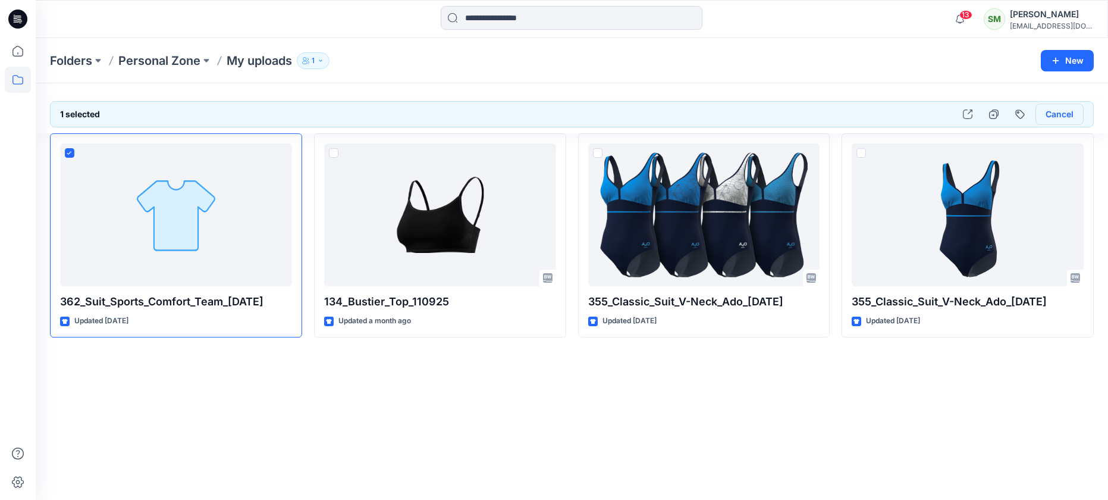
click at [1066, 111] on button "Cancel" at bounding box center [1059, 113] width 48 height 21
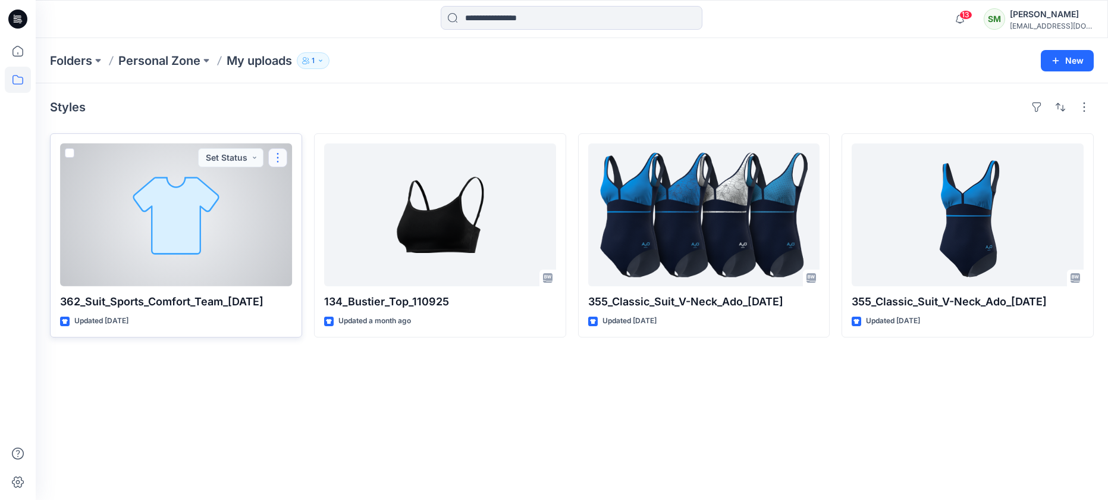
click at [282, 150] on button "button" at bounding box center [277, 157] width 19 height 19
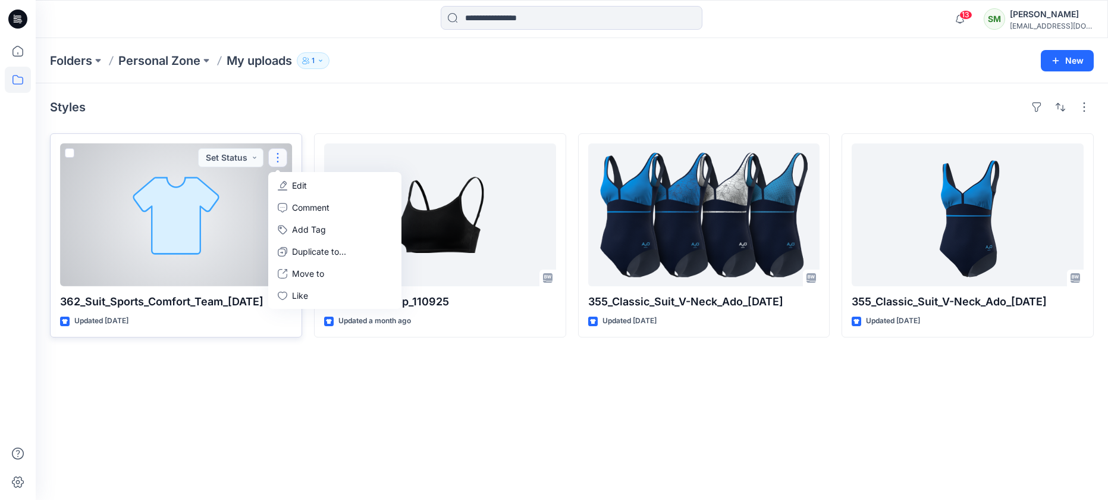
click at [200, 168] on div at bounding box center [176, 214] width 232 height 143
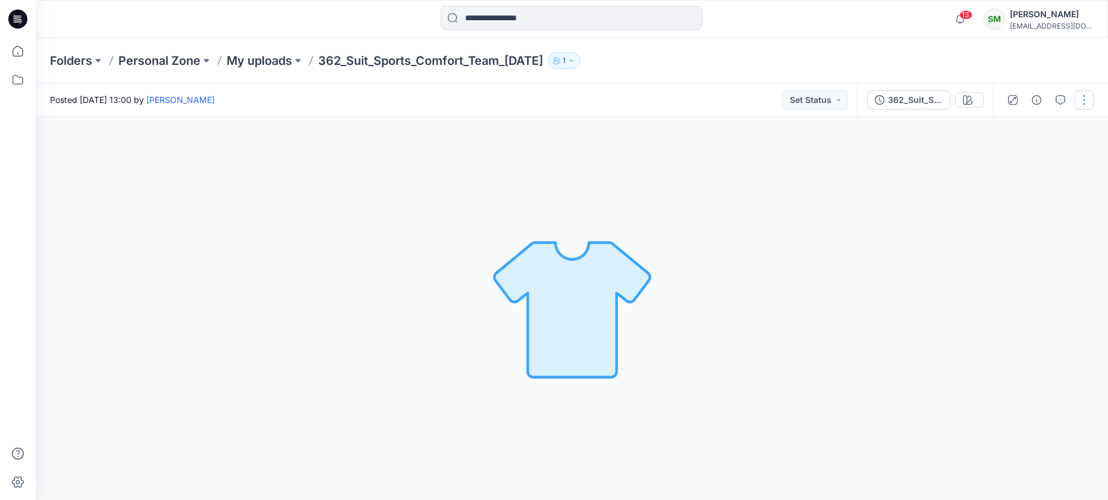
click at [1079, 109] on button "button" at bounding box center [1084, 99] width 19 height 19
click at [1013, 252] on p "Move to..." at bounding box center [1020, 249] width 39 height 12
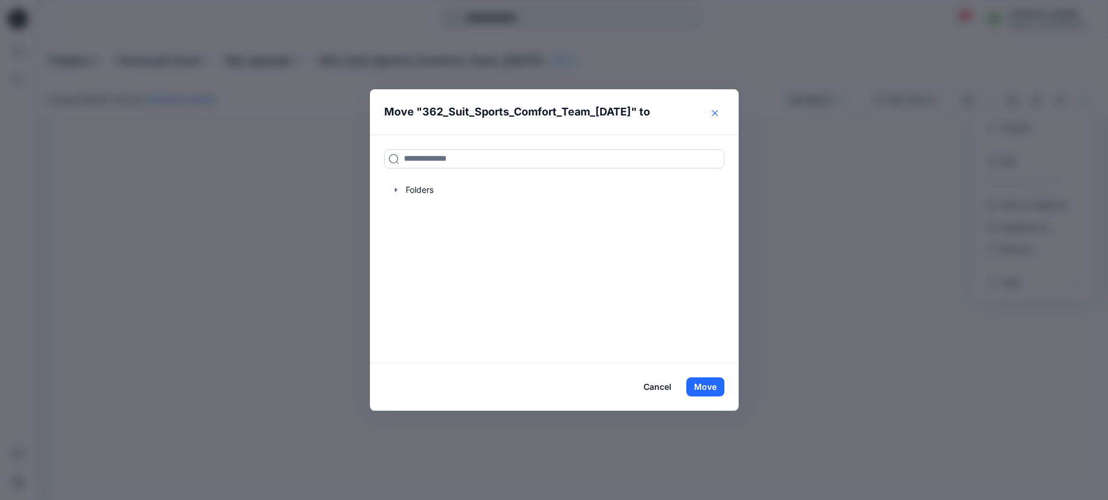
click at [716, 115] on icon "Close" at bounding box center [715, 113] width 6 height 6
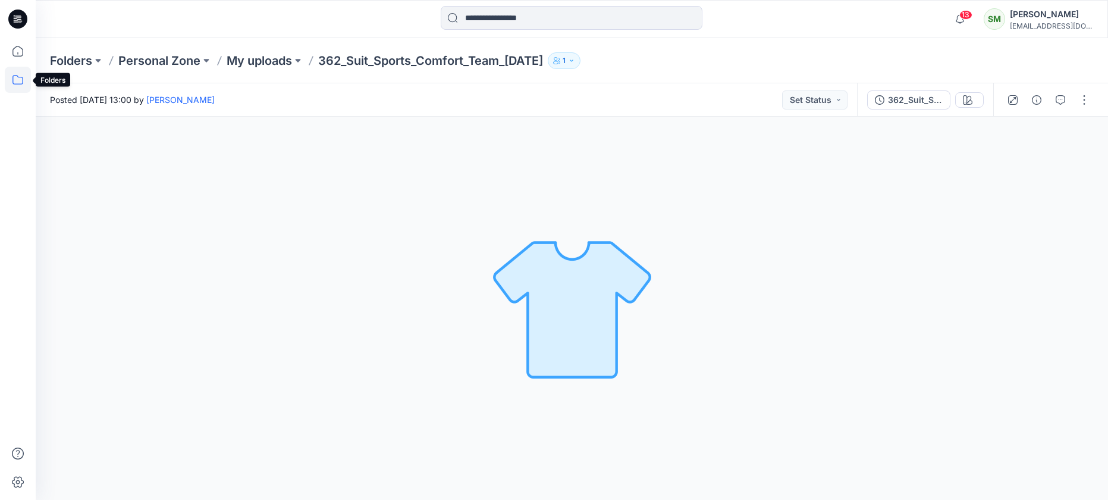
click at [11, 77] on icon at bounding box center [18, 80] width 26 height 26
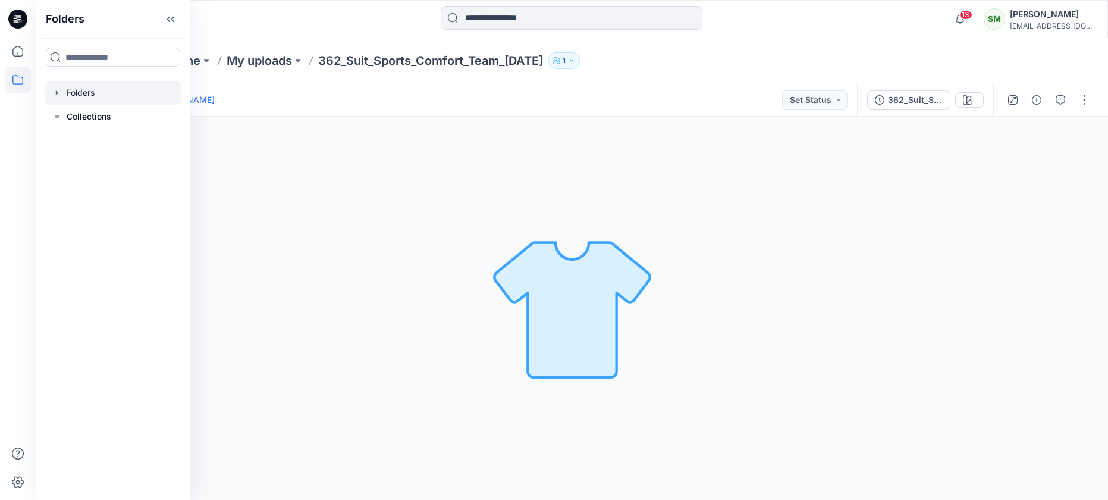
click at [77, 91] on div at bounding box center [113, 93] width 136 height 24
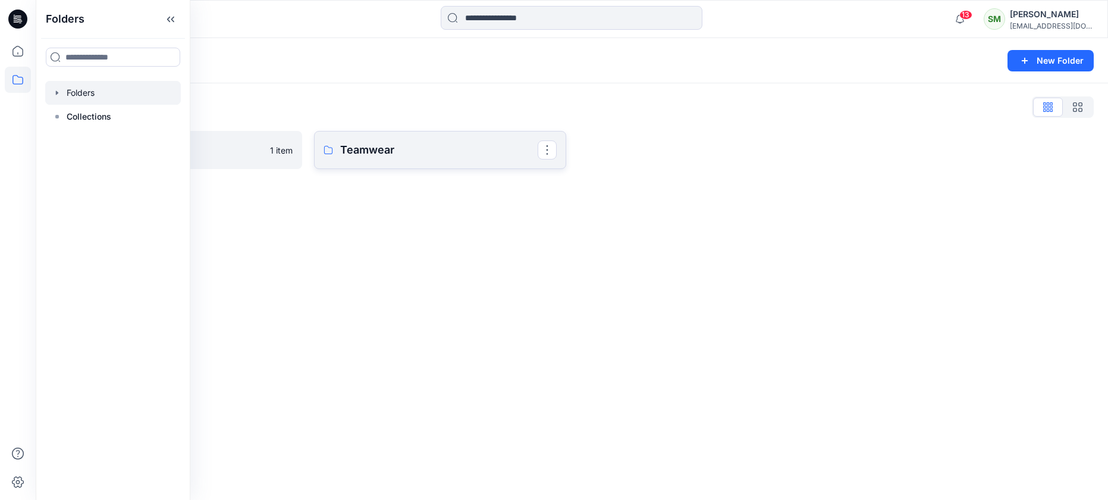
click at [354, 149] on p "Teamwear" at bounding box center [438, 150] width 197 height 17
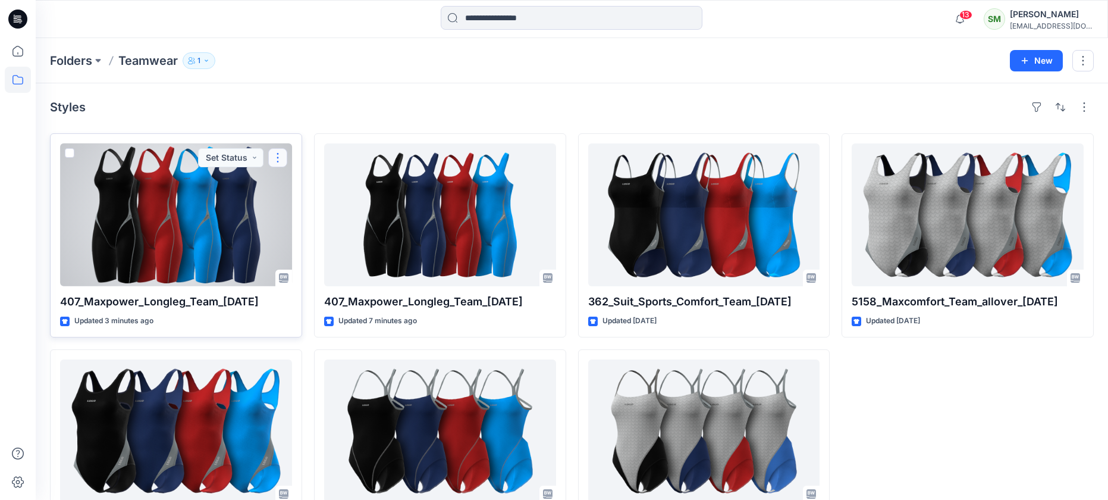
click at [279, 152] on button "button" at bounding box center [277, 157] width 19 height 19
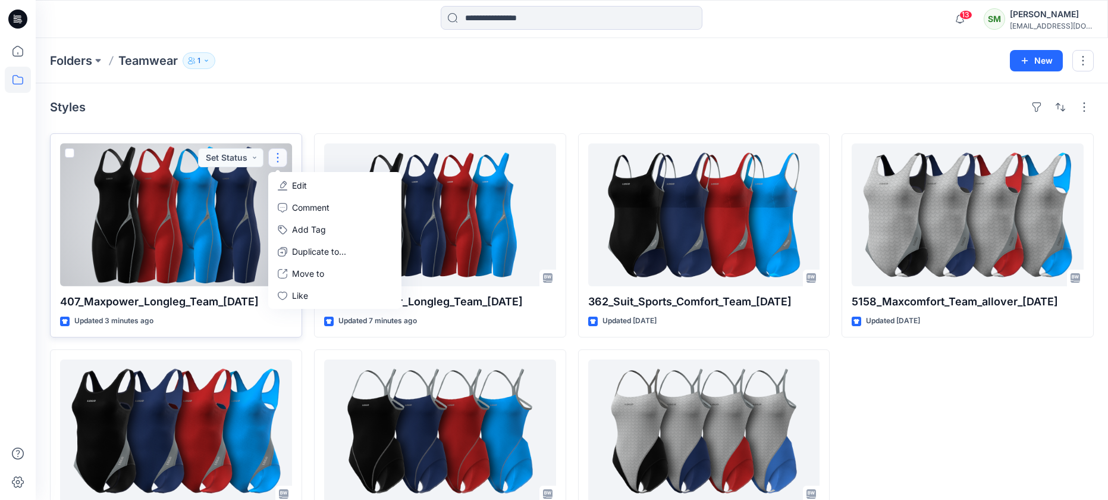
click at [67, 151] on span at bounding box center [70, 153] width 10 height 10
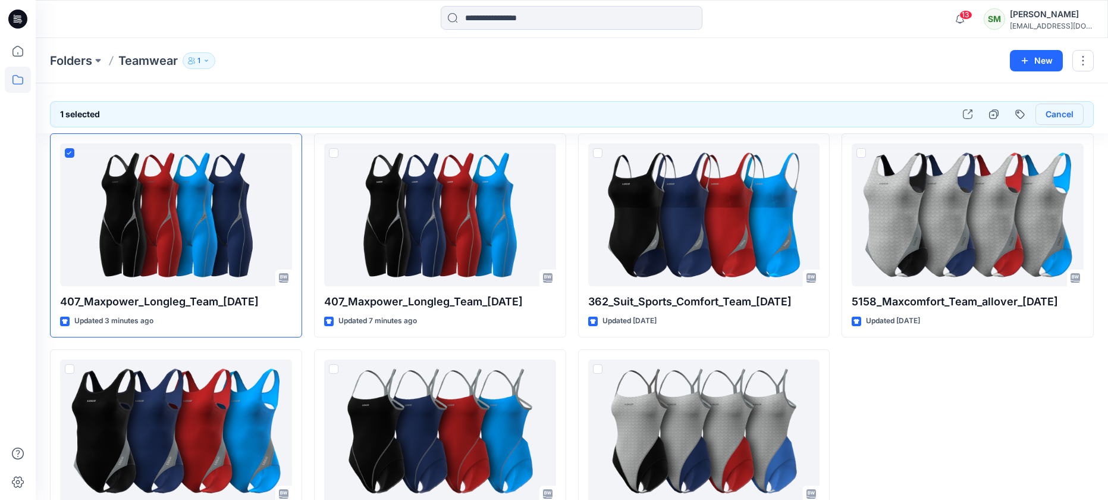
click at [1057, 109] on button "Cancel" at bounding box center [1059, 113] width 48 height 21
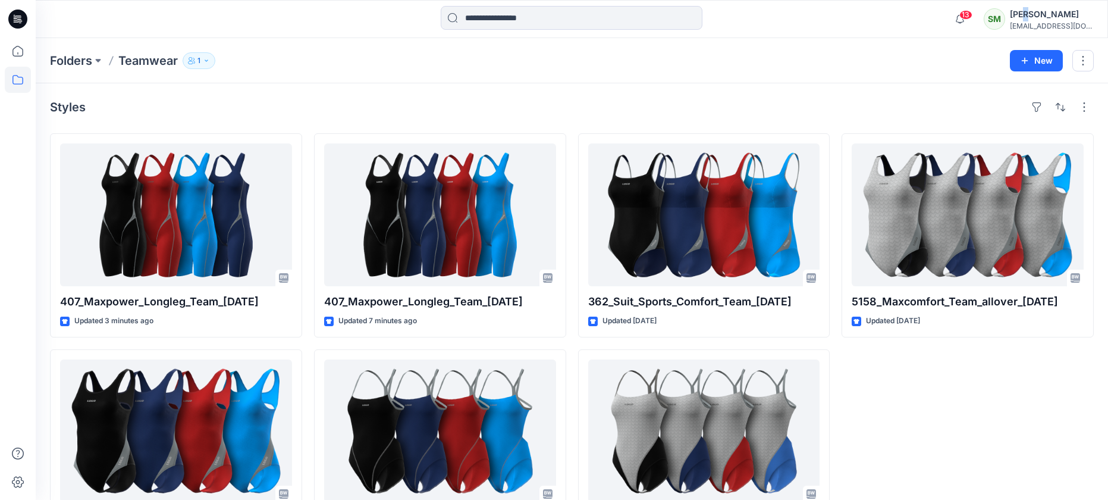
click at [1044, 12] on div "[PERSON_NAME]" at bounding box center [1051, 14] width 83 height 14
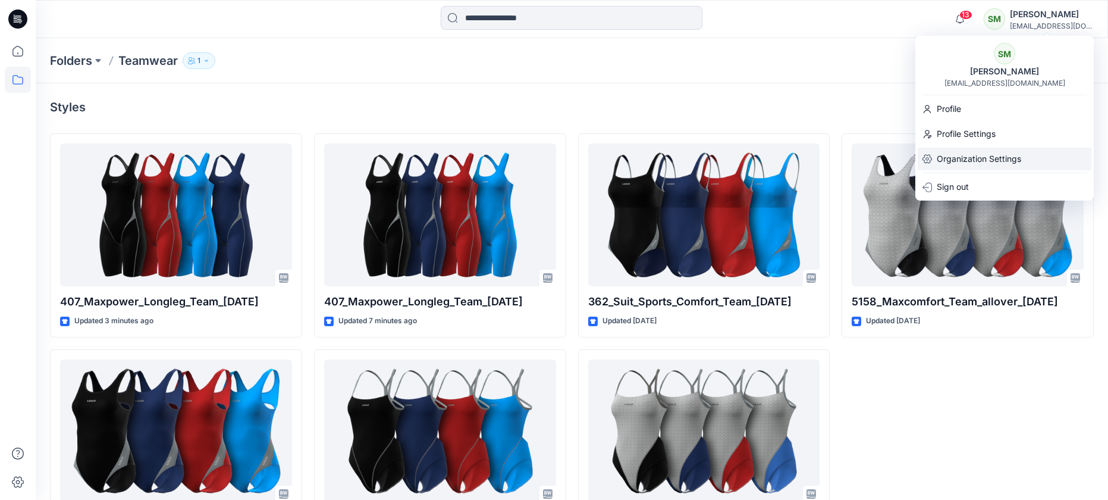
click at [950, 158] on p "Organization Settings" at bounding box center [979, 158] width 84 height 23
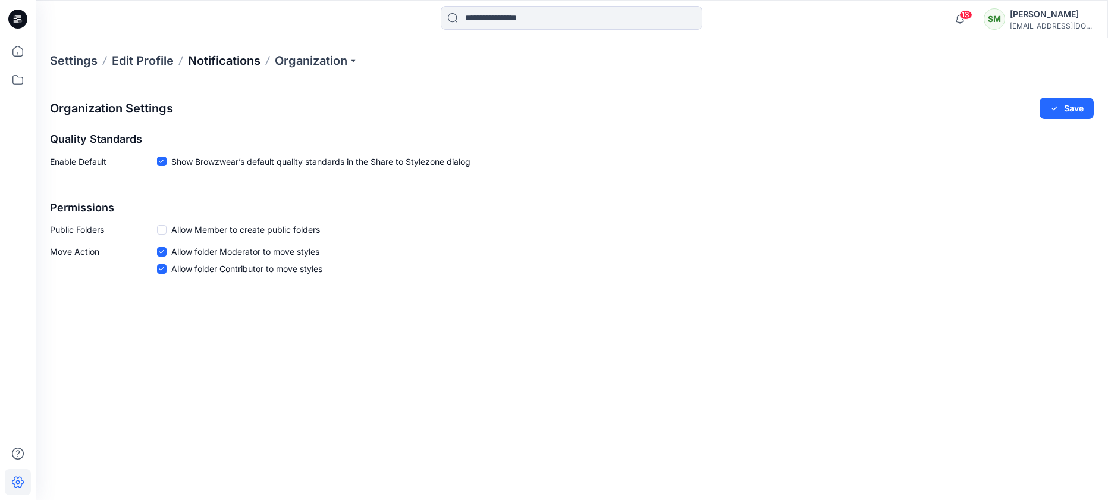
click at [216, 59] on p "Notifications" at bounding box center [224, 60] width 73 height 17
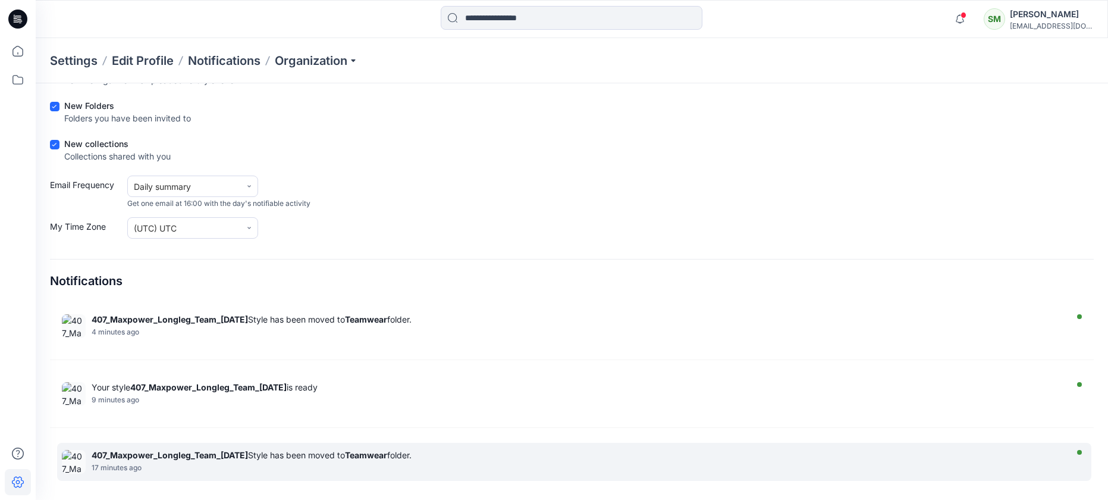
click at [1081, 451] on div at bounding box center [1078, 462] width 18 height 24
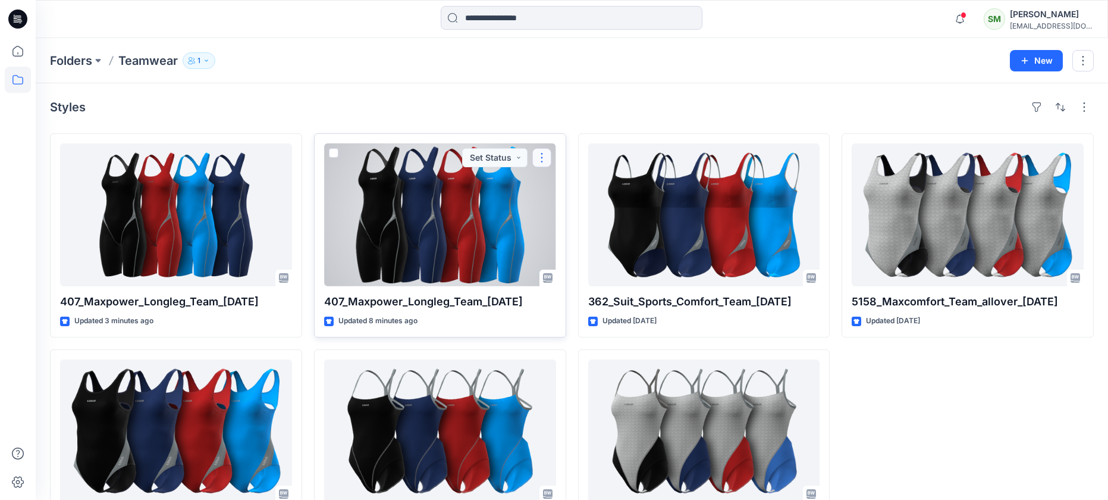
click at [543, 154] on button "button" at bounding box center [541, 157] width 19 height 19
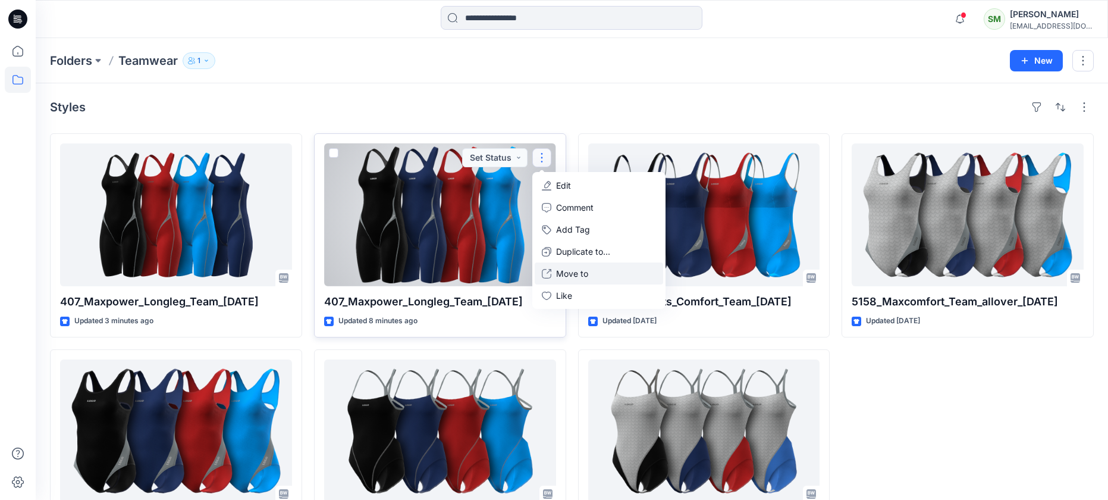
click at [571, 273] on p "Move to" at bounding box center [572, 273] width 32 height 12
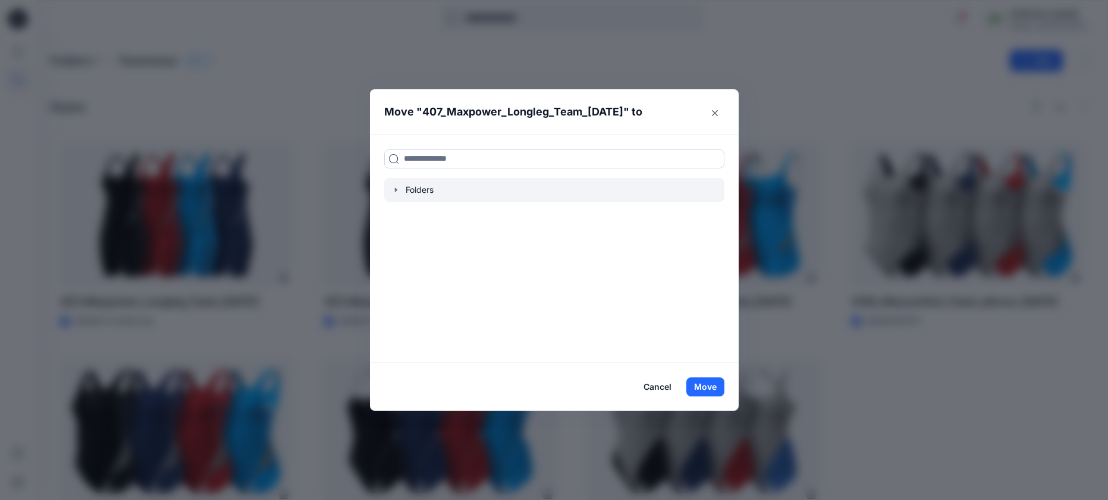
click at [432, 193] on div at bounding box center [554, 190] width 340 height 24
click at [420, 189] on div at bounding box center [554, 190] width 340 height 24
click at [647, 384] on button "Cancel" at bounding box center [657, 386] width 43 height 19
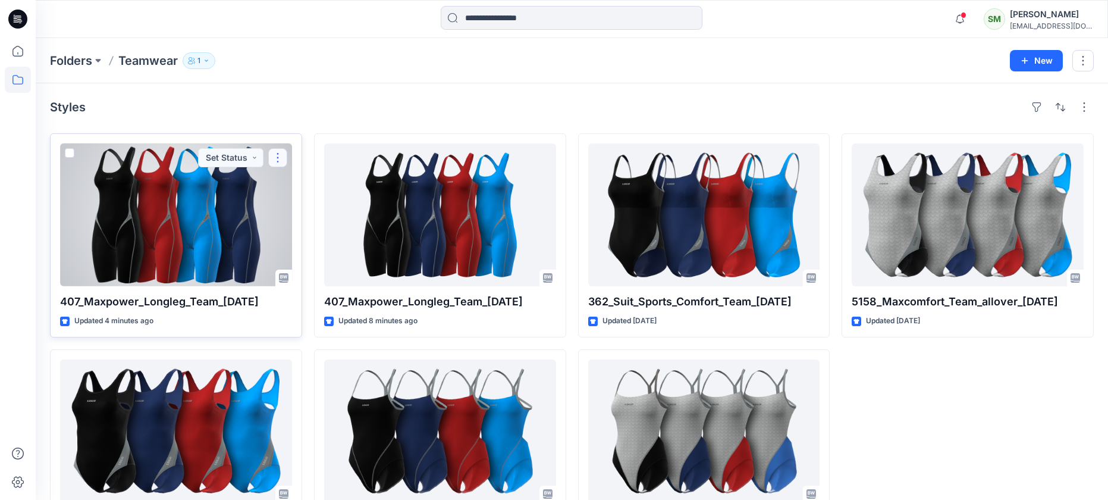
click at [279, 161] on button "button" at bounding box center [277, 157] width 19 height 19
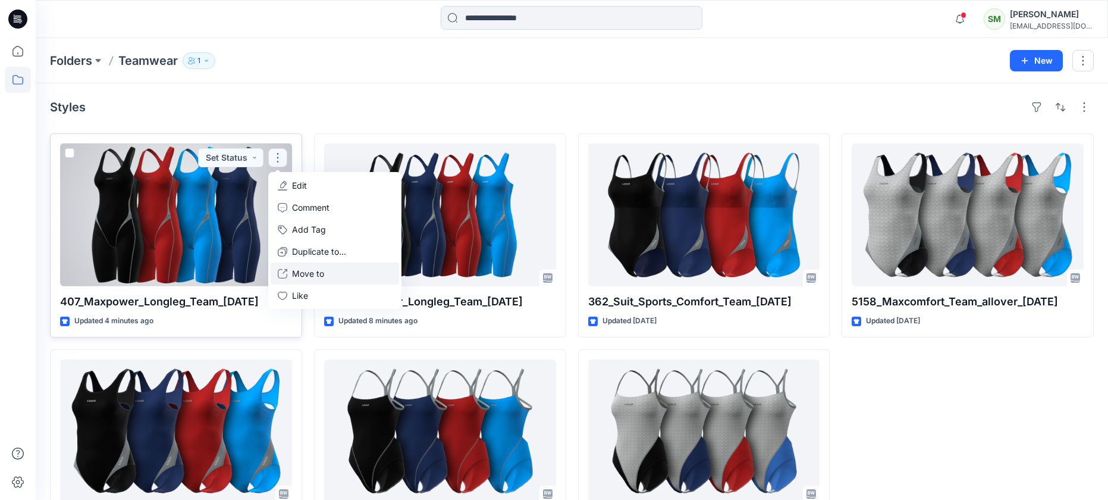
click at [296, 271] on p "Move to" at bounding box center [308, 273] width 32 height 12
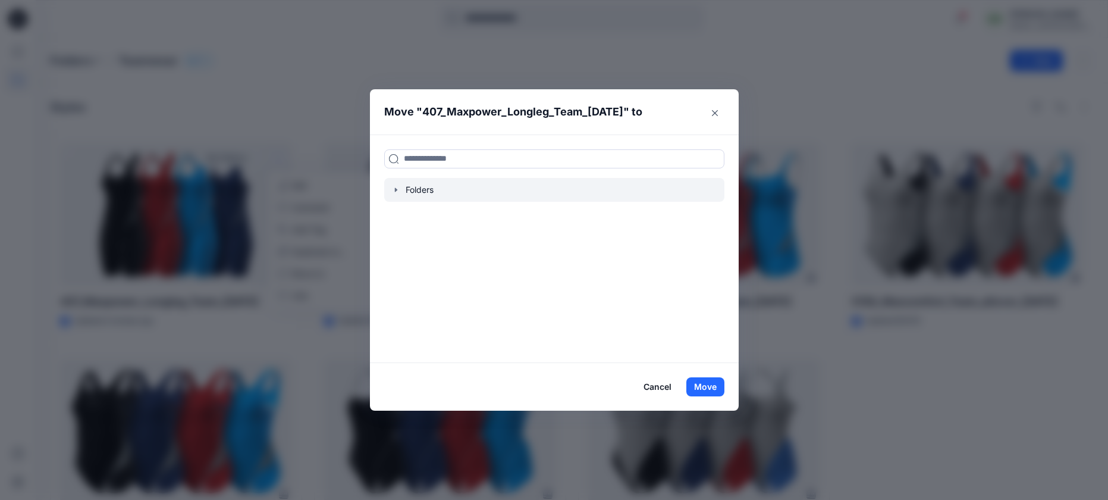
click at [409, 189] on div at bounding box center [554, 190] width 340 height 24
click at [413, 189] on div at bounding box center [554, 190] width 340 height 24
click at [395, 191] on icon "button" at bounding box center [395, 189] width 2 height 4
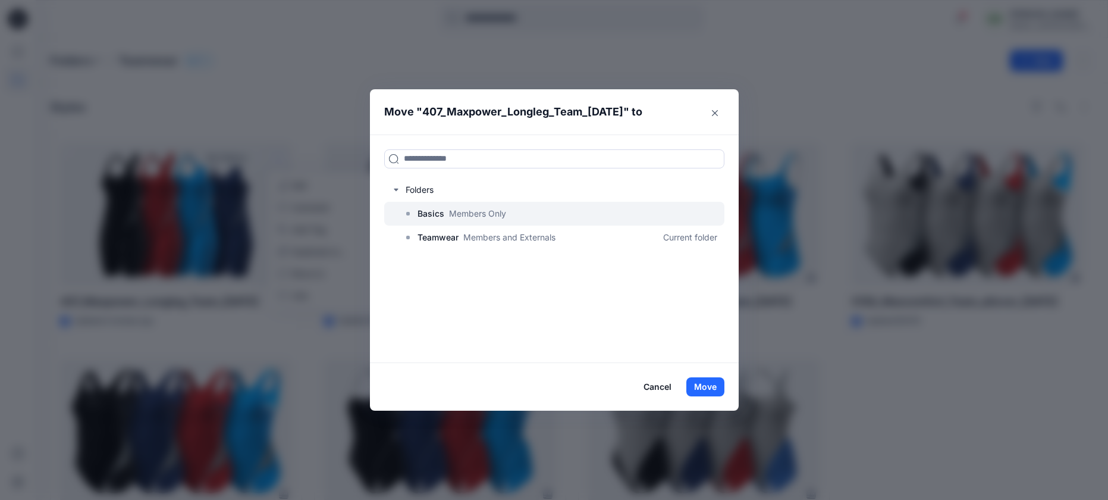
click at [478, 216] on p "Members Only" at bounding box center [477, 213] width 57 height 12
click at [701, 385] on button "Move" at bounding box center [705, 386] width 38 height 19
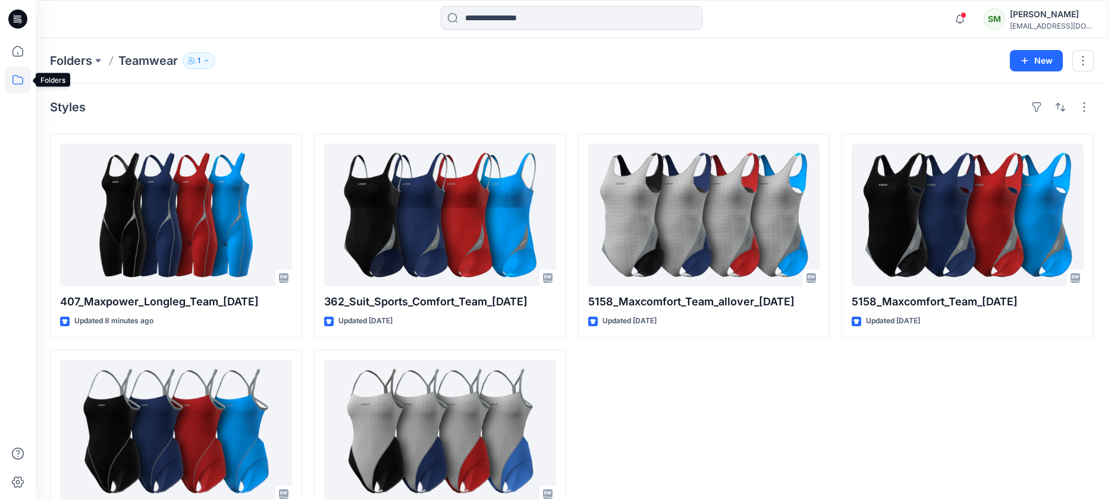
click at [18, 81] on icon at bounding box center [18, 80] width 26 height 26
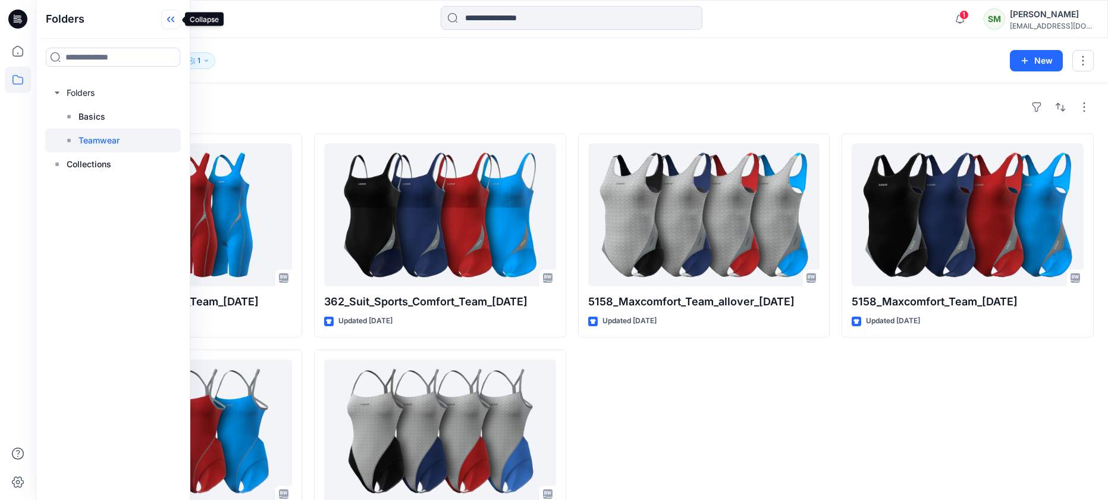
click at [169, 23] on icon at bounding box center [170, 20] width 19 height 20
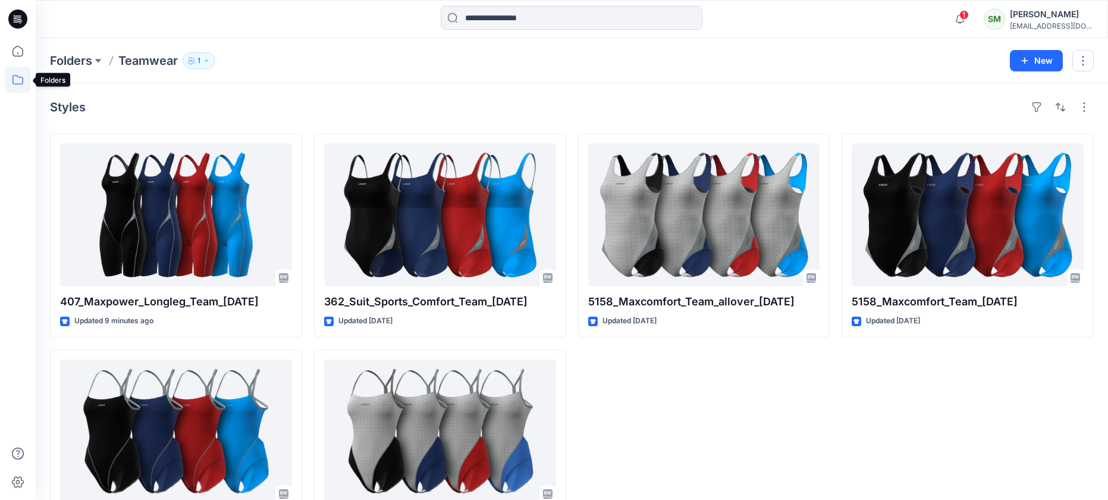
click at [14, 76] on icon at bounding box center [17, 80] width 11 height 10
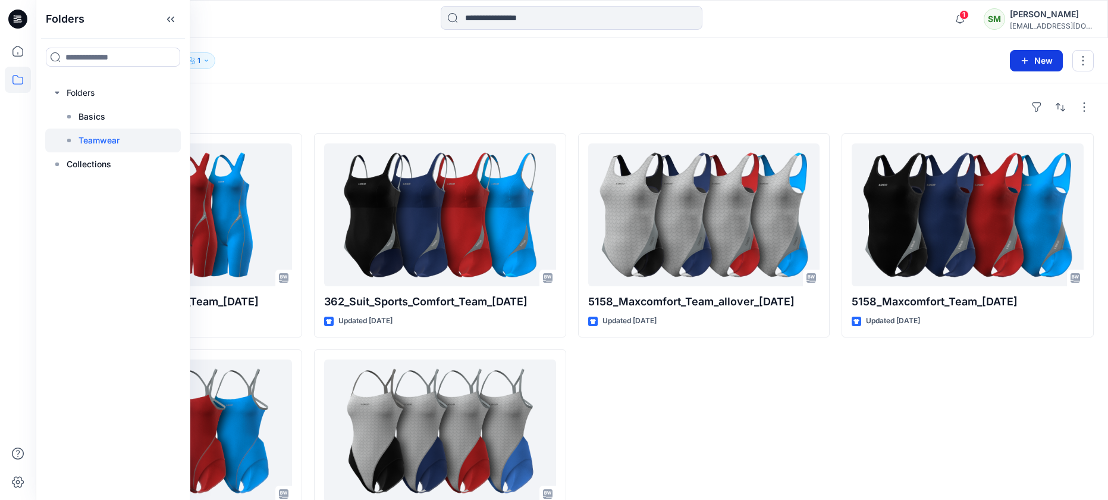
click at [1028, 60] on icon "button" at bounding box center [1025, 61] width 10 height 10
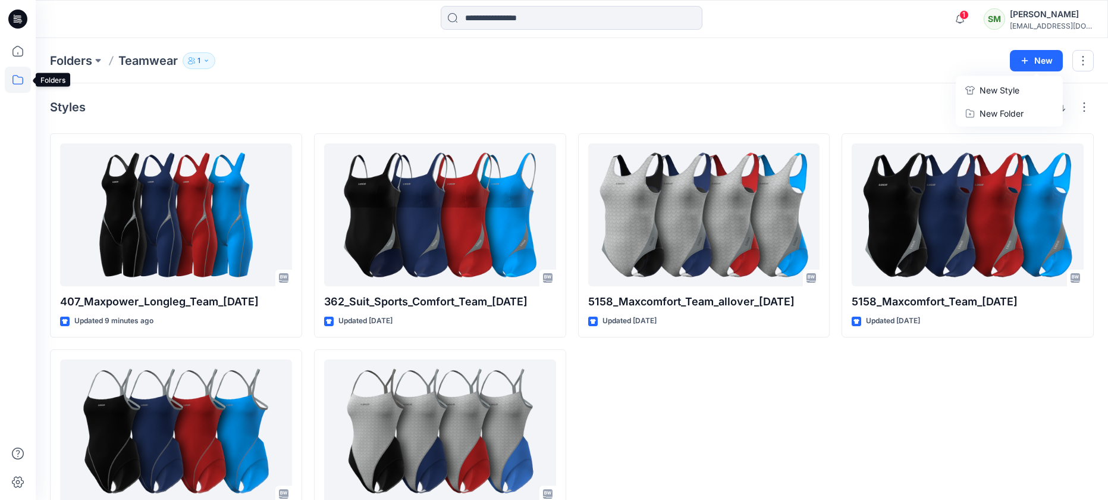
click at [21, 86] on icon at bounding box center [18, 80] width 26 height 26
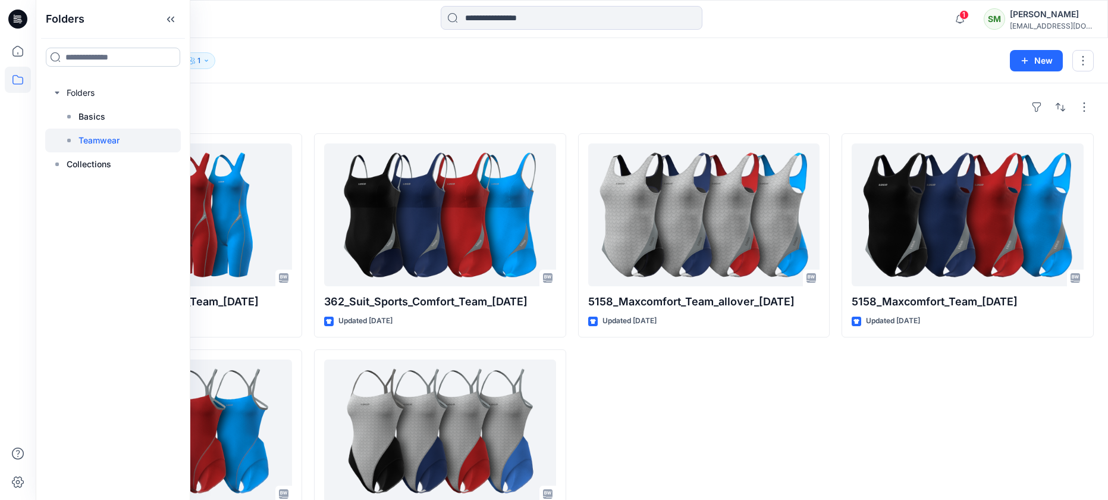
click at [73, 61] on input at bounding box center [113, 57] width 134 height 19
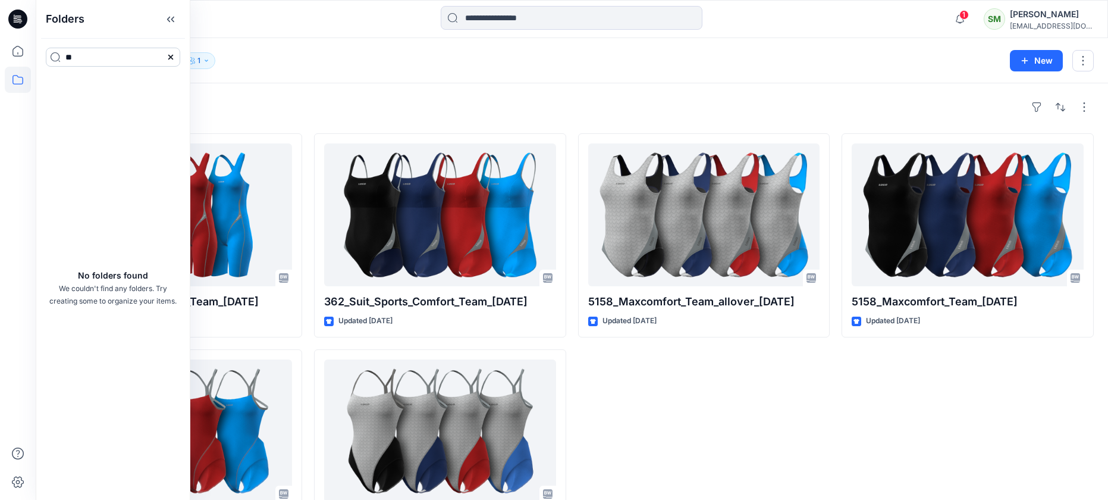
type input "*"
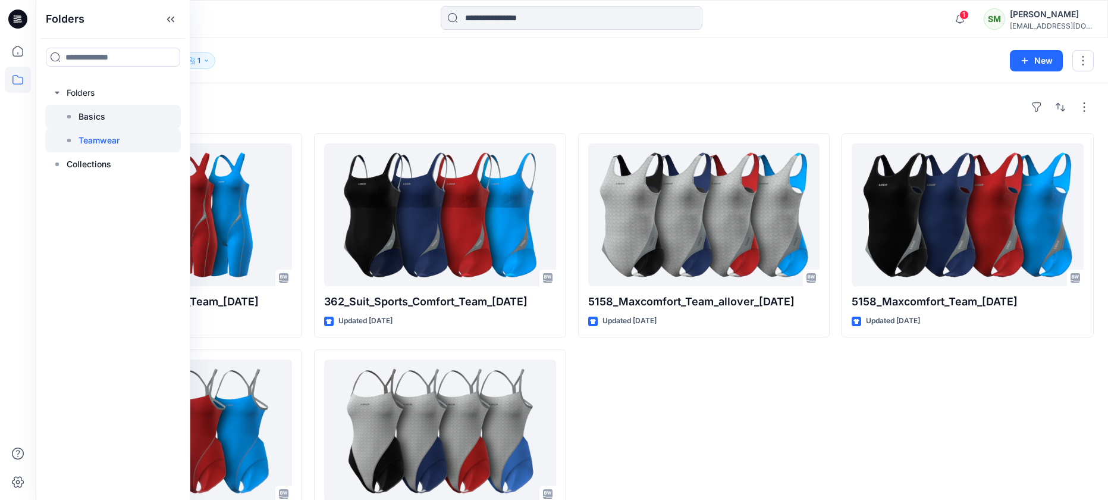
click at [91, 117] on p "Basics" at bounding box center [91, 116] width 27 height 14
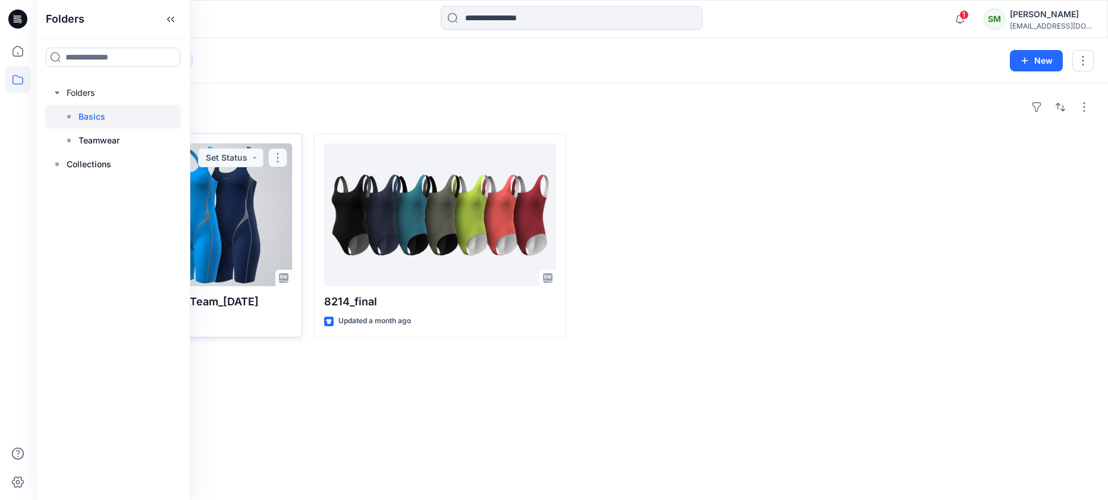
click at [280, 157] on button "button" at bounding box center [277, 157] width 19 height 19
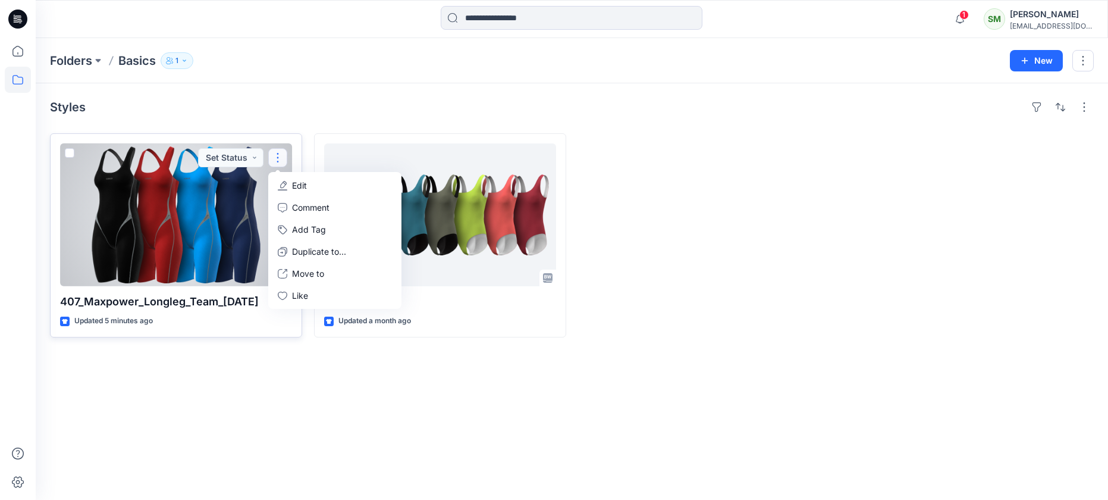
click at [71, 157] on span at bounding box center [70, 153] width 10 height 10
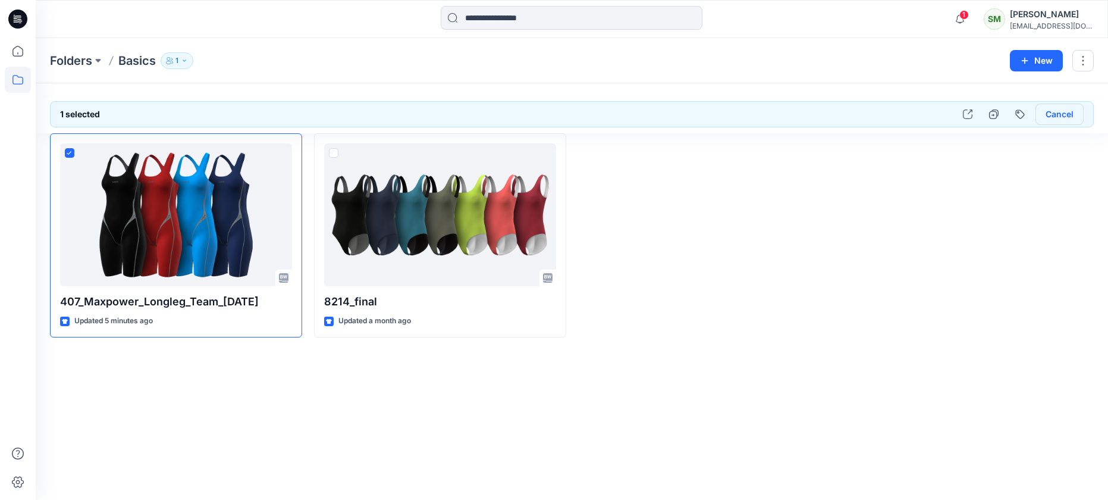
click at [1051, 118] on button "Cancel" at bounding box center [1059, 113] width 48 height 21
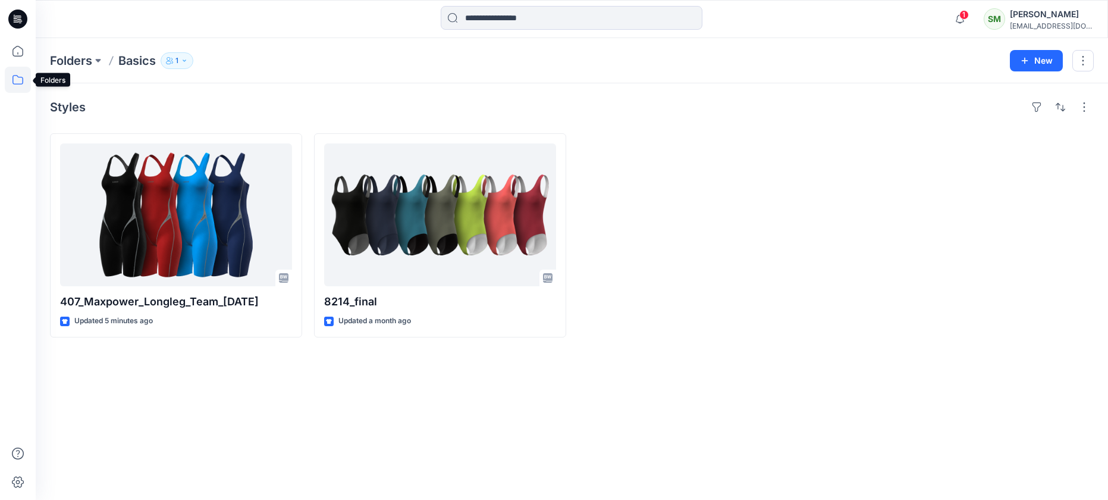
drag, startPoint x: 20, startPoint y: 86, endPoint x: 20, endPoint y: 75, distance: 10.7
click at [20, 84] on icon at bounding box center [18, 80] width 26 height 26
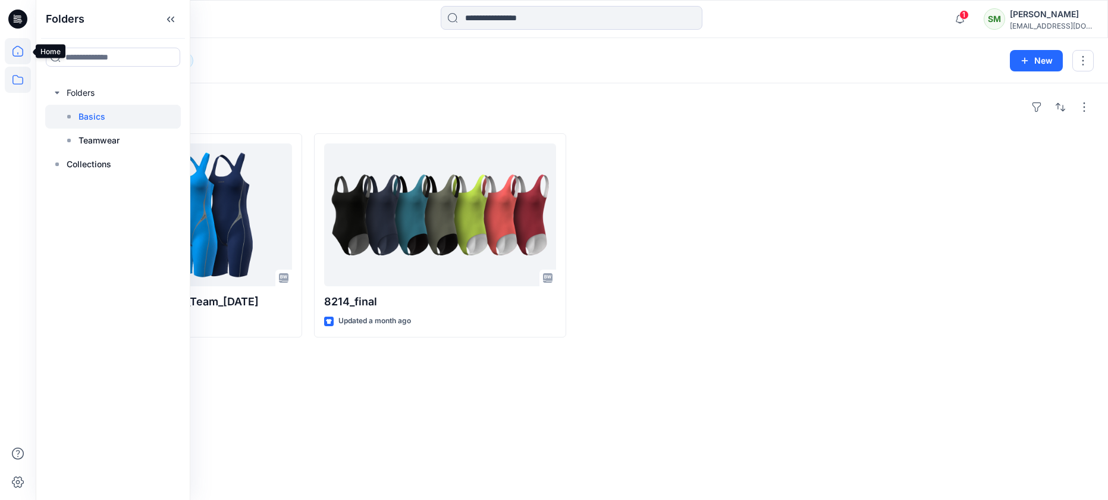
click at [19, 47] on icon at bounding box center [17, 51] width 11 height 11
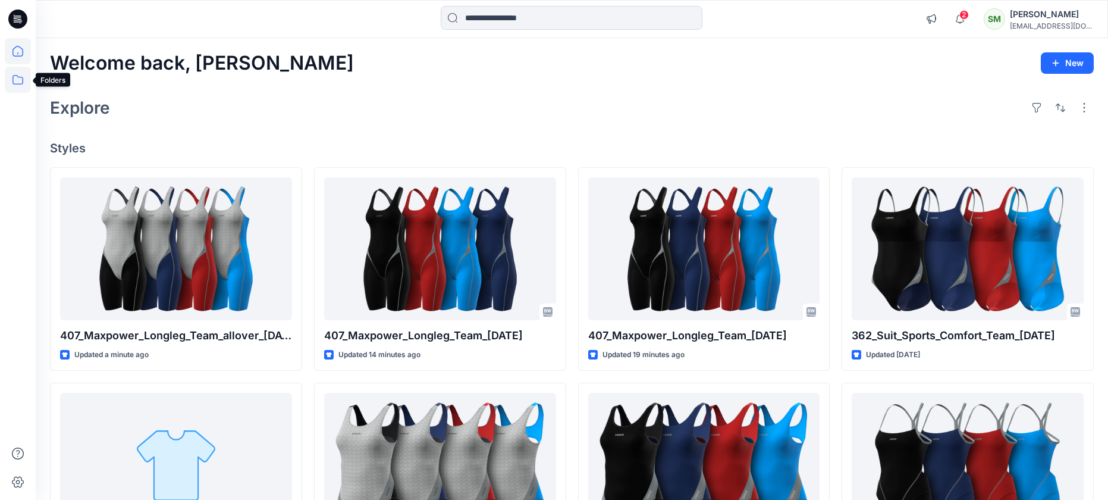
click at [14, 74] on icon at bounding box center [18, 80] width 26 height 26
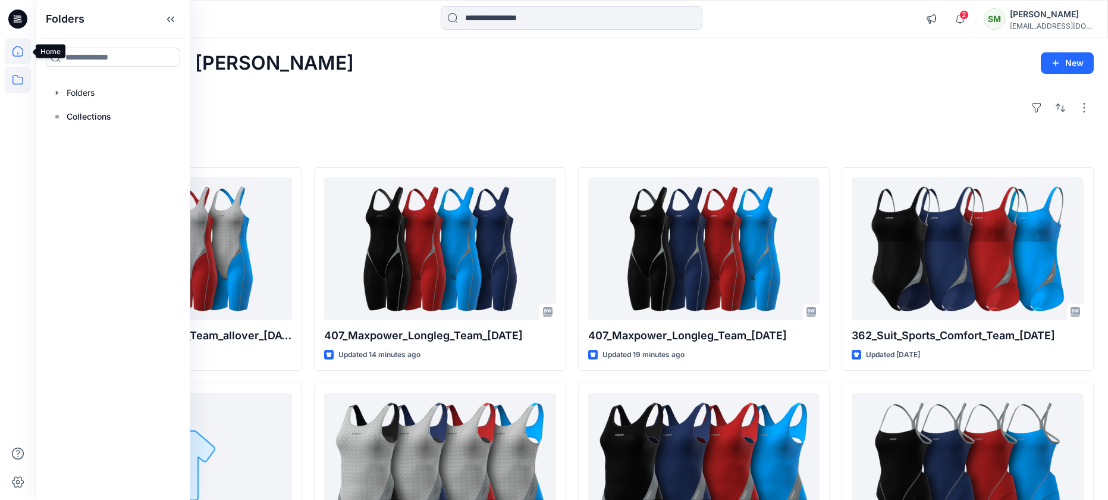
click at [21, 52] on icon at bounding box center [18, 51] width 26 height 26
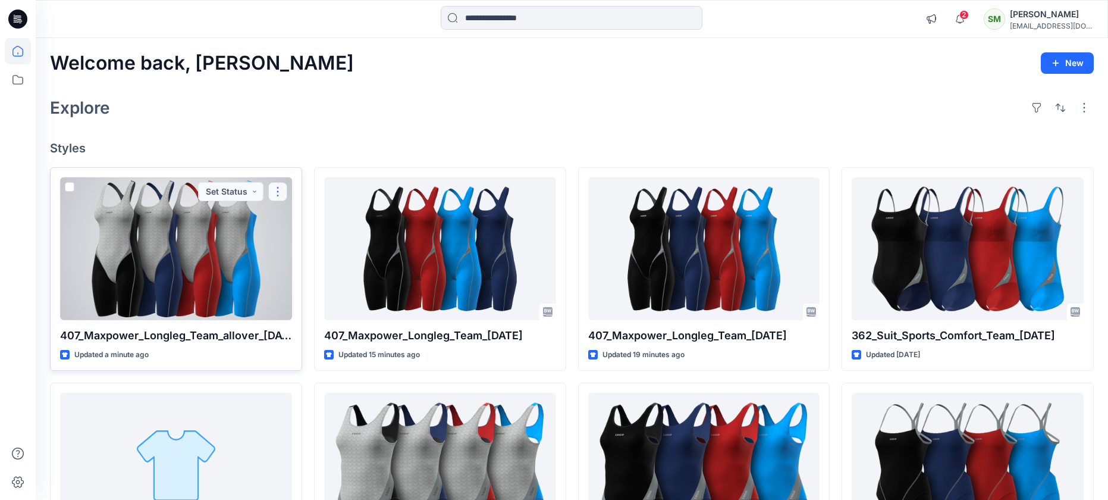
click at [277, 189] on button "button" at bounding box center [277, 191] width 19 height 19
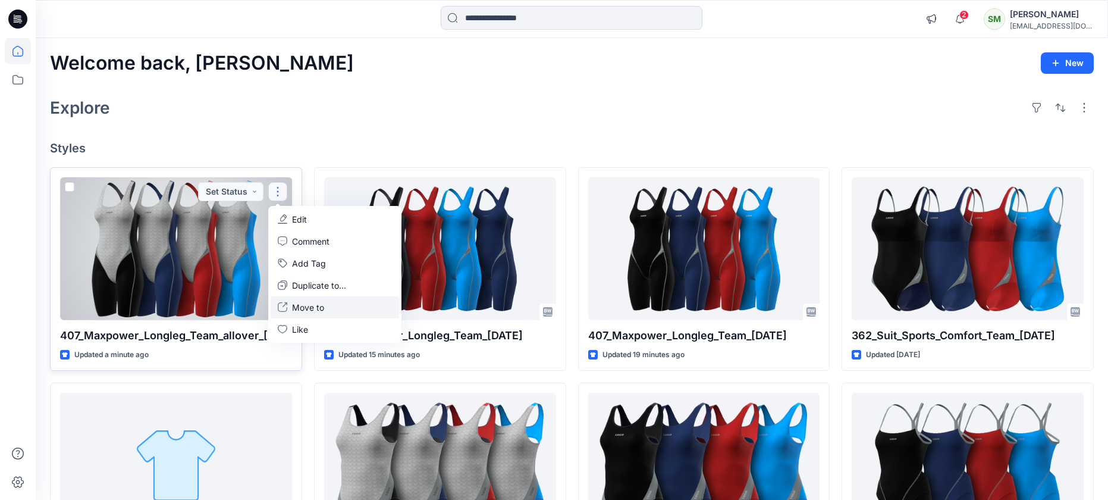
click at [301, 305] on p "Move to" at bounding box center [308, 307] width 32 height 12
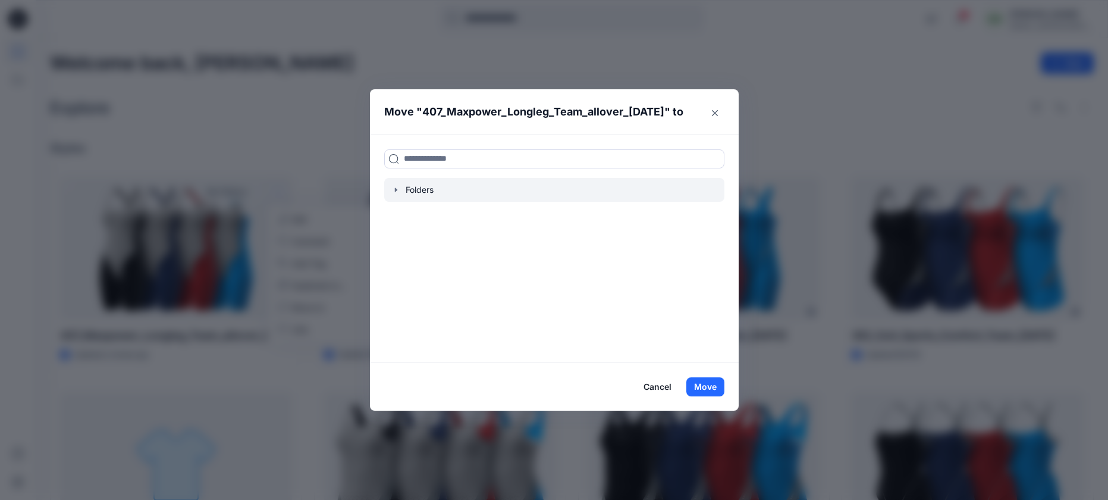
click at [413, 191] on div at bounding box center [554, 190] width 340 height 24
click at [413, 192] on div at bounding box center [554, 190] width 340 height 24
click at [397, 191] on icon "button" at bounding box center [396, 190] width 10 height 10
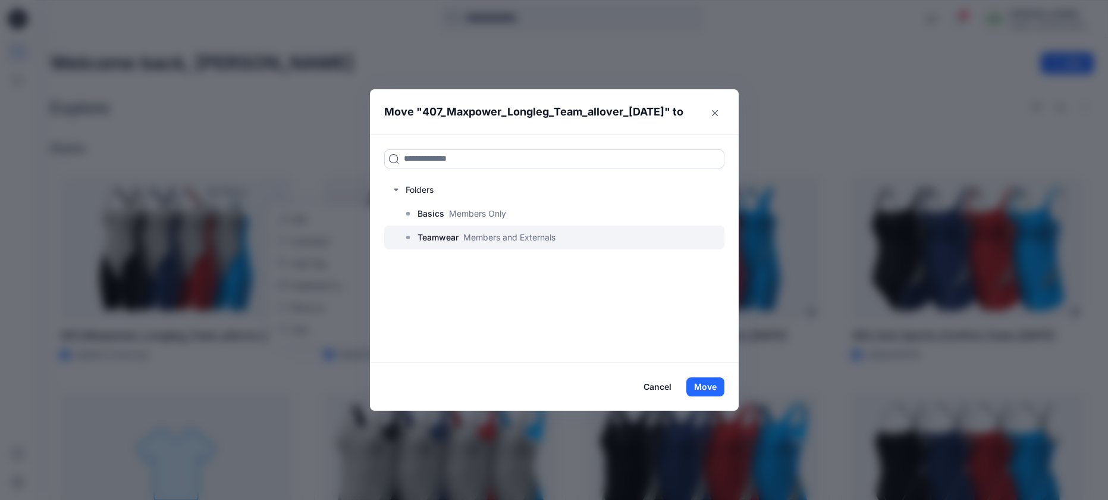
click at [426, 235] on p "Teamwear" at bounding box center [437, 237] width 41 height 14
click at [709, 385] on button "Move" at bounding box center [705, 386] width 38 height 19
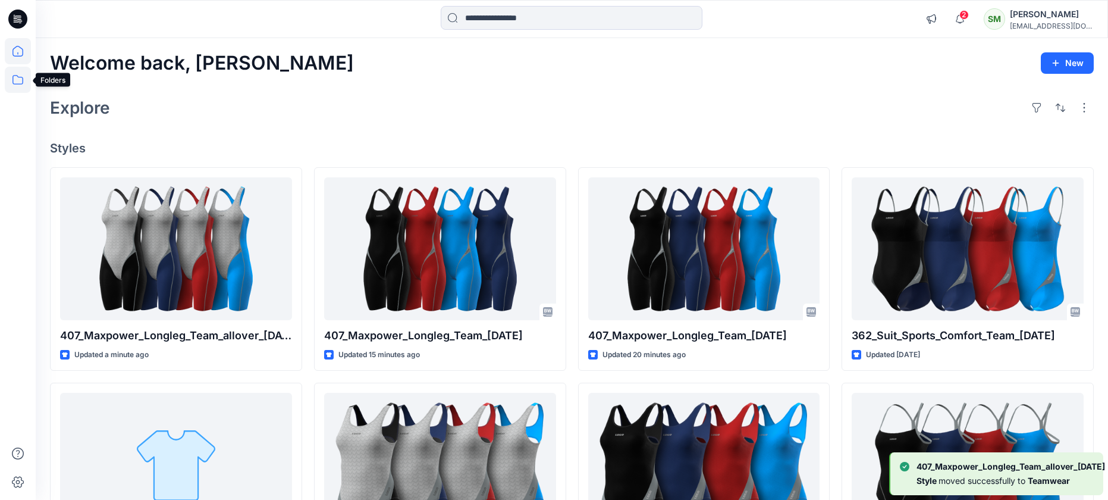
click at [15, 78] on icon at bounding box center [18, 80] width 26 height 26
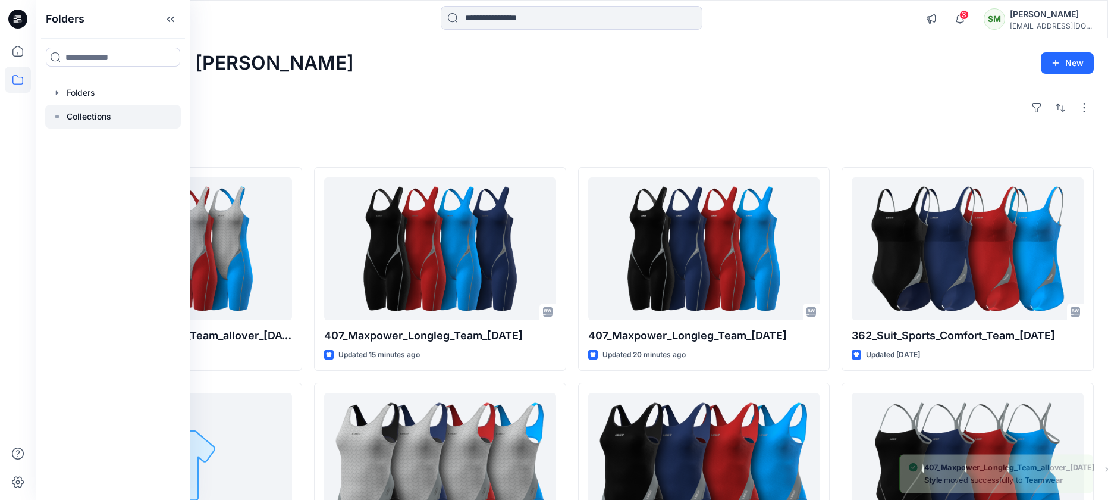
click at [74, 117] on p "Collections" at bounding box center [89, 116] width 45 height 14
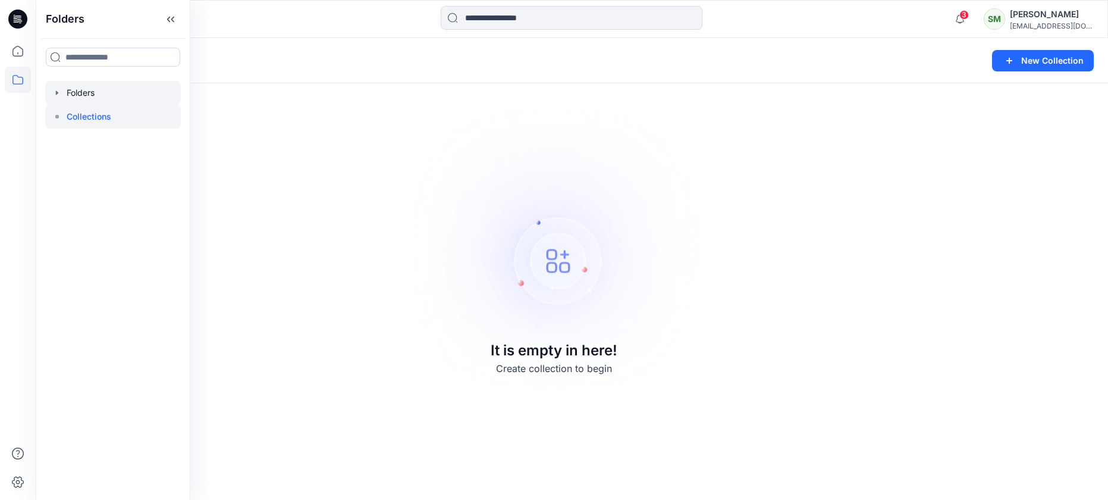
click at [76, 92] on div at bounding box center [113, 93] width 136 height 24
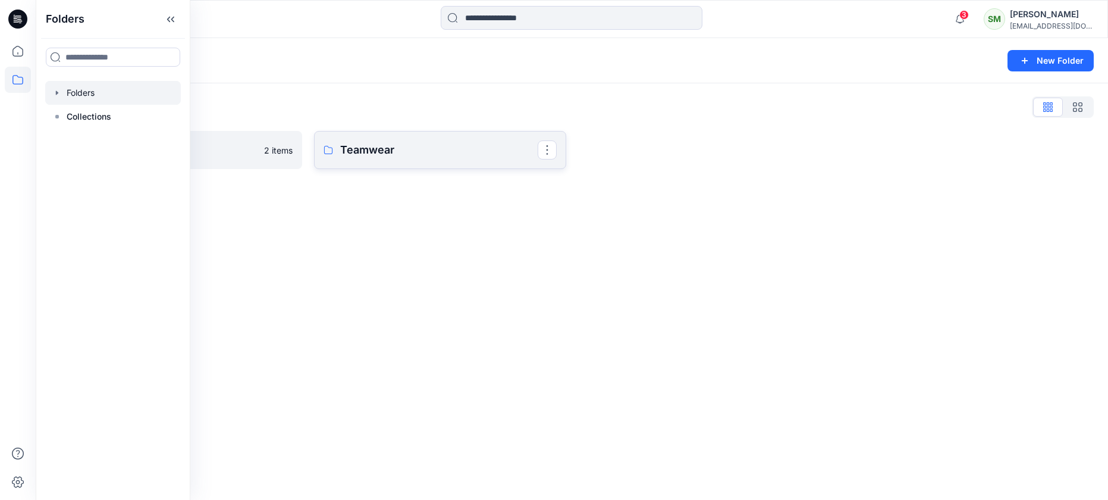
click at [397, 145] on p "Teamwear" at bounding box center [438, 150] width 197 height 17
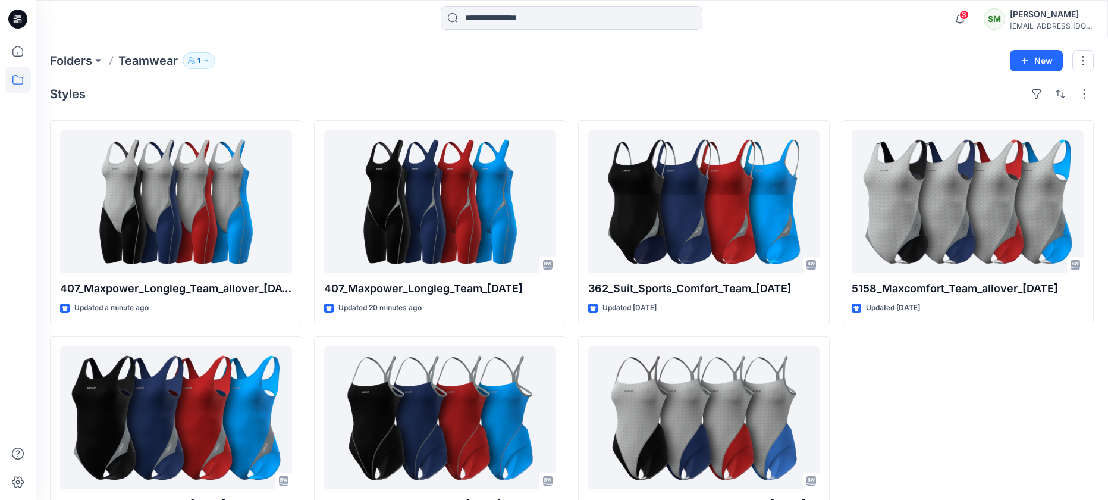
scroll to position [24, 0]
